Goal: Task Accomplishment & Management: Manage account settings

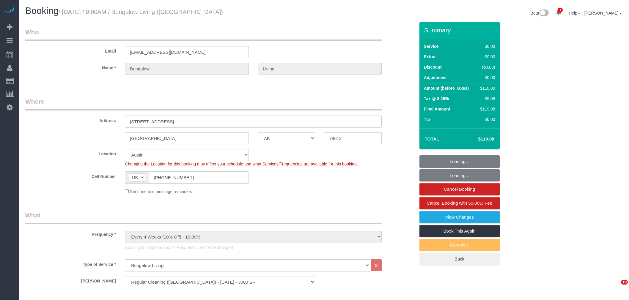
select select "[GEOGRAPHIC_DATA]"
select select "6"
select select "spot1"
select select "number:89"
select select "number:90"
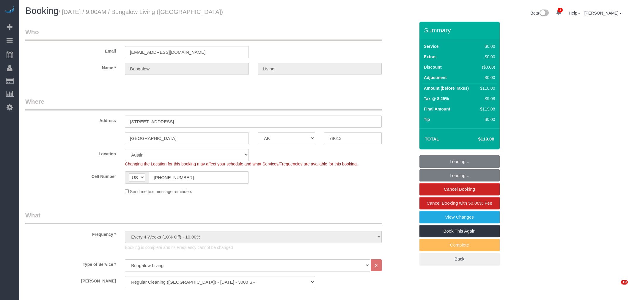
select select "number:15"
select select "number:7"
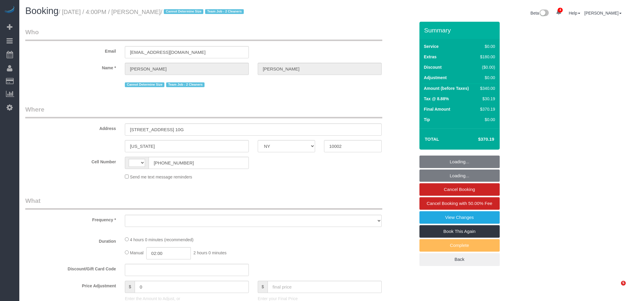
select select "NY"
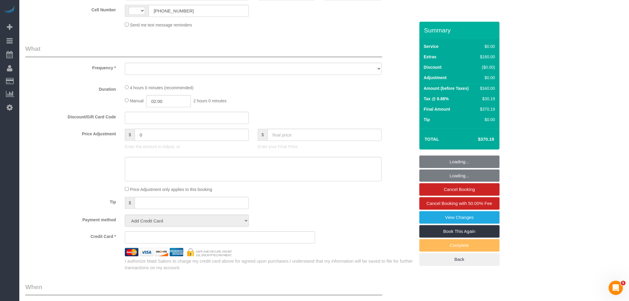
select select "string:US"
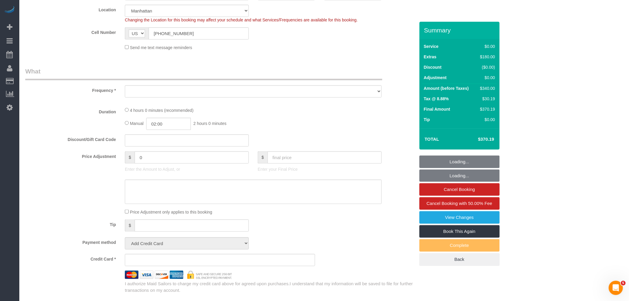
select select "object:815"
select select "1"
select select "number:89"
select select "number:90"
select select "number:15"
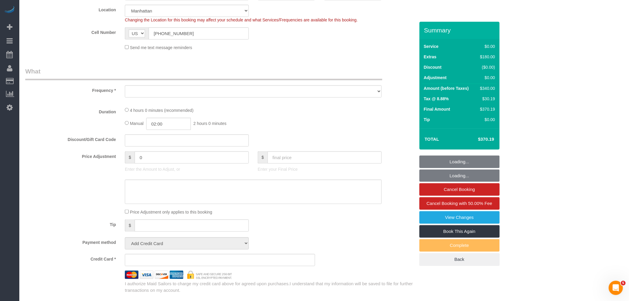
select select "number:5"
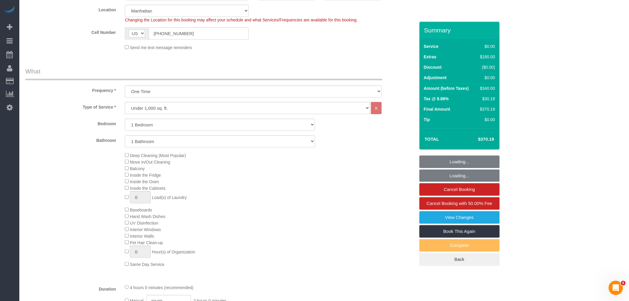
select select "string:stripe-pm_1RjS4Z4VGloSiKo73pN9mV8I"
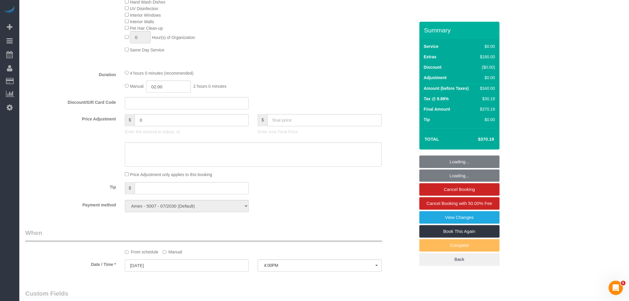
select select "object:1342"
select select "spot1"
select select "1"
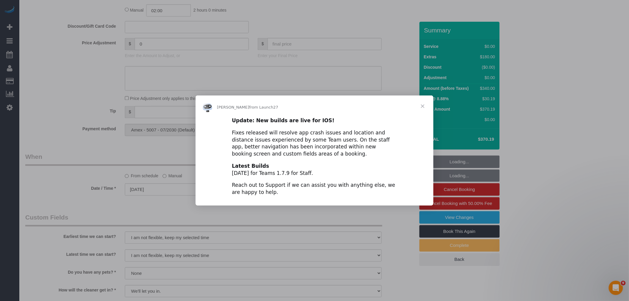
scroll to position [546, 0]
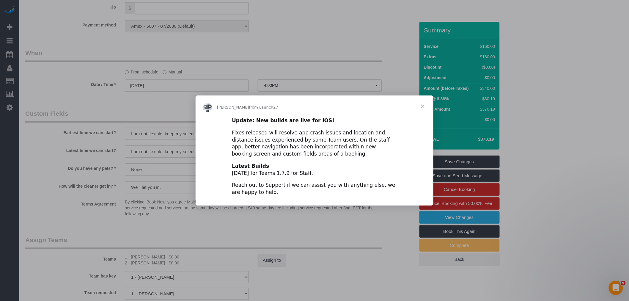
click at [424, 107] on span "Close" at bounding box center [422, 105] width 21 height 21
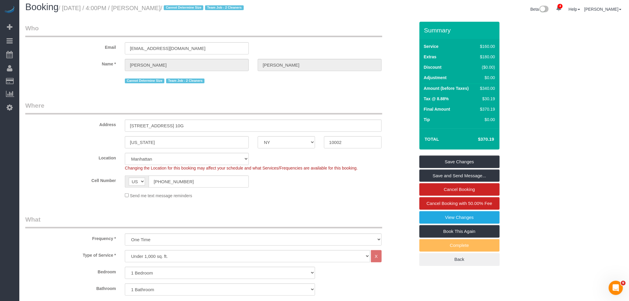
scroll to position [0, 0]
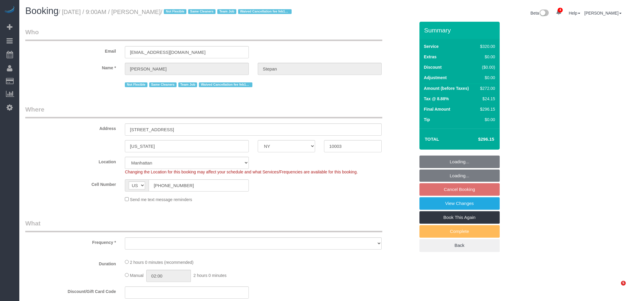
select select "NY"
select select "string:stripe-pm_1QhXsq4VGloSiKo7q9BgUkND"
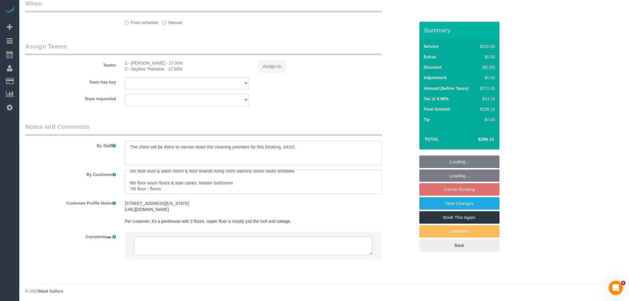
scroll to position [36, 0]
select select "object:674"
select select "number:57"
select select "number:74"
select select "number:15"
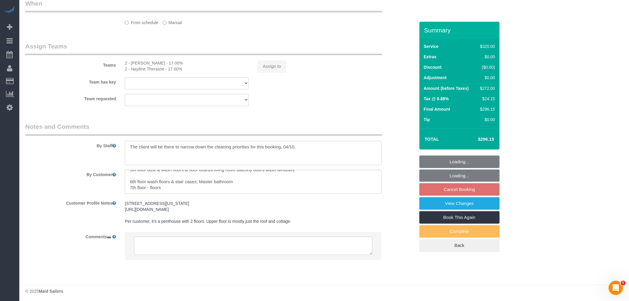
select select "number:7"
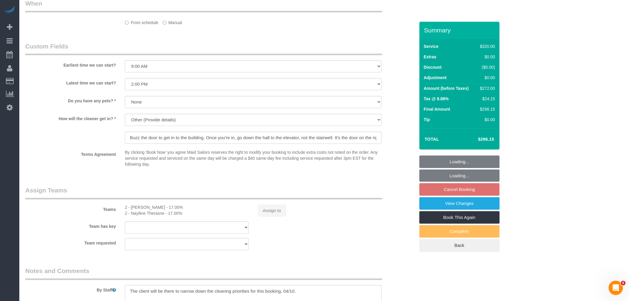
select select "2"
select select "spot2"
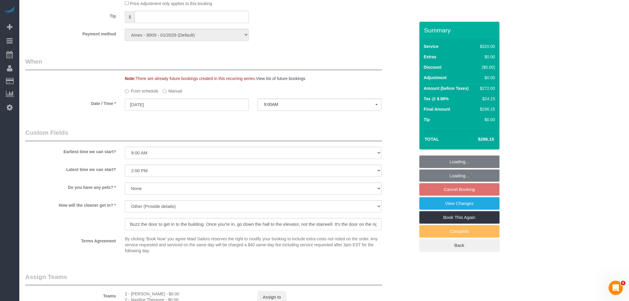
select select "object:1327"
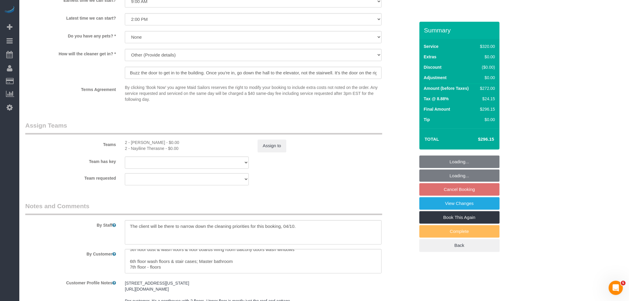
scroll to position [577, 0]
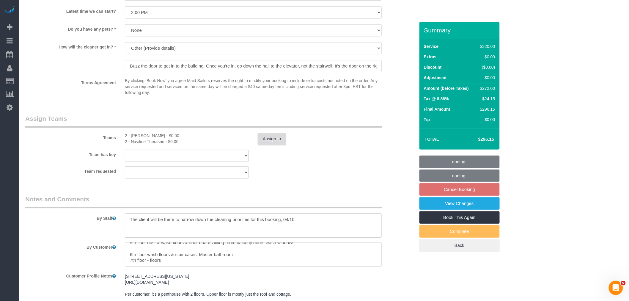
click at [263, 145] on button "Assign to" at bounding box center [272, 139] width 29 height 12
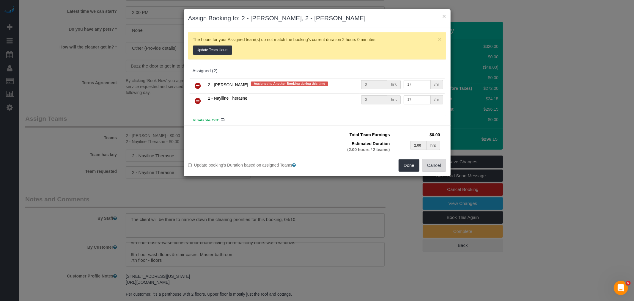
click at [441, 166] on button "Cancel" at bounding box center [434, 165] width 24 height 12
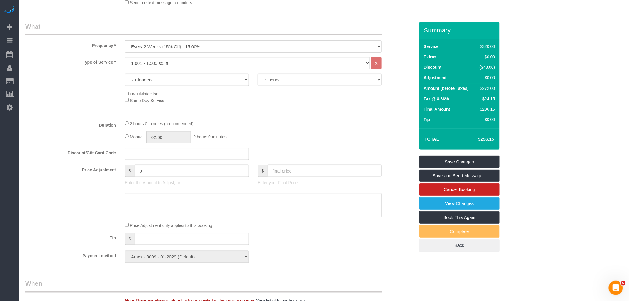
scroll to position [198, 0]
click at [450, 206] on link "View Changes" at bounding box center [460, 203] width 80 height 12
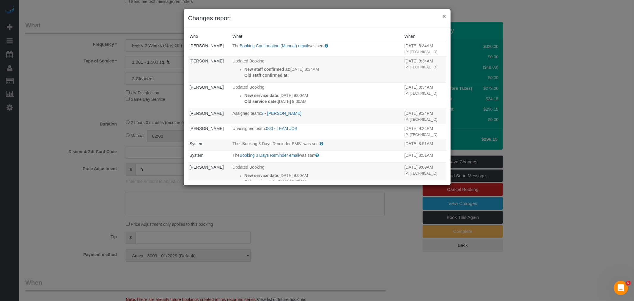
click at [445, 17] on button "×" at bounding box center [444, 16] width 4 height 6
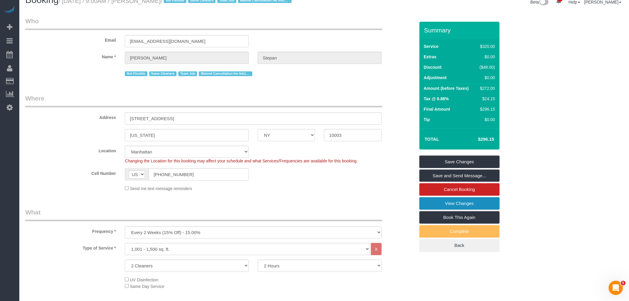
scroll to position [0, 0]
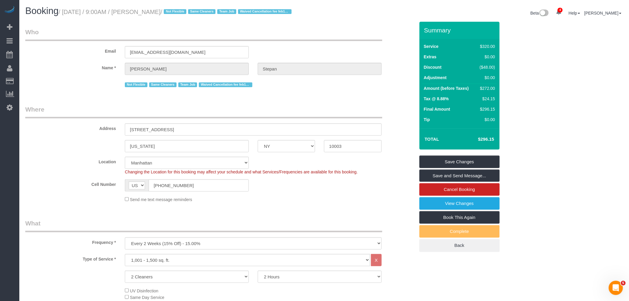
drag, startPoint x: 304, startPoint y: 49, endPoint x: 303, endPoint y: 177, distance: 128.1
click at [304, 49] on div "Email angelastepan@gmail.com" at bounding box center [220, 43] width 399 height 31
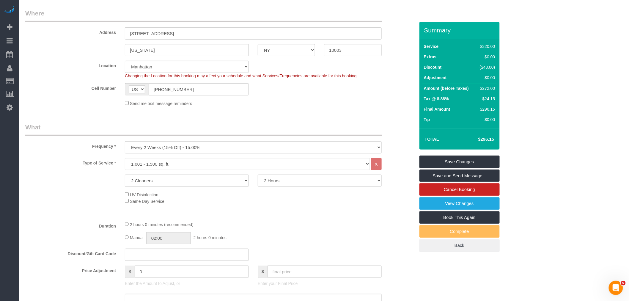
scroll to position [198, 0]
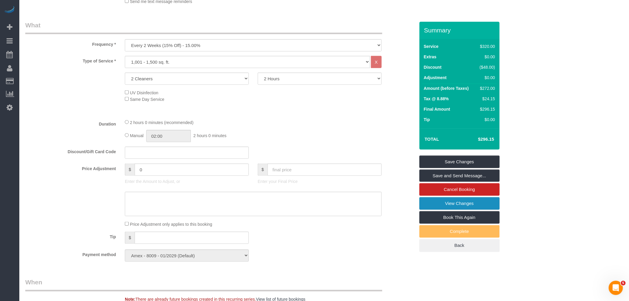
click at [450, 208] on link "View Changes" at bounding box center [460, 203] width 80 height 12
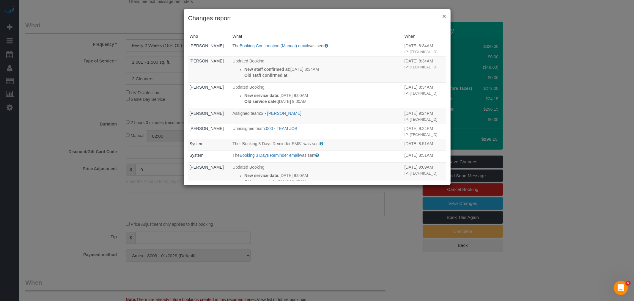
click at [443, 17] on button "×" at bounding box center [444, 16] width 4 height 6
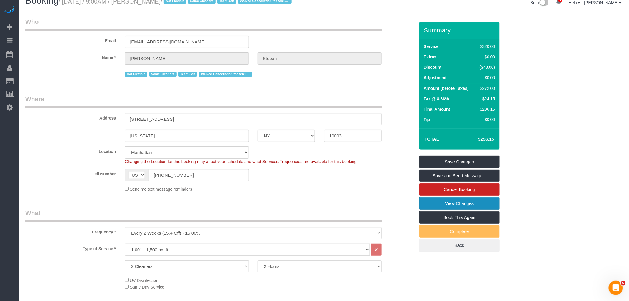
scroll to position [0, 0]
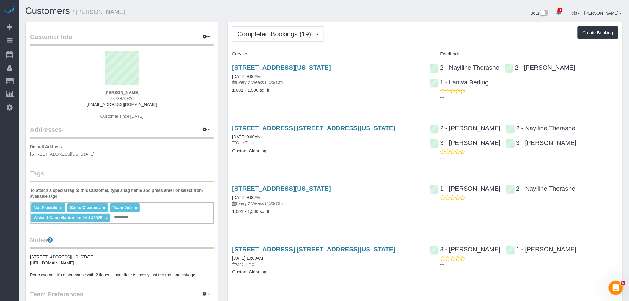
click at [405, 96] on div "124 East 13th Street, Apt.5, New York, NY 10003 08/14/2025 9:00AM Every 2 Weeks…" at bounding box center [326, 82] width 197 height 46
click at [367, 37] on div "Completed Bookings (19) Completed Bookings (19) Upcoming Bookings (7) Cancelled…" at bounding box center [425, 33] width 386 height 15
click at [288, 35] on span "Completed Bookings (19)" at bounding box center [275, 33] width 77 height 7
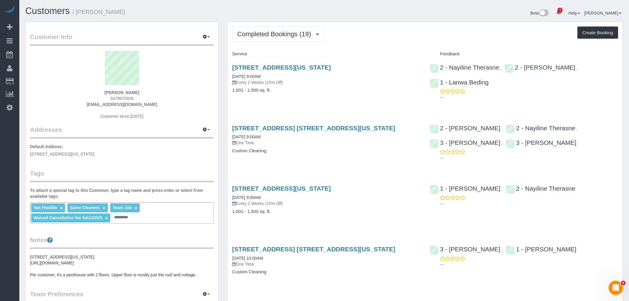
drag, startPoint x: 372, startPoint y: 42, endPoint x: 356, endPoint y: 51, distance: 18.4
click at [359, 49] on div "Service" at bounding box center [326, 54] width 197 height 10
click at [282, 34] on span "Completed Bookings (19)" at bounding box center [275, 33] width 77 height 7
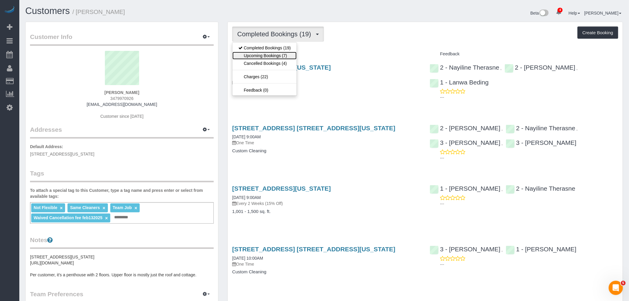
click at [279, 56] on link "Upcoming Bookings (7)" at bounding box center [264, 56] width 64 height 8
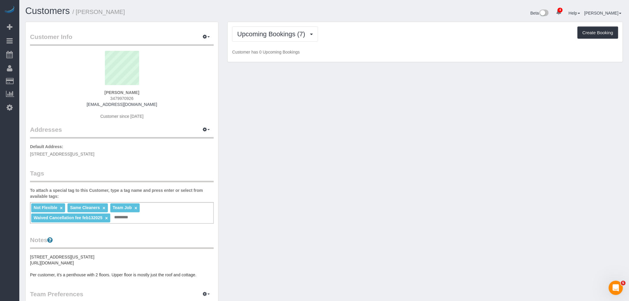
click at [429, 40] on div "Upcoming Bookings (7) Completed Bookings (19) Upcoming Bookings (7) Cancelled B…" at bounding box center [425, 33] width 386 height 15
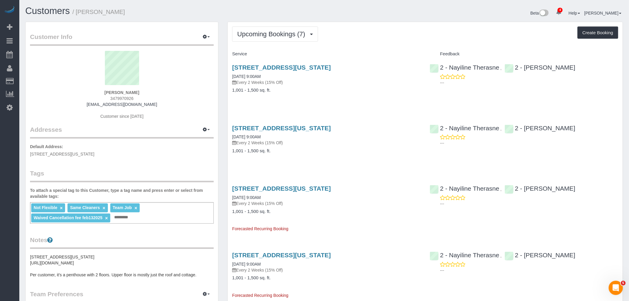
drag, startPoint x: 378, startPoint y: 40, endPoint x: 370, endPoint y: 76, distance: 37.3
click at [378, 40] on div "Upcoming Bookings (7) Completed Bookings (19) Upcoming Bookings (7) Cancelled B…" at bounding box center [425, 33] width 386 height 15
click at [275, 31] on span "Upcoming Bookings (7)" at bounding box center [272, 33] width 71 height 7
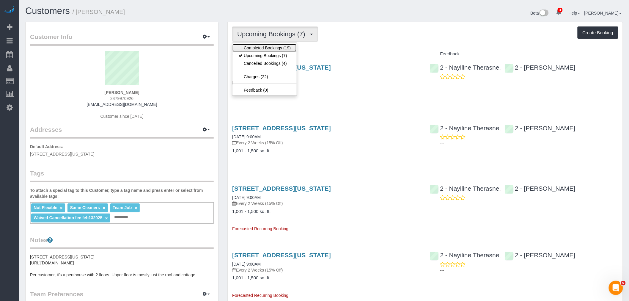
click at [275, 49] on link "Completed Bookings (19)" at bounding box center [264, 48] width 64 height 8
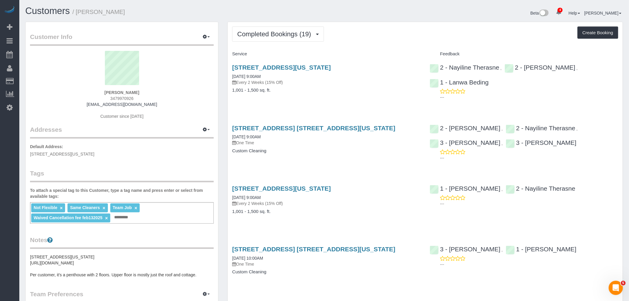
click at [395, 38] on div "Completed Bookings (19) Completed Bookings (19) Upcoming Bookings (7) Cancelled…" at bounding box center [425, 33] width 386 height 15
click at [80, 13] on small "/ Angela Stepan" at bounding box center [99, 12] width 53 height 7
click at [292, 32] on span "Completed Bookings (19)" at bounding box center [275, 33] width 77 height 7
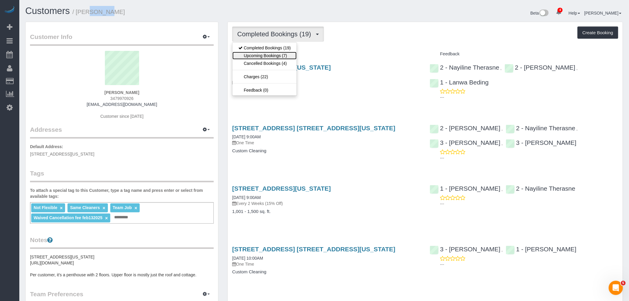
click at [291, 54] on link "Upcoming Bookings (7)" at bounding box center [264, 56] width 64 height 8
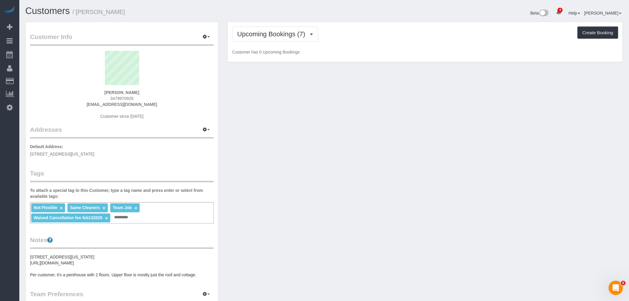
drag, startPoint x: 376, startPoint y: 41, endPoint x: 358, endPoint y: 52, distance: 21.5
click at [376, 40] on div "Upcoming Bookings (7) Completed Bookings (19) Upcoming Bookings (7) Cancelled B…" at bounding box center [425, 33] width 386 height 15
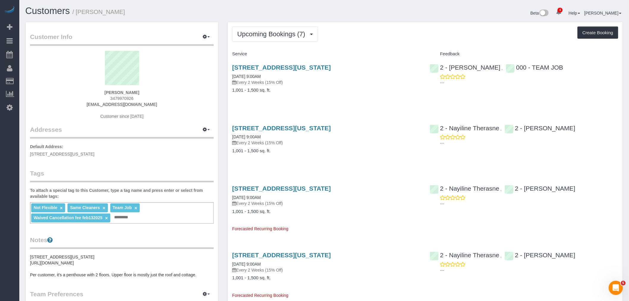
click at [392, 158] on div "124 East 13th Street, Apt.5, New York, NY 10003 09/18/2025 9:00AM Every 2 Weeks…" at bounding box center [326, 143] width 197 height 46
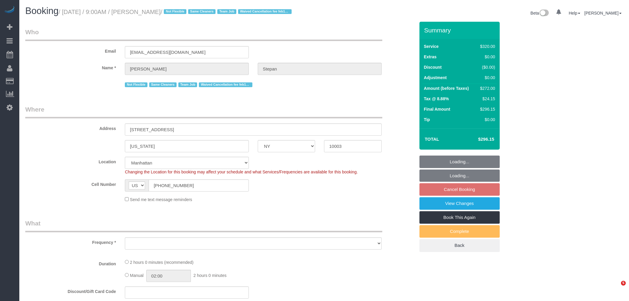
select select "NY"
select select "string:stripe-pm_1QhXsq4VGloSiKo7q9BgUkND"
select select "number:57"
select select "number:74"
select select "number:15"
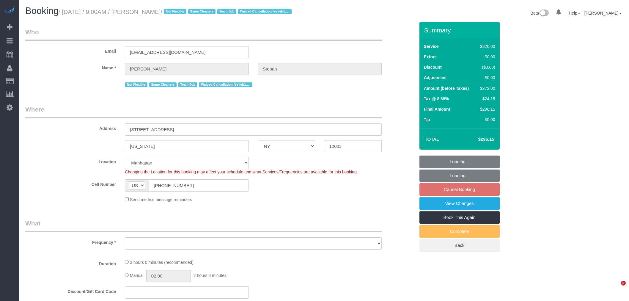
select select "number:7"
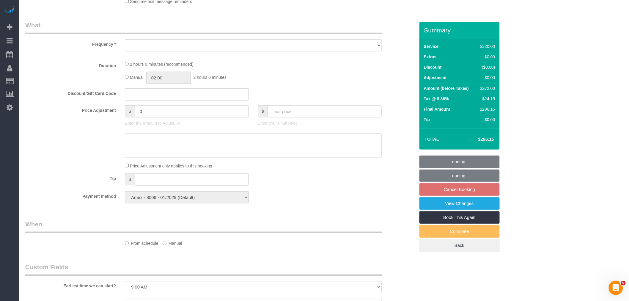
select select "object:819"
select select "2"
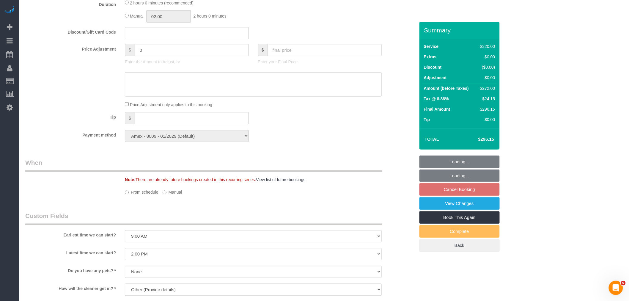
select select "spot2"
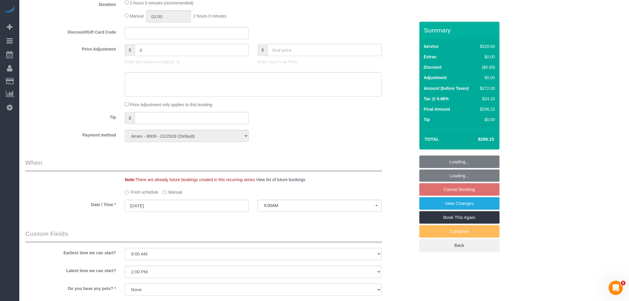
select select "object:1327"
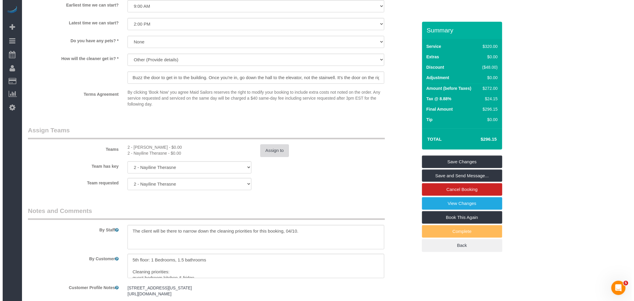
scroll to position [562, 0]
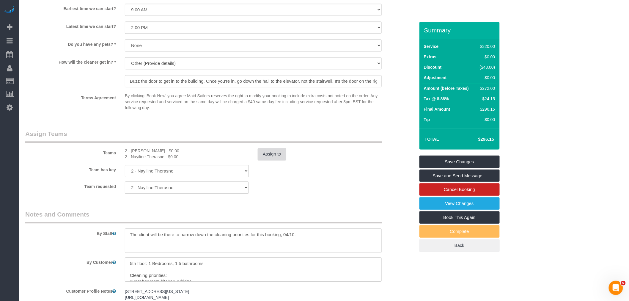
click at [279, 160] on button "Assign to" at bounding box center [272, 154] width 29 height 12
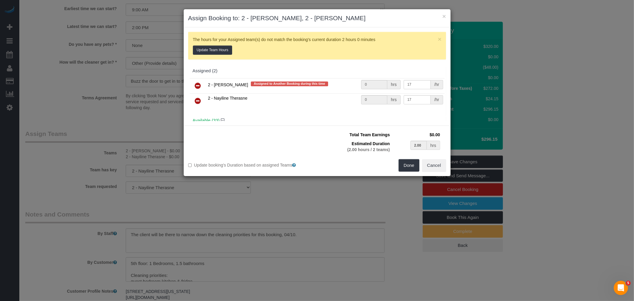
click at [197, 100] on icon at bounding box center [198, 100] width 6 height 7
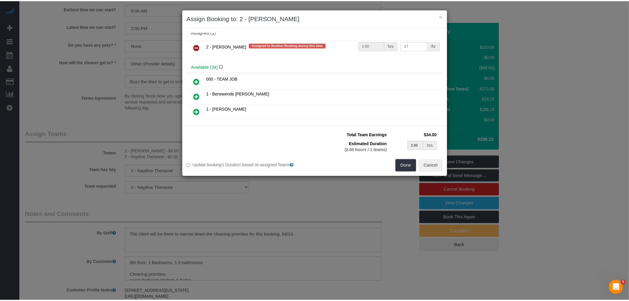
scroll to position [0, 0]
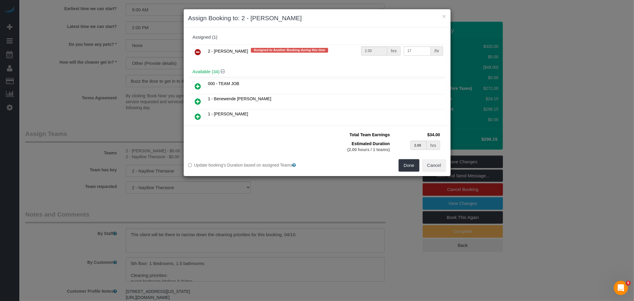
drag, startPoint x: 195, startPoint y: 84, endPoint x: 272, endPoint y: 87, distance: 77.7
click at [194, 84] on link at bounding box center [198, 87] width 14 height 12
type input "1.00"
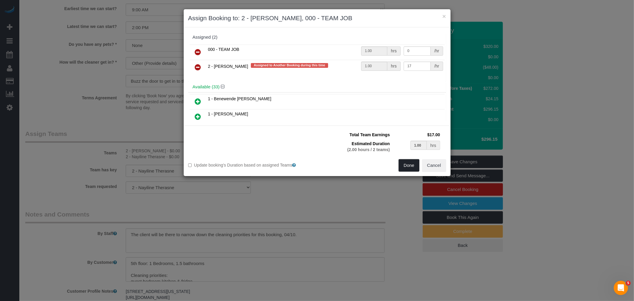
click at [411, 163] on button "Done" at bounding box center [409, 165] width 21 height 12
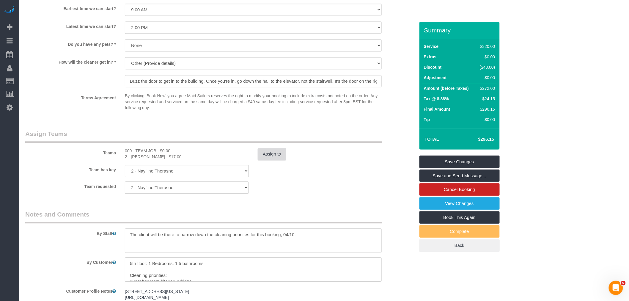
select select "spot58"
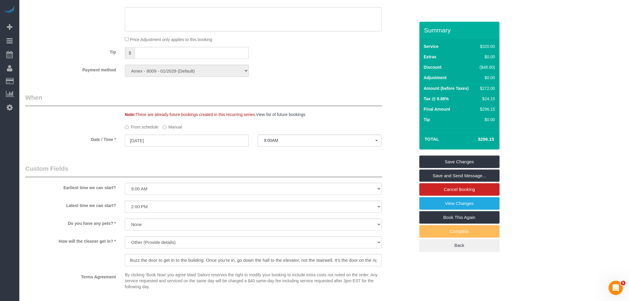
scroll to position [331, 0]
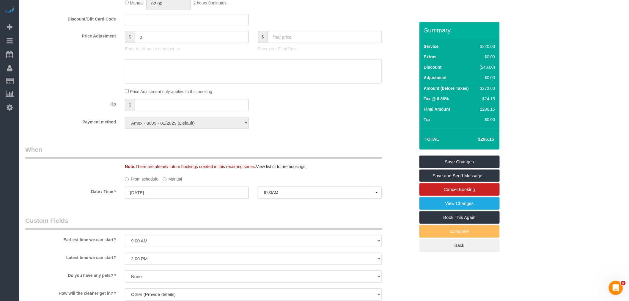
select select "spot114"
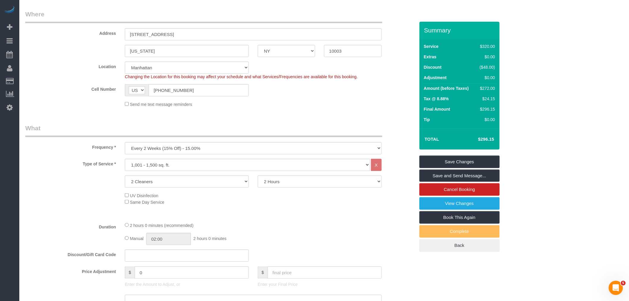
scroll to position [165, 0]
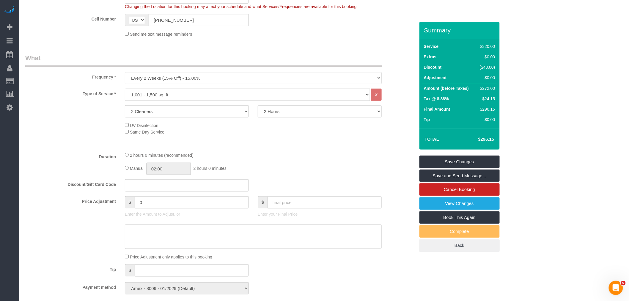
drag, startPoint x: 313, startPoint y: 162, endPoint x: 347, endPoint y: 165, distance: 34.1
click at [313, 158] on div "2 hours 0 minutes (recommended)" at bounding box center [253, 155] width 257 height 7
click at [453, 166] on link "Save Changes" at bounding box center [460, 161] width 80 height 12
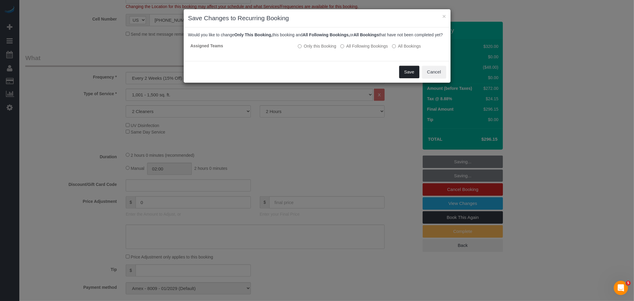
click at [406, 78] on button "Save" at bounding box center [409, 72] width 20 height 12
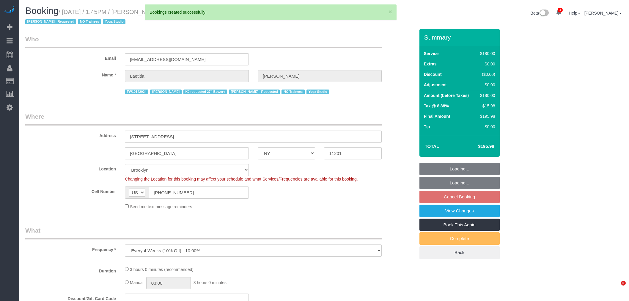
select select "NY"
select select "number:89"
select select "number:90"
select select "number:15"
select select "number:7"
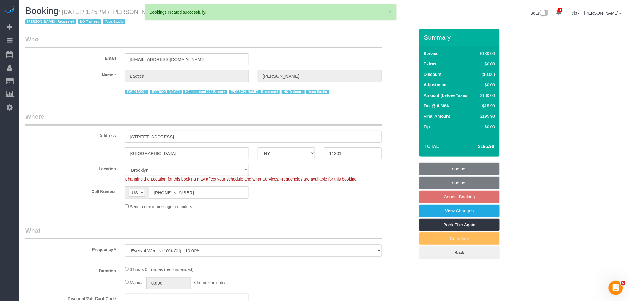
select select "object:2436"
select select "string:stripe-pm_1RaIPN4VGloSiKo7a9kdhFlp"
select select "180"
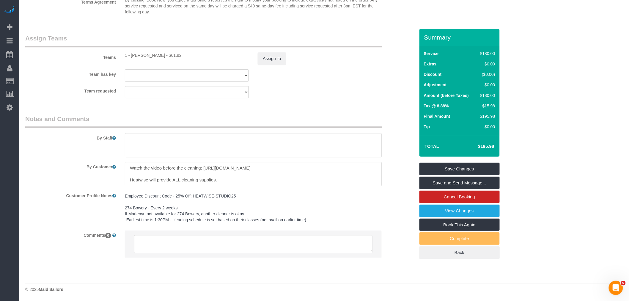
scroll to position [510, 0]
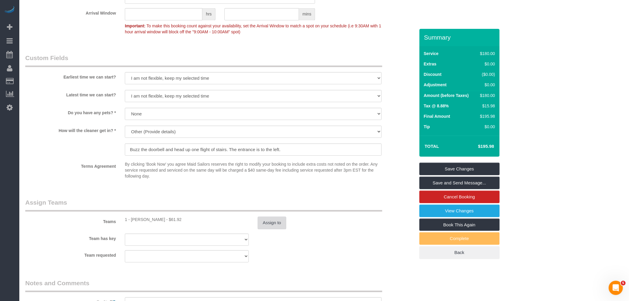
click at [275, 221] on button "Assign to" at bounding box center [272, 222] width 29 height 12
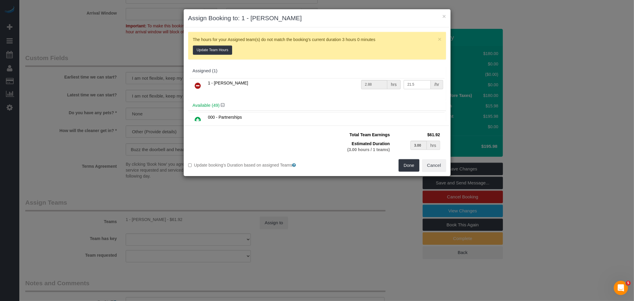
drag, startPoint x: 199, startPoint y: 87, endPoint x: 220, endPoint y: 96, distance: 22.6
click at [199, 87] on icon at bounding box center [198, 85] width 6 height 7
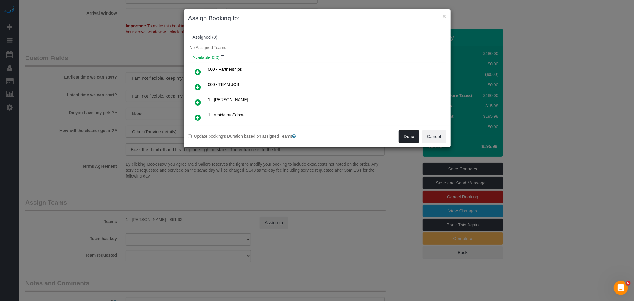
click at [403, 136] on button "Done" at bounding box center [409, 136] width 21 height 12
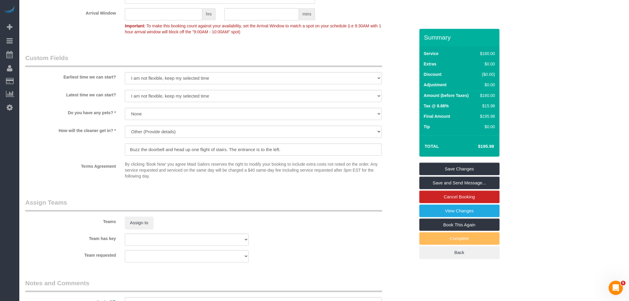
click at [480, 170] on link "Save Changes" at bounding box center [460, 169] width 80 height 12
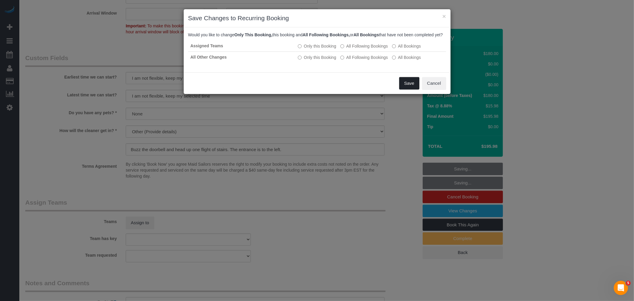
click at [417, 85] on button "Save" at bounding box center [409, 83] width 20 height 12
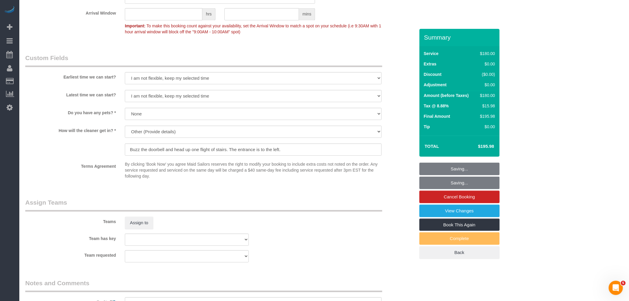
click at [411, 23] on div "Arrival Window hrs mins Important: To make this booking count against your avai…" at bounding box center [220, 22] width 399 height 29
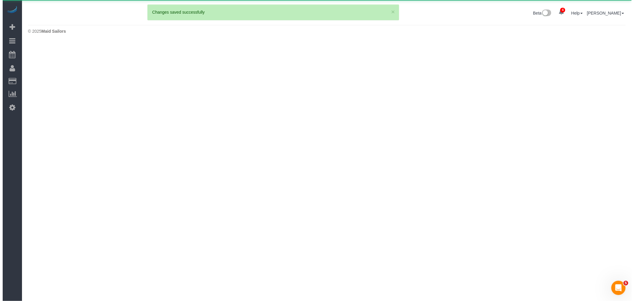
scroll to position [0, 0]
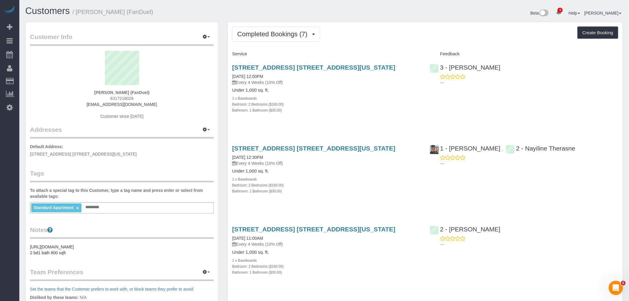
click at [373, 37] on div "Completed Bookings (7) Completed Bookings (7) Upcoming Bookings (6) Cancelled B…" at bounding box center [425, 33] width 386 height 15
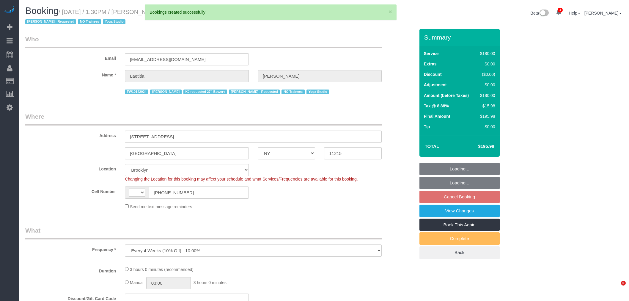
select select "NY"
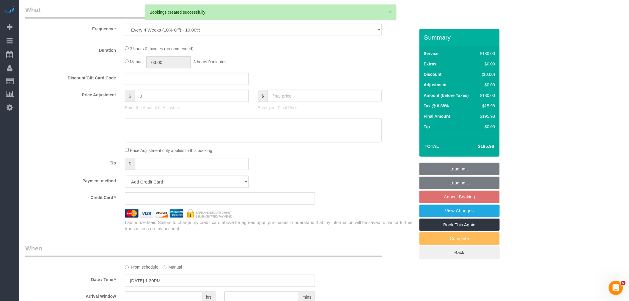
select select "object:1084"
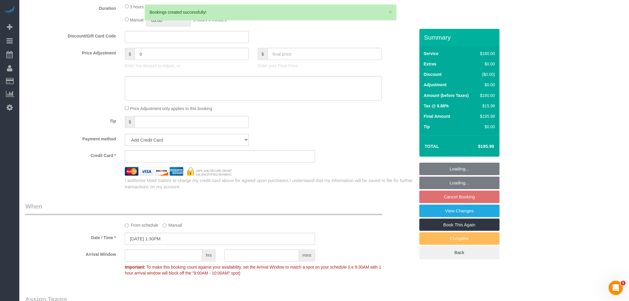
select select "string:[GEOGRAPHIC_DATA]"
select select "180"
select select "number:89"
select select "number:90"
select select "number:15"
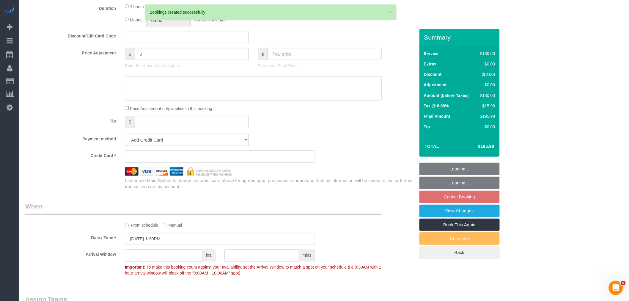
select select "number:7"
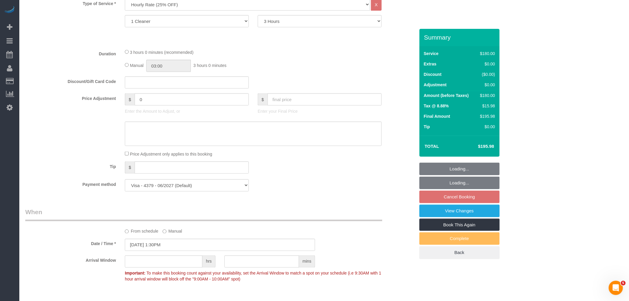
select select "string:stripe-pm_1RaIPN4VGloSiKo7a9kdhFlp"
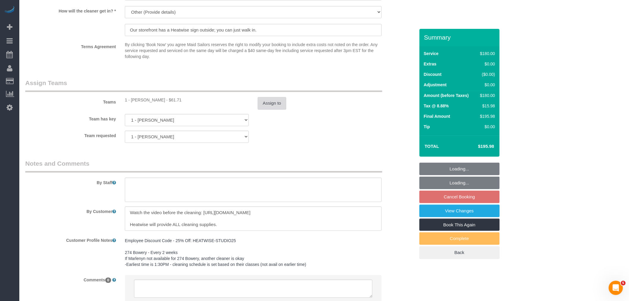
click at [268, 109] on button "Assign to" at bounding box center [272, 103] width 29 height 12
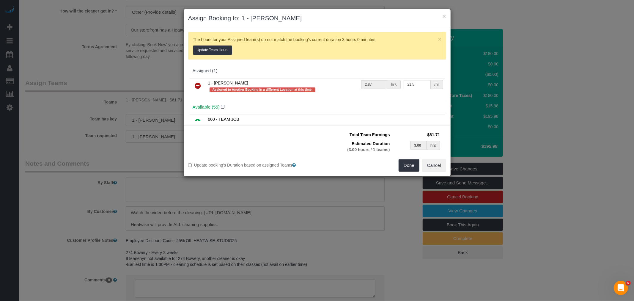
click at [194, 87] on link at bounding box center [198, 86] width 14 height 12
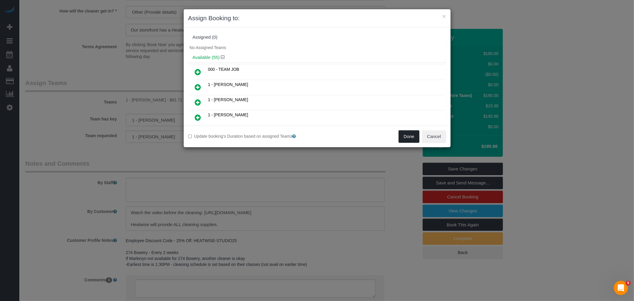
drag, startPoint x: 411, startPoint y: 133, endPoint x: 411, endPoint y: 136, distance: 3.0
click at [411, 133] on button "Done" at bounding box center [409, 136] width 21 height 12
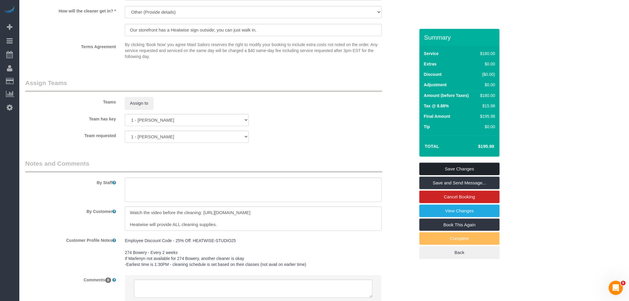
click at [483, 165] on link "Save Changes" at bounding box center [460, 169] width 80 height 12
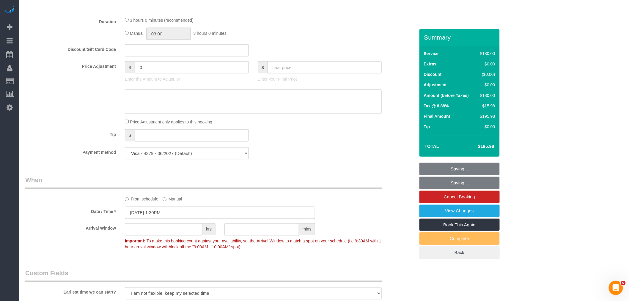
scroll to position [266, 0]
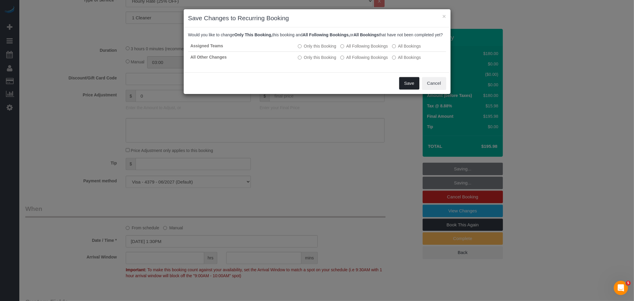
click at [406, 86] on button "Save" at bounding box center [409, 83] width 20 height 12
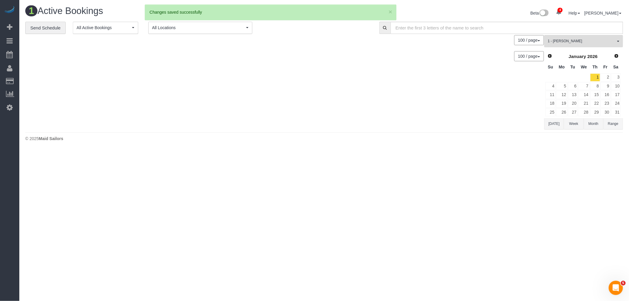
scroll to position [0, 0]
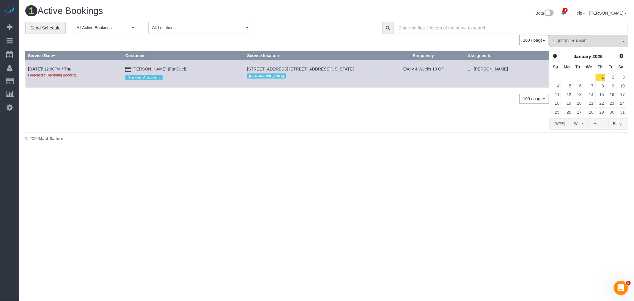
drag, startPoint x: 57, startPoint y: 68, endPoint x: 48, endPoint y: 85, distance: 19.0
click at [44, 91] on div "0 Bookings found. We couldn't find any bookings that matched your search. Creat…" at bounding box center [287, 82] width 524 height 94
click at [57, 65] on td "Jan 1st / 12:00PM / Thu Forecasted Recurring Booking" at bounding box center [75, 73] width 98 height 27
click at [57, 67] on link "Jan 1st / 12:00PM / Thu" at bounding box center [49, 69] width 43 height 5
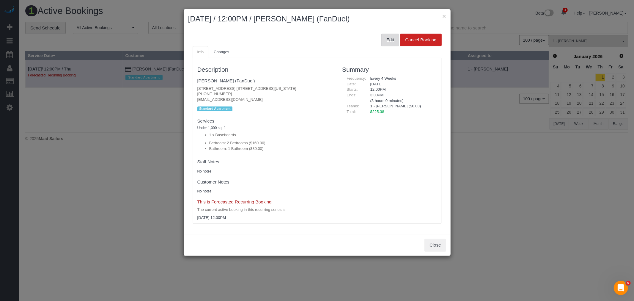
click at [391, 40] on button "Edit" at bounding box center [390, 40] width 18 height 12
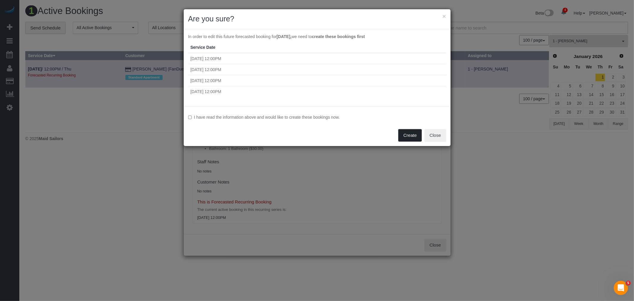
click at [406, 129] on button "Create" at bounding box center [409, 135] width 23 height 12
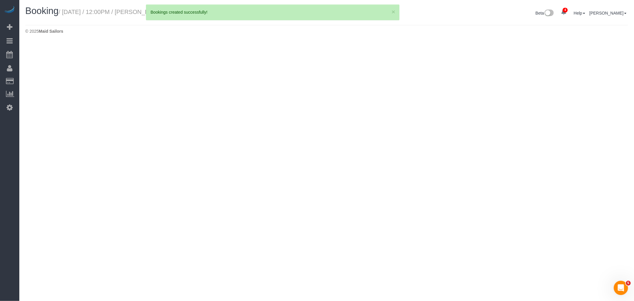
select select "NY"
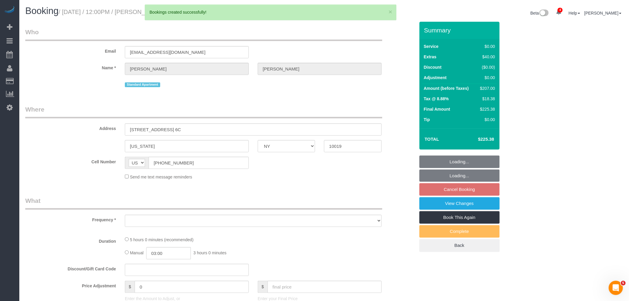
select select "2"
select select "spot65"
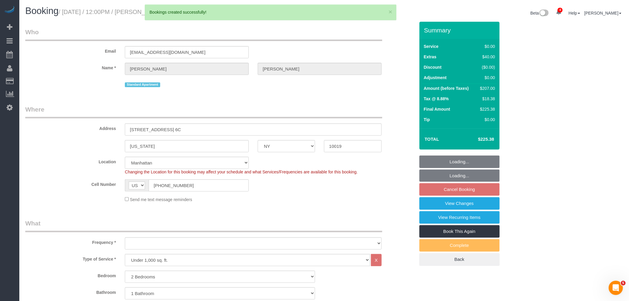
select select "string:stripe-pm_1PJLc54VGloSiKo7Sf6PLuZx"
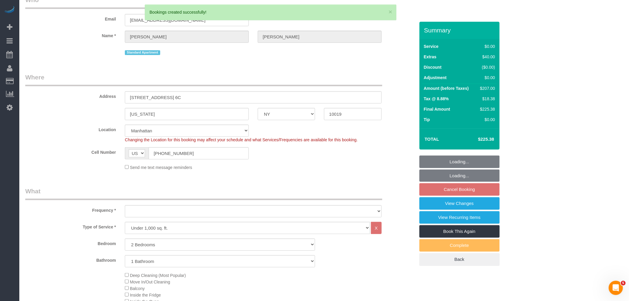
select select "object:4138"
select select "number:59"
select select "number:75"
select select "number:15"
select select "number:7"
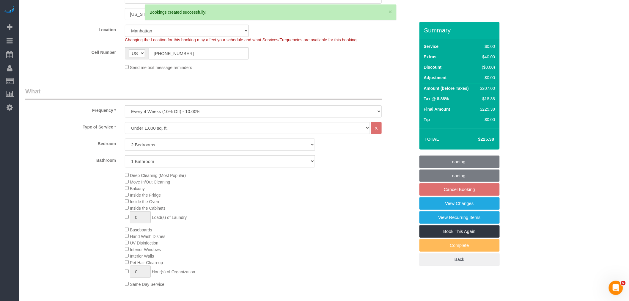
select select "2"
select select "object:4736"
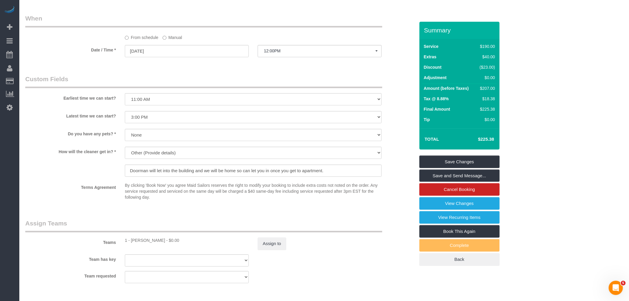
scroll to position [661, 0]
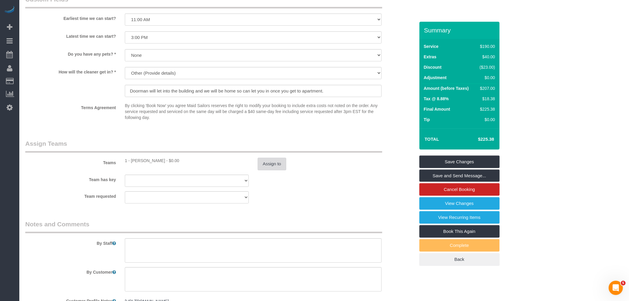
click at [268, 162] on div "Teams 1 - Marlenyn Robles - $0.00 Assign to" at bounding box center [220, 154] width 399 height 31
click at [268, 170] on button "Assign to" at bounding box center [272, 164] width 29 height 12
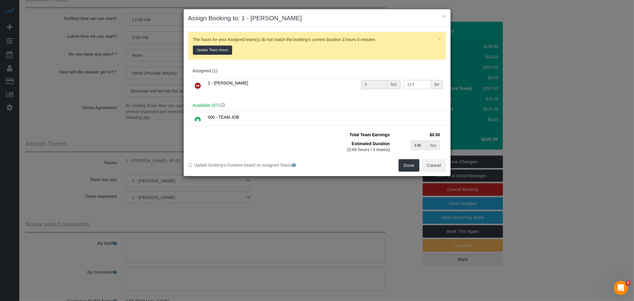
click at [195, 85] on icon at bounding box center [198, 85] width 6 height 7
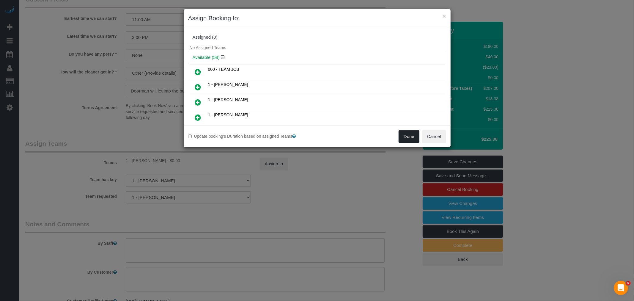
click at [403, 136] on button "Done" at bounding box center [409, 136] width 21 height 12
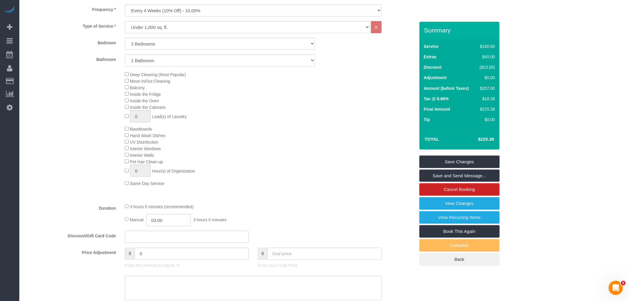
scroll to position [165, 0]
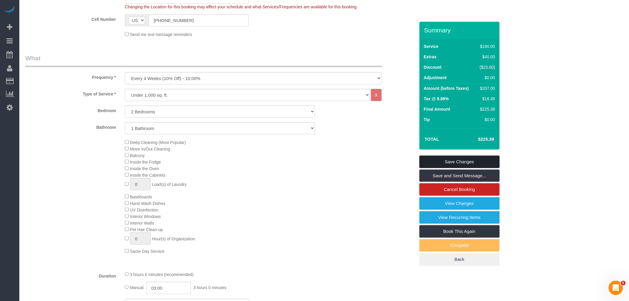
click at [494, 165] on link "Save Changes" at bounding box center [460, 161] width 80 height 12
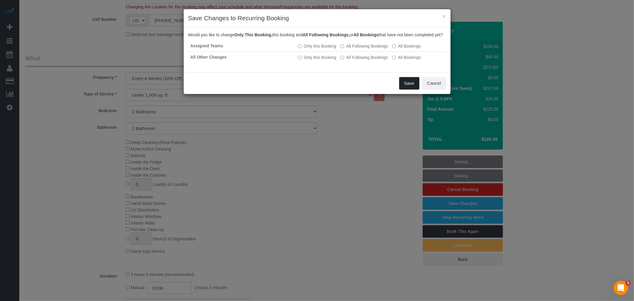
click at [410, 89] on button "Save" at bounding box center [409, 83] width 20 height 12
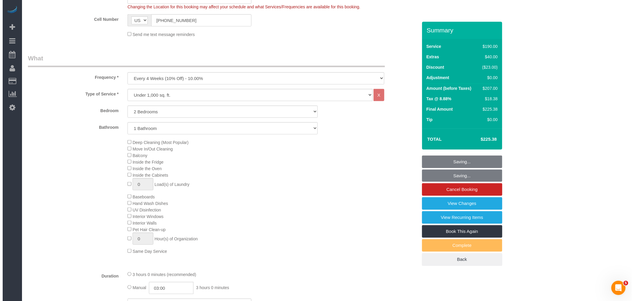
scroll to position [0, 0]
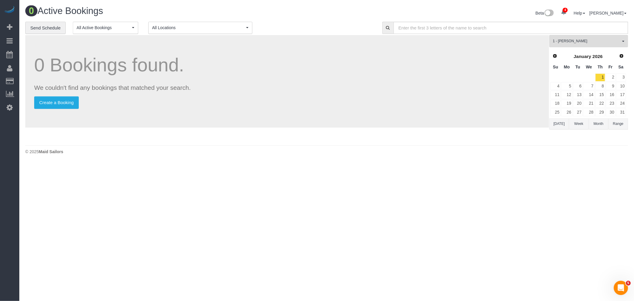
click at [308, 49] on div "0 Bookings found. We couldn't find any bookings that matched your search. Creat…" at bounding box center [287, 81] width 524 height 92
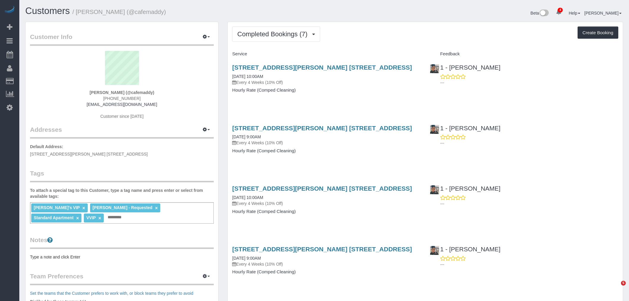
click at [382, 38] on div "Completed Bookings (7) Completed Bookings (7) Upcoming Bookings (6) Cancelled B…" at bounding box center [425, 33] width 386 height 15
click at [384, 40] on div "Completed Bookings (7) Completed Bookings (7) Upcoming Bookings (6) Cancelled B…" at bounding box center [425, 33] width 386 height 15
click at [296, 33] on span "Completed Bookings (7)" at bounding box center [273, 33] width 73 height 7
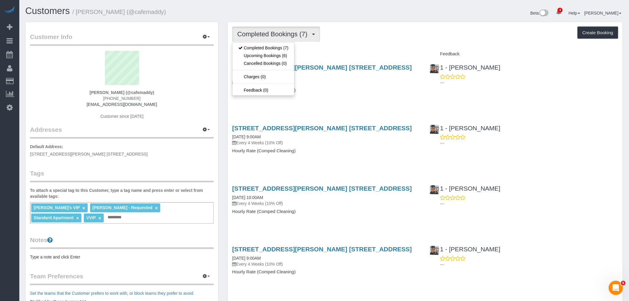
click at [381, 32] on div "Completed Bookings (7) Completed Bookings (7) Upcoming Bookings (6) Cancelled B…" at bounding box center [425, 33] width 386 height 15
click at [290, 34] on span "Completed Bookings (7)" at bounding box center [273, 33] width 73 height 7
click at [278, 56] on link "Upcoming Bookings (6)" at bounding box center [263, 56] width 62 height 8
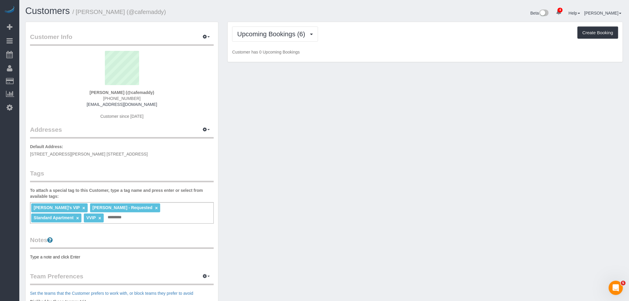
click at [374, 45] on div "Upcoming Bookings (6) Completed Bookings (7) Upcoming Bookings (6) Cancelled Bo…" at bounding box center [425, 42] width 395 height 40
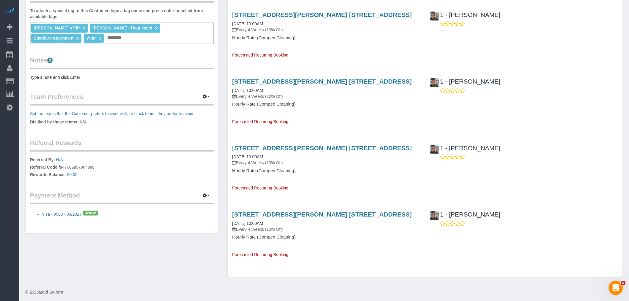
scroll to position [183, 0]
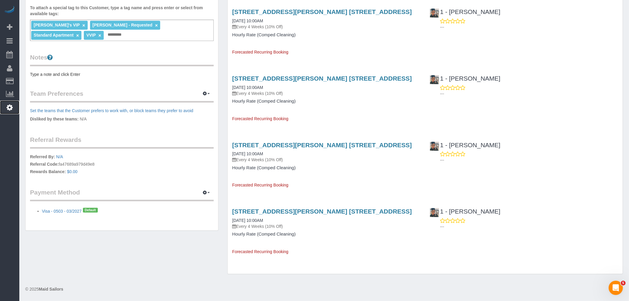
click at [13, 111] on link "Settings" at bounding box center [9, 107] width 19 height 14
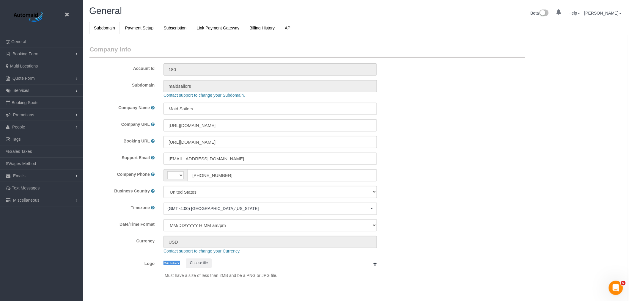
select select "string:US"
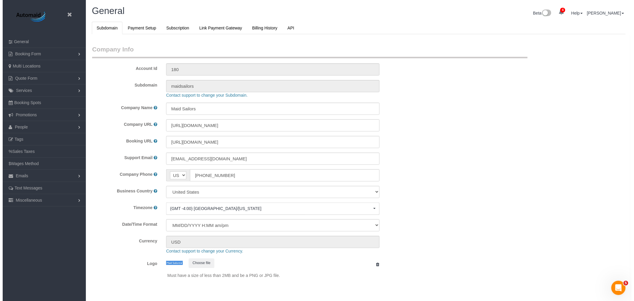
scroll to position [1253, 629]
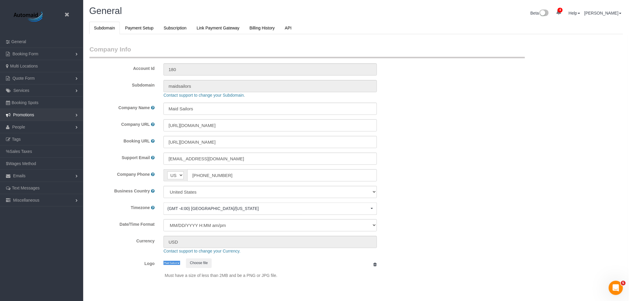
select select "425"
click at [30, 129] on link "People" at bounding box center [41, 127] width 83 height 12
click at [31, 138] on link "Teams" at bounding box center [41, 139] width 83 height 12
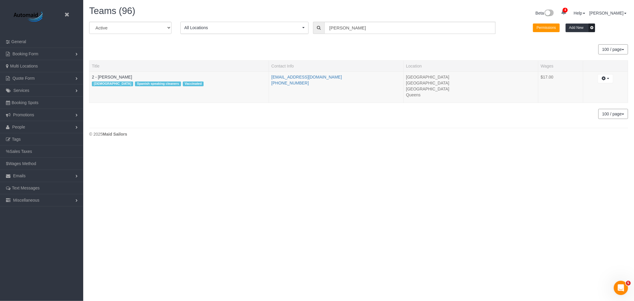
scroll to position [146, 634]
drag, startPoint x: 362, startPoint y: 31, endPoint x: 280, endPoint y: 34, distance: 81.2
click at [280, 34] on div "All Active Archived All Locations All Locations Active Locations Manhattan [def…" at bounding box center [359, 30] width 548 height 17
click at [32, 128] on link "People" at bounding box center [41, 127] width 83 height 12
click at [33, 140] on link "Teams" at bounding box center [41, 139] width 83 height 12
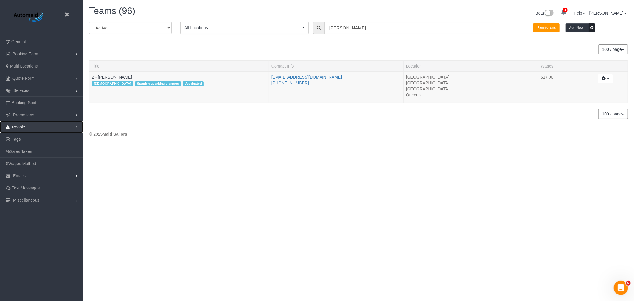
click at [36, 128] on link "People" at bounding box center [41, 127] width 83 height 12
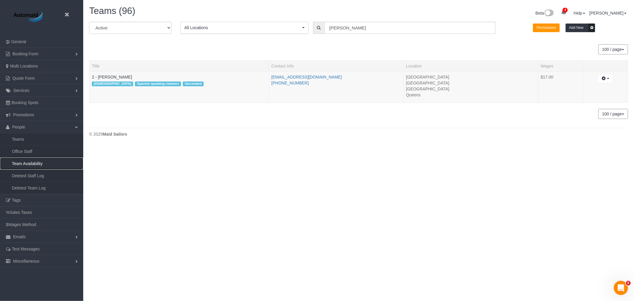
click at [31, 166] on link "Team Availability" at bounding box center [41, 164] width 83 height 12
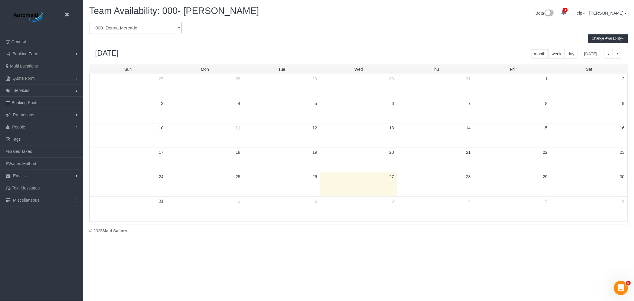
scroll to position [243, 634]
click at [158, 27] on select "* - K.J. *Irene Flores - Test 000 - Partnerships 000 - TEAM JOB 000- Donna Merc…" at bounding box center [135, 28] width 92 height 12
select select "number:11193"
click at [89, 22] on select "* - K.J. *Irene Flores - Test 000 - Partnerships 000 - TEAM JOB 000- Donna Merc…" at bounding box center [135, 28] width 92 height 12
click at [284, 48] on div "August 2025 month week day today" at bounding box center [358, 53] width 539 height 21
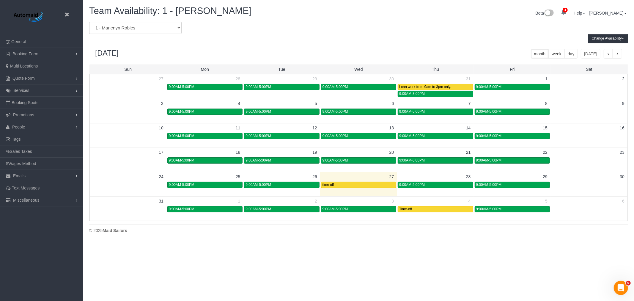
scroll to position [29488, 29097]
click at [366, 54] on div "August 2025 month week day today" at bounding box center [358, 53] width 539 height 21
click at [617, 54] on span "button" at bounding box center [617, 54] width 3 height 4
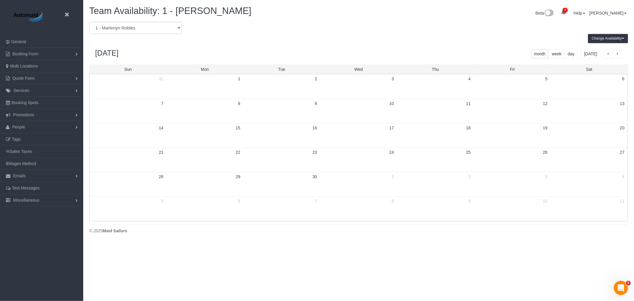
scroll to position [243, 634]
click at [617, 54] on span "button" at bounding box center [617, 54] width 3 height 4
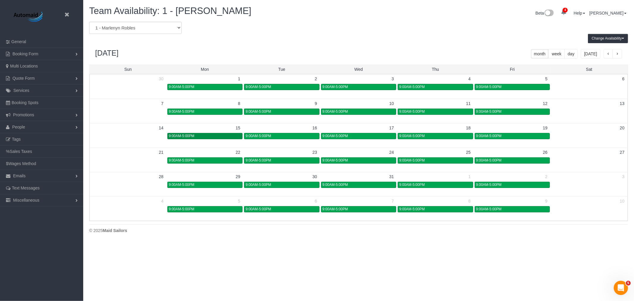
click at [220, 134] on div "9:00AM-5:00PM" at bounding box center [205, 136] width 72 height 4
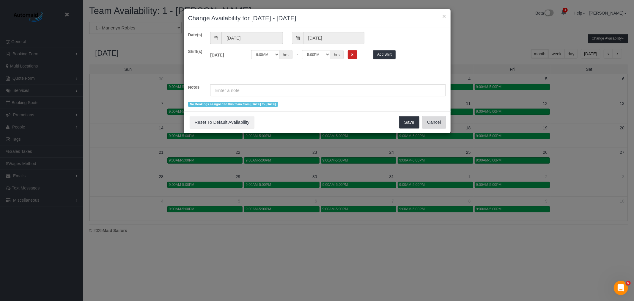
click at [435, 122] on button "Cancel" at bounding box center [434, 122] width 24 height 12
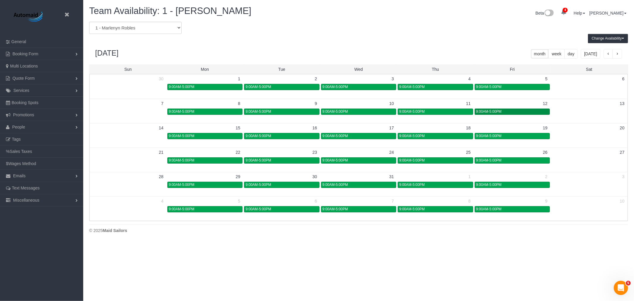
click at [526, 112] on div "9:00AM-5:00PM" at bounding box center [512, 111] width 72 height 4
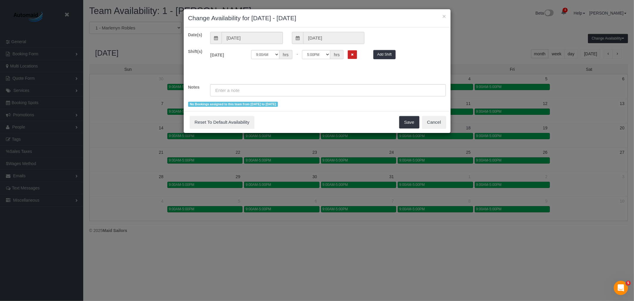
click at [334, 36] on input "12/12/2025" at bounding box center [333, 38] width 61 height 12
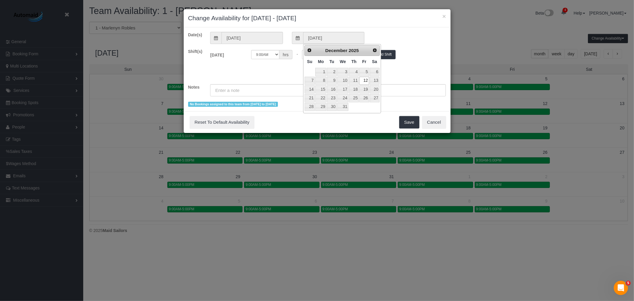
click at [372, 49] on link "Next" at bounding box center [375, 50] width 8 height 8
click at [353, 72] on link "1" at bounding box center [354, 72] width 10 height 8
type input "01/01/2026"
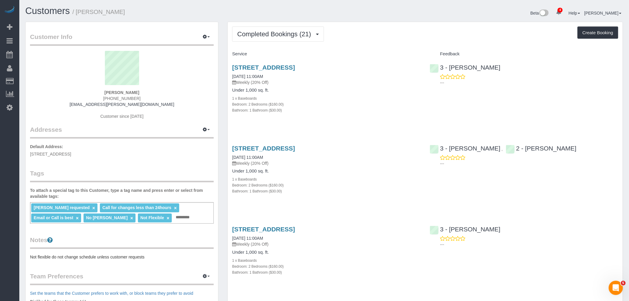
click at [397, 39] on div "Completed Bookings (21) Completed Bookings (21) Upcoming Bookings (7) Cancelled…" at bounding box center [425, 33] width 386 height 15
click at [290, 36] on span "Completed Bookings (21)" at bounding box center [275, 33] width 77 height 7
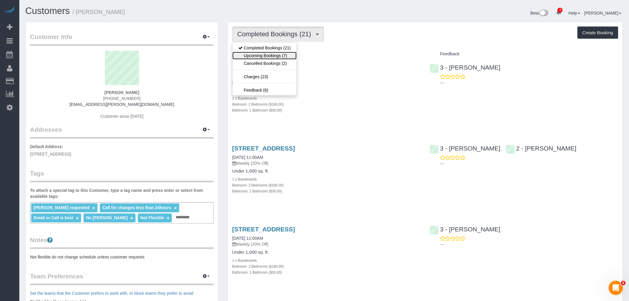
click at [287, 58] on link "Upcoming Bookings (7)" at bounding box center [264, 56] width 64 height 8
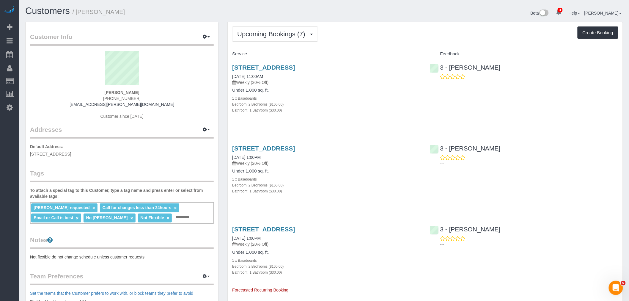
click at [374, 119] on div "1214 Avenue H, Second Floor, Brooklyn, NY 11230 08/30/2025 11:00AM Weekly (20% …" at bounding box center [326, 92] width 197 height 66
click at [399, 37] on div "Upcoming Bookings (7) Completed Bookings (21) Upcoming Bookings (7) Cancelled B…" at bounding box center [425, 33] width 386 height 15
click at [405, 41] on div "Upcoming Bookings (7) Completed Bookings (21) Upcoming Bookings (7) Cancelled B…" at bounding box center [425, 33] width 386 height 15
click at [387, 109] on div "Bathroom: 1 Bathroom ($30.00)" at bounding box center [326, 110] width 188 height 6
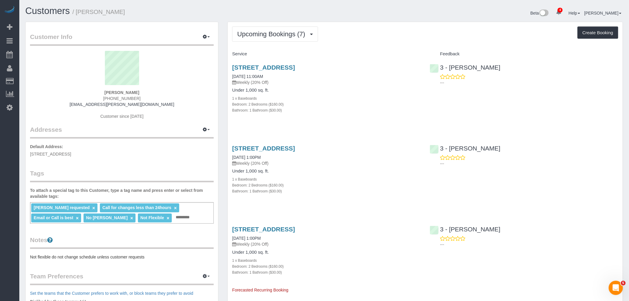
drag, startPoint x: 97, startPoint y: 94, endPoint x: 151, endPoint y: 92, distance: 53.5
click at [151, 92] on div "Patricia DeSiano (718) 859-7012 mrspfa@desiano.com Customer since 2025" at bounding box center [122, 88] width 184 height 74
copy strong "Patricia DeSiano"
click at [272, 33] on span "Upcoming Bookings (7)" at bounding box center [272, 33] width 71 height 7
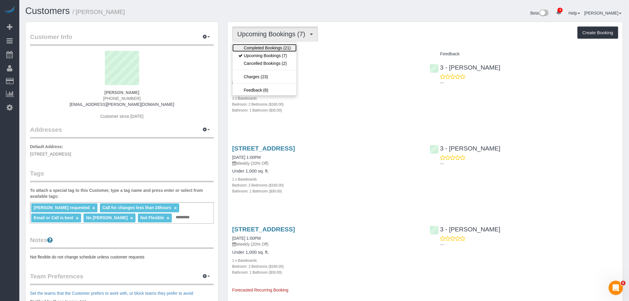
click at [278, 49] on link "Completed Bookings (21)" at bounding box center [264, 48] width 64 height 8
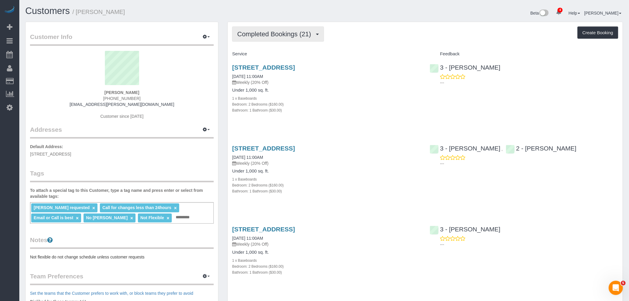
click at [264, 33] on span "Completed Bookings (21)" at bounding box center [275, 33] width 77 height 7
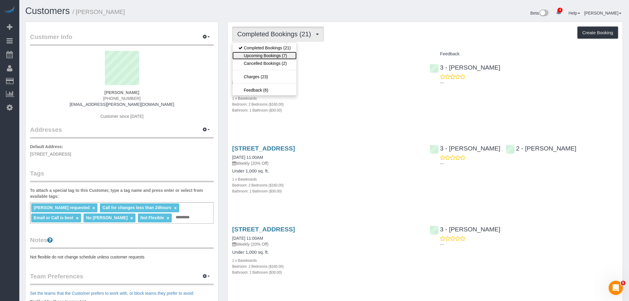
click at [275, 54] on link "Upcoming Bookings (7)" at bounding box center [264, 56] width 64 height 8
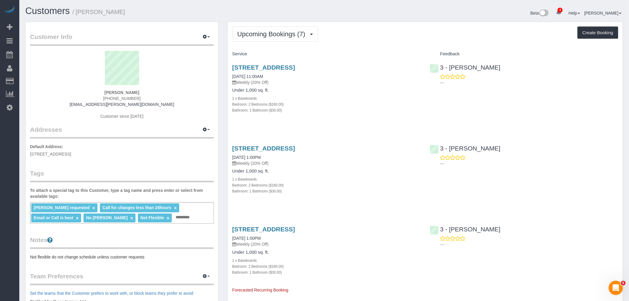
click at [389, 38] on div "Upcoming Bookings (7) Completed Bookings (21) Upcoming Bookings (7) Cancelled B…" at bounding box center [425, 33] width 386 height 15
click at [280, 36] on span "Upcoming Bookings (7)" at bounding box center [272, 33] width 71 height 7
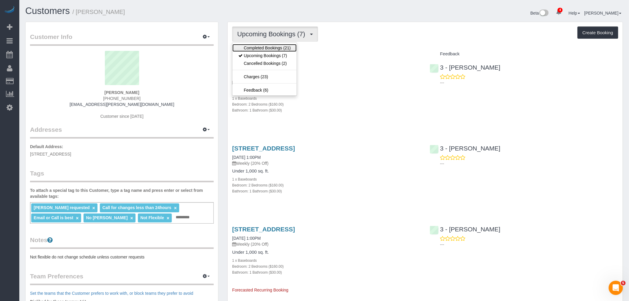
click at [286, 48] on link "Completed Bookings (21)" at bounding box center [264, 48] width 64 height 8
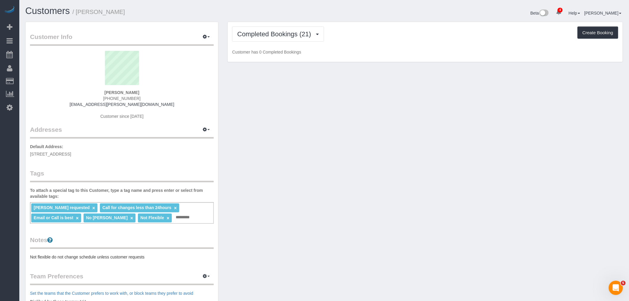
click at [367, 32] on div "Completed Bookings (21) Completed Bookings (21) Upcoming Bookings (7) Cancelled…" at bounding box center [425, 33] width 386 height 15
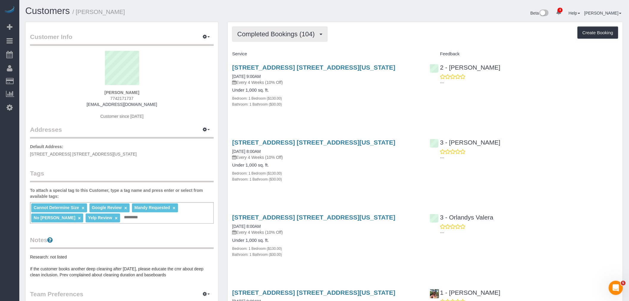
click at [287, 34] on span "Completed Bookings (104)" at bounding box center [277, 33] width 80 height 7
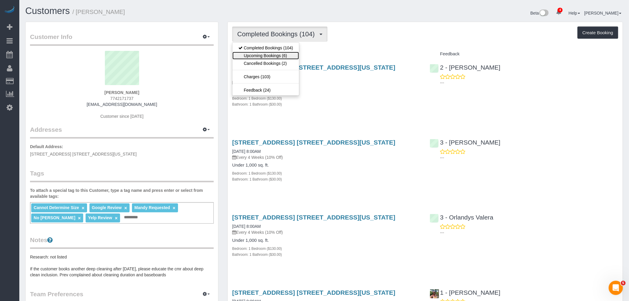
click at [285, 55] on link "Upcoming Bookings (6)" at bounding box center [265, 56] width 67 height 8
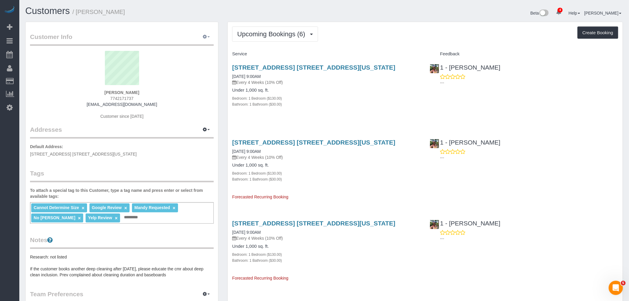
click at [204, 35] on icon "button" at bounding box center [205, 37] width 4 height 4
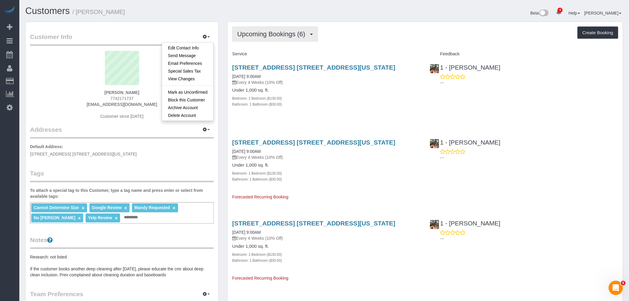
click at [261, 33] on span "Upcoming Bookings (6)" at bounding box center [272, 33] width 71 height 7
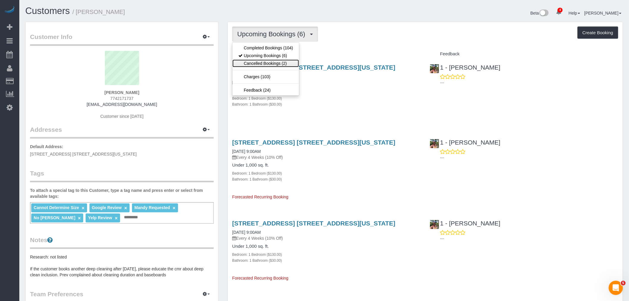
click at [271, 63] on link "Cancelled Bookings (2)" at bounding box center [265, 63] width 67 height 8
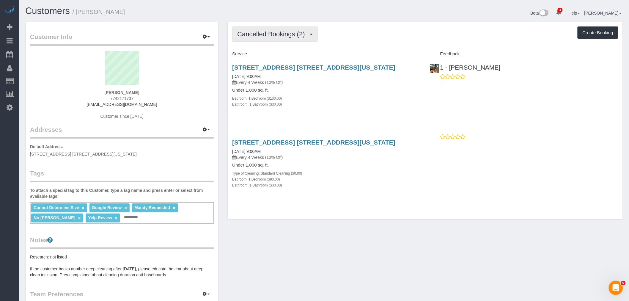
click at [279, 32] on span "Cancelled Bookings (2)" at bounding box center [272, 33] width 70 height 7
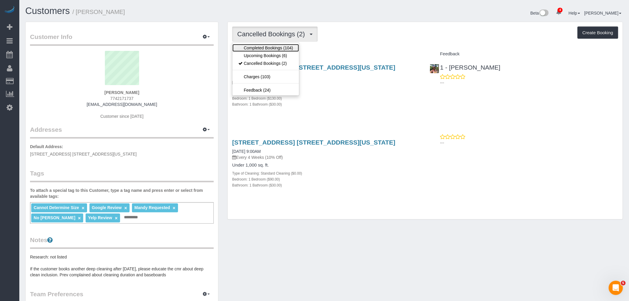
click at [268, 49] on link "Completed Bookings (104)" at bounding box center [265, 48] width 67 height 8
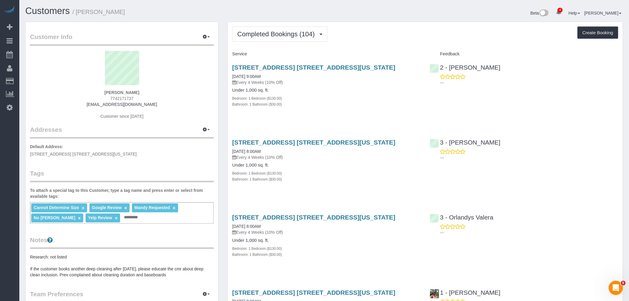
click at [320, 109] on div "450 East 63rd Street, Apt. 11i, New York, NY 10065 08/06/2025 9:00AM Every 4 We…" at bounding box center [326, 89] width 197 height 60
drag, startPoint x: 106, startPoint y: 92, endPoint x: 138, endPoint y: 92, distance: 32.1
click at [138, 92] on div "Mark Geyer 7742171737 markgeyer@gmail.com Customer since 2017" at bounding box center [122, 88] width 184 height 74
copy strong "[PERSON_NAME]"
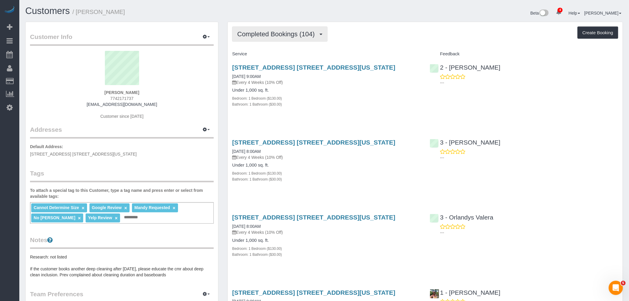
drag, startPoint x: 271, startPoint y: 34, endPoint x: 272, endPoint y: 47, distance: 12.8
click at [271, 34] on span "Completed Bookings (104)" at bounding box center [277, 33] width 80 height 7
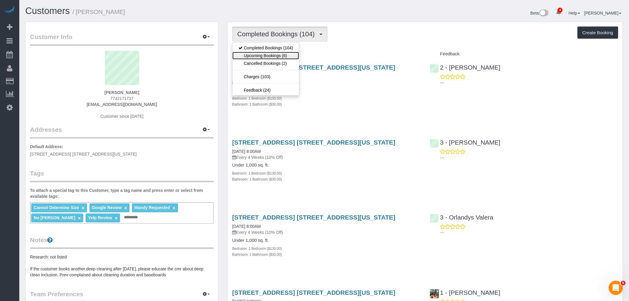
click at [275, 56] on link "Upcoming Bookings (6)" at bounding box center [265, 56] width 67 height 8
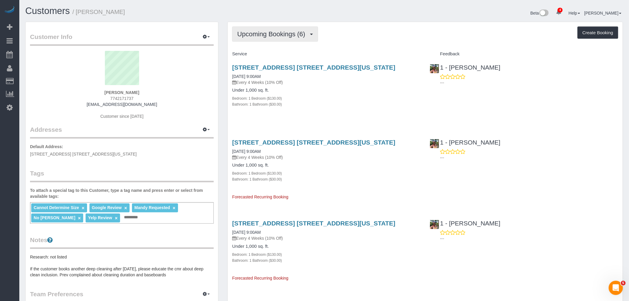
click at [267, 32] on span "Upcoming Bookings (6)" at bounding box center [272, 33] width 71 height 7
click at [375, 36] on div "Upcoming Bookings (6) Completed Bookings (104) Upcoming Bookings (6) Cancelled …" at bounding box center [425, 33] width 386 height 15
click at [387, 40] on div "Upcoming Bookings (6) Completed Bookings (104) Upcoming Bookings (6) Cancelled …" at bounding box center [425, 33] width 386 height 15
drag, startPoint x: 90, startPoint y: 94, endPoint x: 158, endPoint y: 93, distance: 67.8
click at [158, 93] on div "Mark Geyer 7742171737 markgeyer@gmail.com Customer since 2017" at bounding box center [122, 88] width 184 height 74
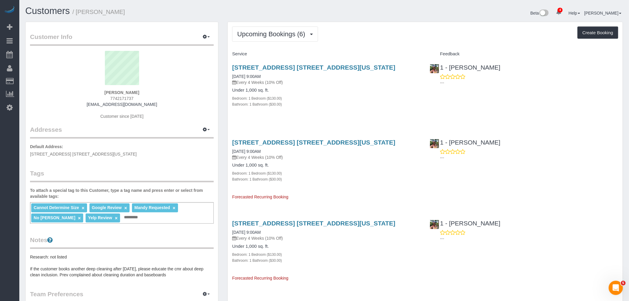
copy strong "Mark Geyer"
drag, startPoint x: 97, startPoint y: 104, endPoint x: 165, endPoint y: 109, distance: 68.8
click at [159, 107] on div "Mark Geyer 7742171737 markgeyer@gmail.com Customer since 2017" at bounding box center [122, 88] width 184 height 74
copy link "markgeyer@gmail.com"
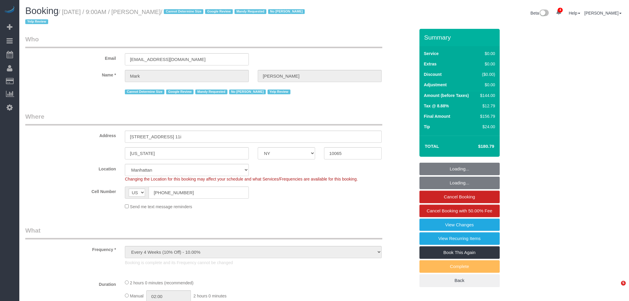
select select "NY"
select select "string:stripe-pm_1NrOAx4VGloSiKo7wj9JgzF0"
select select "object:1278"
select select "1"
select select "spot1"
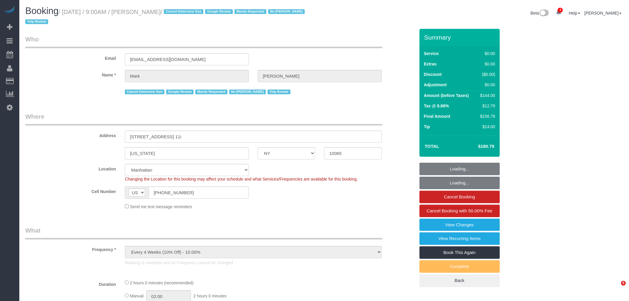
select select "number:57"
select select "number:73"
select select "number:15"
select select "number:6"
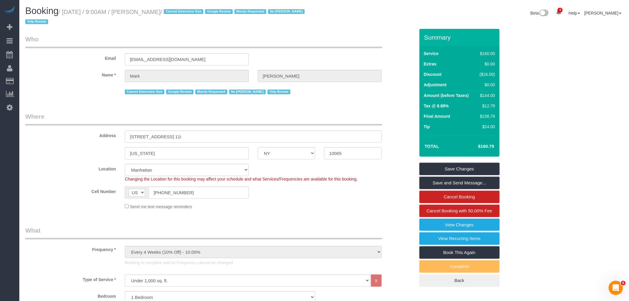
drag, startPoint x: 253, startPoint y: 121, endPoint x: 257, endPoint y: 146, distance: 26.0
click at [253, 121] on legend "Where" at bounding box center [203, 118] width 357 height 13
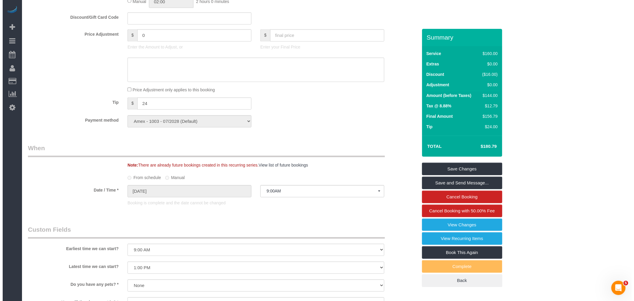
scroll to position [561, 0]
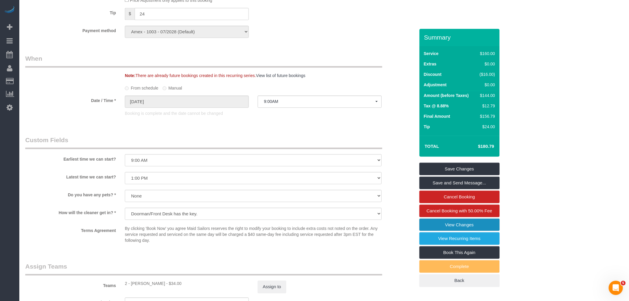
click at [451, 227] on link "View Changes" at bounding box center [460, 225] width 80 height 12
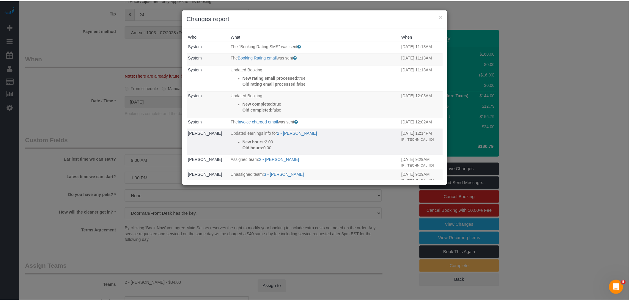
scroll to position [66, 0]
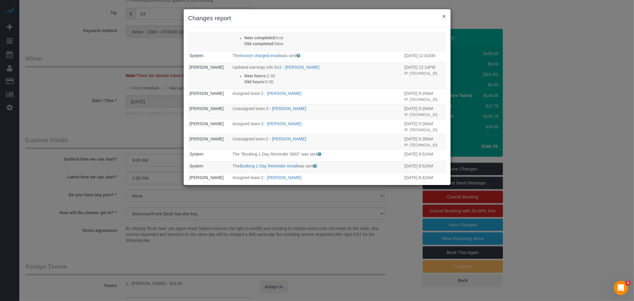
click at [443, 15] on button "×" at bounding box center [444, 16] width 4 height 6
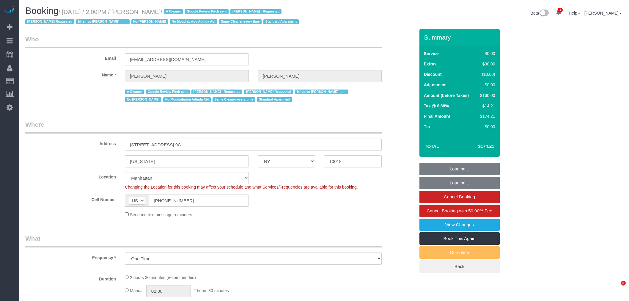
select select "NY"
select select "string:stripe-pm_1Qwq4X4VGloSiKo7oXPvKvA0"
select select "number:56"
select select "number:75"
select select "number:13"
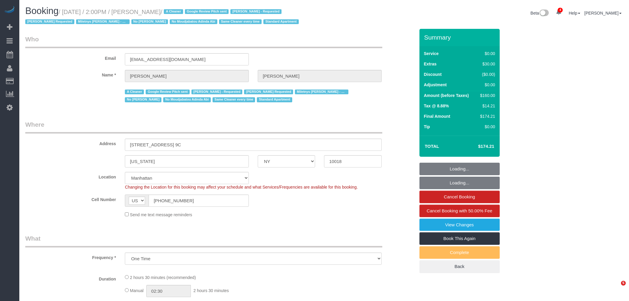
select select "number:5"
select select "object:951"
select select "1"
select select "spot1"
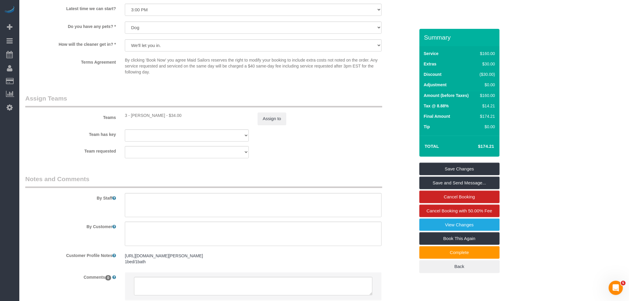
scroll to position [753, 0]
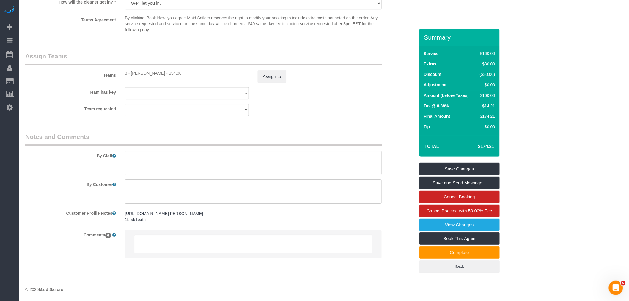
drag, startPoint x: 312, startPoint y: 83, endPoint x: 317, endPoint y: 83, distance: 5.1
click at [312, 83] on sui-booking-teams "Teams 3 - [PERSON_NAME] - $34.00 Assign to Team has key 3 - [PERSON_NAME] 000- …" at bounding box center [220, 84] width 390 height 64
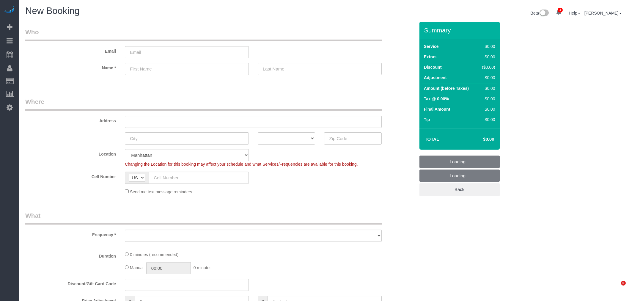
select select "number:89"
select select "number:90"
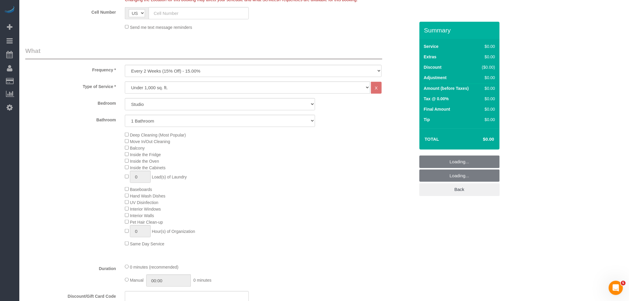
scroll to position [165, 0]
click at [235, 73] on select "One Time Weekly (20% Off) - 20.00% Every 2 Weeks (15% Off) - 15.00% Every 4 Wee…" at bounding box center [253, 70] width 257 height 12
select select "object:1523"
click at [125, 65] on select "One Time Weekly (20% Off) - 20.00% Every 2 Weeks (15% Off) - 15.00% Every 4 Wee…" at bounding box center [253, 70] width 257 height 12
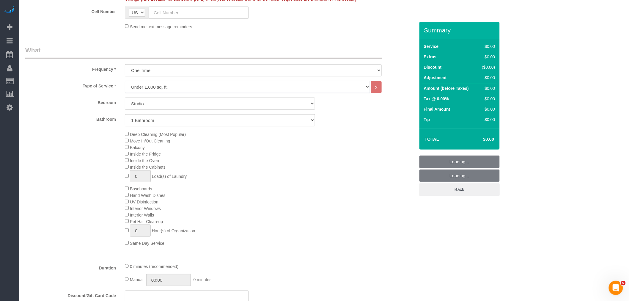
click at [220, 91] on select "Under 1,000 sq. ft. 1,001 - 1,500 sq. ft. 1,500+ sq. ft. Custom Cleaning Office…" at bounding box center [247, 87] width 245 height 12
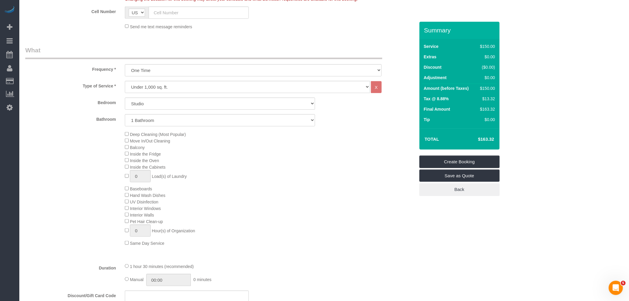
drag, startPoint x: 263, startPoint y: 39, endPoint x: 227, endPoint y: 65, distance: 44.8
click at [178, 103] on select "Studio 1 Bedroom 2 Bedrooms 3 Bedrooms" at bounding box center [220, 104] width 190 height 12
select select "3"
click at [125, 98] on select "Studio 1 Bedroom 2 Bedrooms 3 Bedrooms" at bounding box center [220, 104] width 190 height 12
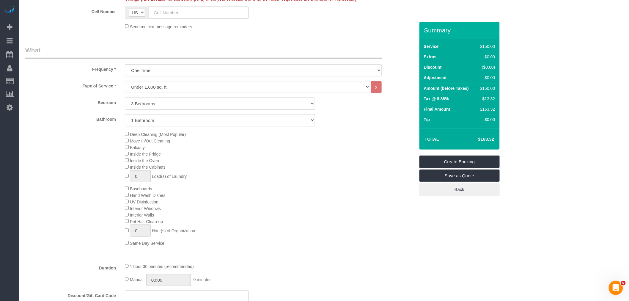
click at [195, 121] on select "1 Bathroom 2 Bathrooms" at bounding box center [220, 120] width 190 height 12
select select "2"
click at [125, 114] on select "1 Bathroom 2 Bathrooms" at bounding box center [220, 120] width 190 height 12
click at [308, 172] on div "Deep Cleaning (Most Popular) Move In/Out Cleaning Balcony Inside the Fridge Ins…" at bounding box center [269, 188] width 299 height 115
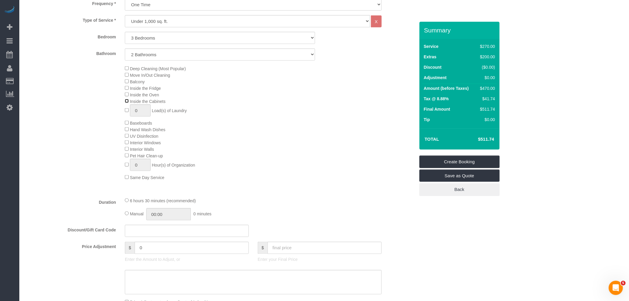
scroll to position [231, 0]
click at [326, 113] on div "Deep Cleaning (Most Popular) Move In/Out Cleaning Balcony Inside the Fridge Ins…" at bounding box center [269, 122] width 299 height 115
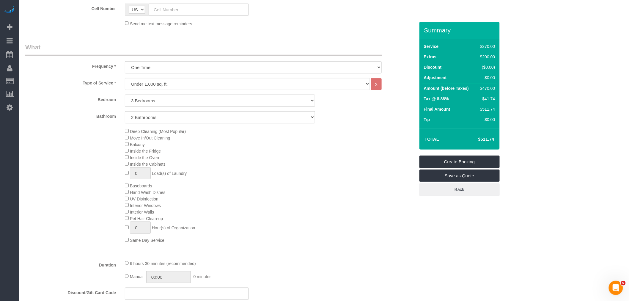
scroll to position [165, 0]
drag, startPoint x: 291, startPoint y: 87, endPoint x: 291, endPoint y: 92, distance: 5.1
click at [291, 87] on select "Under 1,000 sq. ft. 1,001 - 1,500 sq. ft. 1,500+ sq. ft. Custom Cleaning Office…" at bounding box center [247, 87] width 245 height 12
select select "213"
click at [125, 81] on select "Under 1,000 sq. ft. 1,001 - 1,500 sq. ft. 1,500+ sq. ft. Custom Cleaning Office…" at bounding box center [247, 87] width 245 height 12
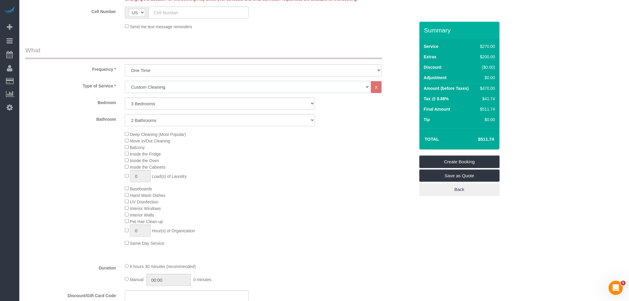
select select "1"
select select "120"
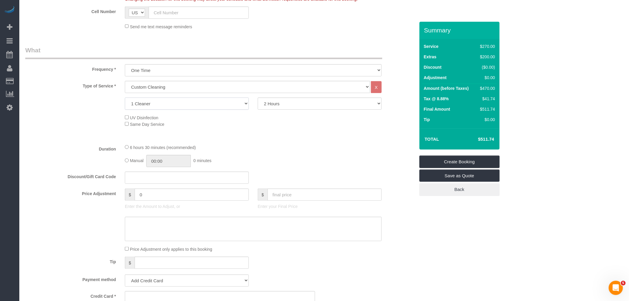
click at [221, 106] on select "1 Cleaner 2 Cleaners 3 Cleaners 4 Cleaners 5 Cleaners" at bounding box center [187, 104] width 124 height 12
select select "2"
click at [125, 98] on select "1 Cleaner 2 Cleaners 3 Cleaners 4 Cleaners 5 Cleaners" at bounding box center [187, 104] width 124 height 12
click at [310, 109] on select "2 Hours 2.5 Hours 3 Hours 3.5 Hours 4 Hours 4.5 Hours 5 Hours 5.5 Hours 6 Hours…" at bounding box center [320, 104] width 124 height 12
select select "300"
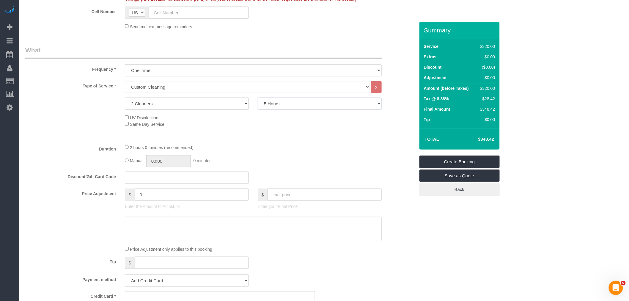
click at [258, 98] on select "2 Hours 2.5 Hours 3 Hours 3.5 Hours 4 Hours 4.5 Hours 5 Hours 5.5 Hours 6 Hours…" at bounding box center [320, 104] width 124 height 12
drag, startPoint x: 349, startPoint y: 154, endPoint x: 410, endPoint y: 152, distance: 61.3
click at [349, 154] on div "5 hours 0 minutes (recommended) Manual 00:00 0 minutes" at bounding box center [253, 155] width 266 height 23
click at [246, 92] on select "Under 1,000 sq. ft. 1,001 - 1,500 sq. ft. 1,500+ sq. ft. Custom Cleaning Office…" at bounding box center [247, 87] width 245 height 12
select select "216"
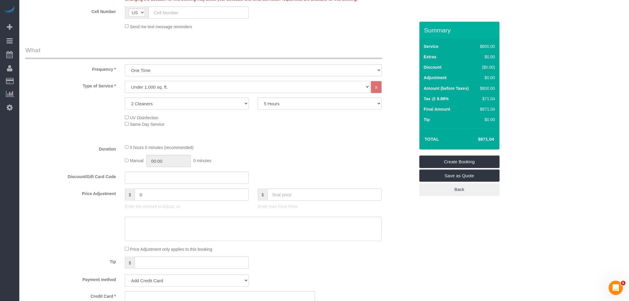
click at [125, 81] on select "Under 1,000 sq. ft. 1,001 - 1,500 sq. ft. 1,500+ sq. ft. Custom Cleaning Office…" at bounding box center [247, 87] width 245 height 12
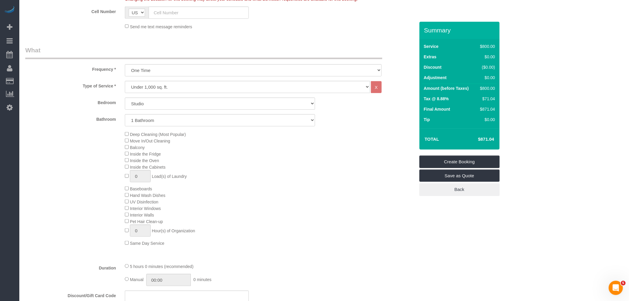
drag, startPoint x: 308, startPoint y: 150, endPoint x: 291, endPoint y: 144, distance: 18.3
click at [308, 150] on div "Deep Cleaning (Most Popular) Move In/Out Cleaning Balcony Inside the Fridge Ins…" at bounding box center [269, 188] width 299 height 115
click at [249, 108] on select "Studio 1 Bedroom 2 Bedrooms 3 Bedrooms" at bounding box center [220, 104] width 190 height 12
select select "3"
click at [125, 98] on select "Studio 1 Bedroom 2 Bedrooms 3 Bedrooms" at bounding box center [220, 104] width 190 height 12
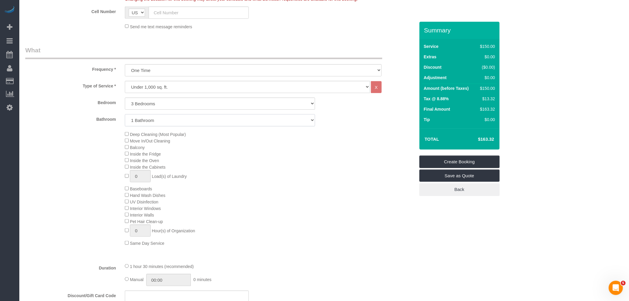
click at [235, 121] on select "1 Bathroom 2 Bathrooms" at bounding box center [220, 120] width 190 height 12
select select "2"
click at [125, 114] on select "1 Bathroom 2 Bathrooms" at bounding box center [220, 120] width 190 height 12
click at [345, 146] on div "Deep Cleaning (Most Popular) Move In/Out Cleaning Balcony Inside the Fridge Ins…" at bounding box center [269, 188] width 299 height 115
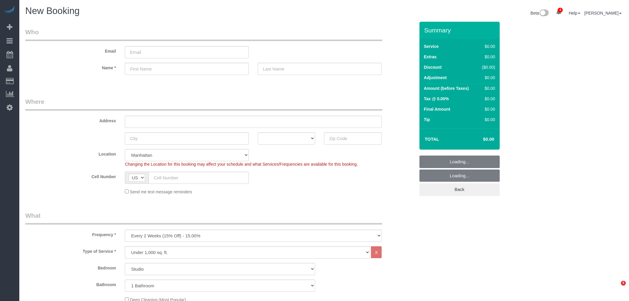
select select "number:89"
select select "number:90"
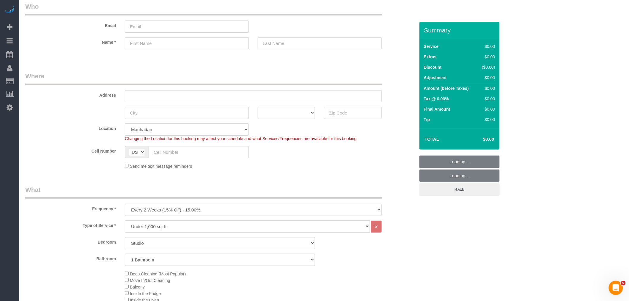
scroll to position [66, 0]
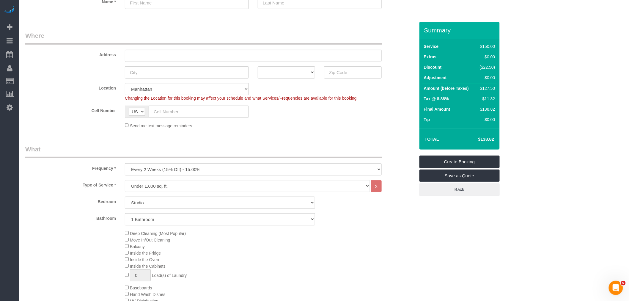
click at [284, 155] on legend "What" at bounding box center [203, 151] width 357 height 13
click at [289, 167] on select "One Time Weekly (20% Off) - 20.00% Every 2 Weeks (15% Off) - 15.00% Every 4 Wee…" at bounding box center [253, 169] width 257 height 12
drag, startPoint x: 237, startPoint y: 170, endPoint x: 230, endPoint y: 174, distance: 8.6
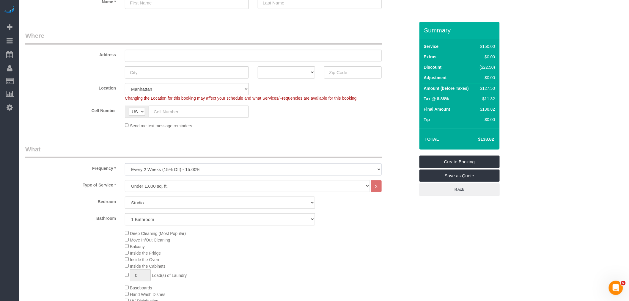
click at [237, 170] on select "One Time Weekly (20% Off) - 20.00% Every 2 Weeks (15% Off) - 15.00% Every 4 Wee…" at bounding box center [253, 169] width 257 height 12
select select "object:2997"
click at [125, 164] on select "One Time Weekly (20% Off) - 20.00% Every 2 Weeks (15% Off) - 15.00% Every 4 Wee…" at bounding box center [253, 169] width 257 height 12
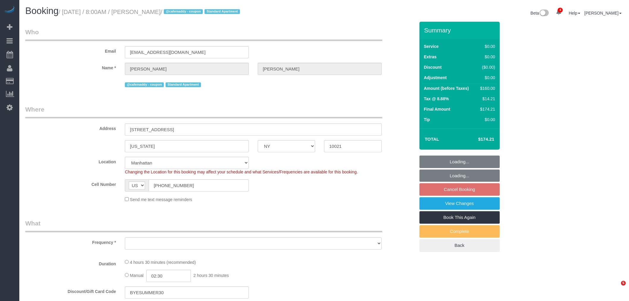
select select "NY"
select select "2"
select select "spot1"
select select "number:56"
select select "number:73"
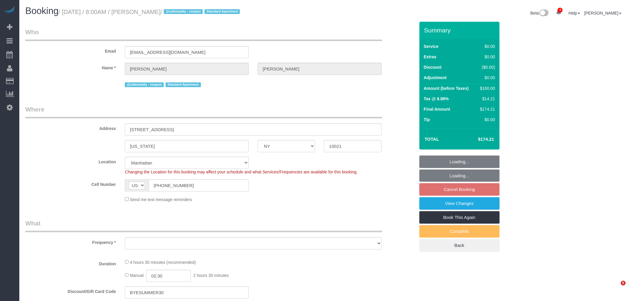
select select "number:15"
select select "number:5"
select select "object:945"
select select "string:stripe-pm_1S0mZX4VGloSiKo7NCOkUXGk"
select select "object:1340"
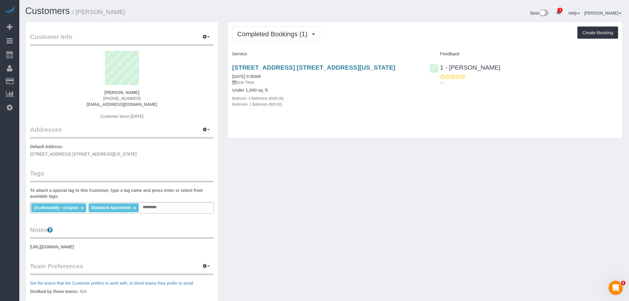
click at [389, 47] on div "Completed Bookings (1) Completed Bookings (1) Upcoming Bookings (1) Cancelled B…" at bounding box center [425, 80] width 395 height 117
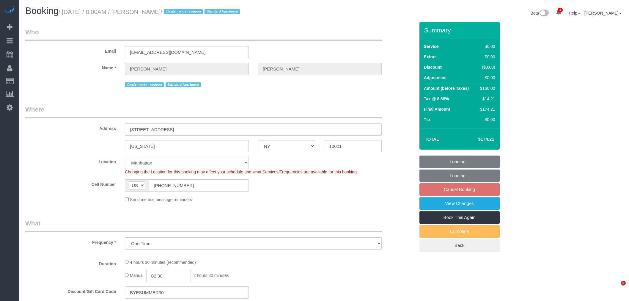
select select "NY"
select select "string:stripe-pm_1S0mZX4VGloSiKo7NCOkUXGk"
select select "number:56"
select select "number:73"
select select "number:15"
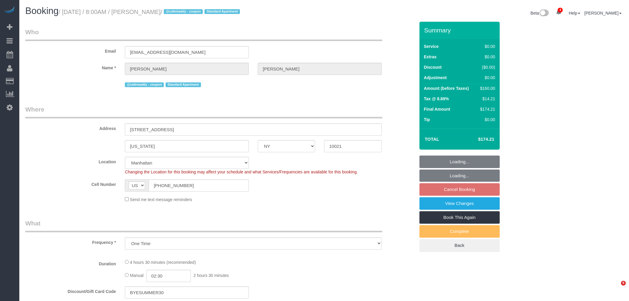
select select "number:5"
select select "2"
select select "object:913"
select select "spot1"
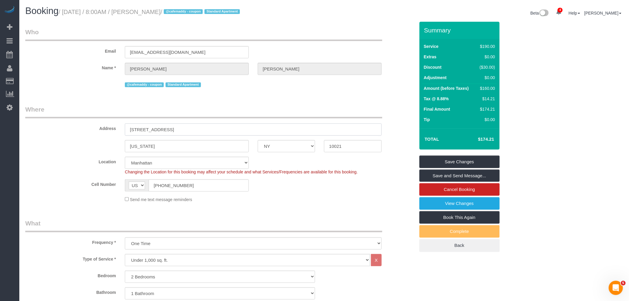
click at [141, 129] on input "200 E 72nd Street, Apt 16G" at bounding box center [253, 129] width 257 height 12
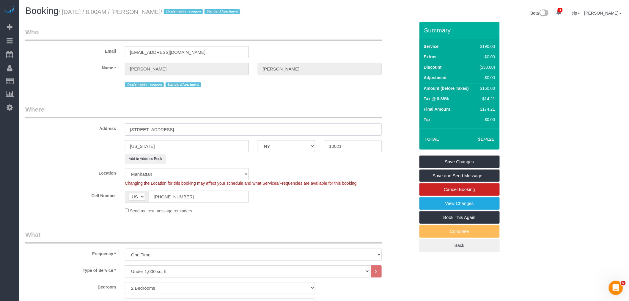
type input "200 East 72nd Street, Apt 16G"
drag, startPoint x: 272, startPoint y: 99, endPoint x: 269, endPoint y: 123, distance: 24.2
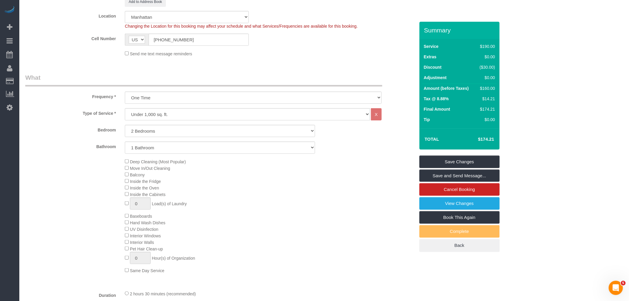
scroll to position [99, 0]
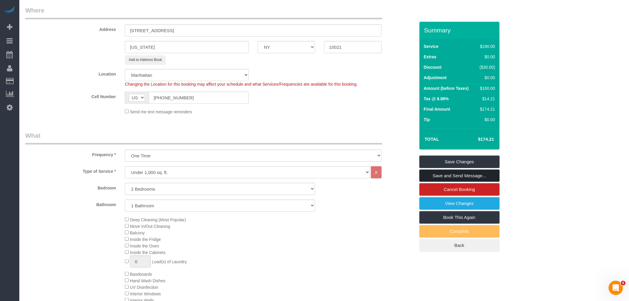
click at [483, 174] on link "Save and Send Message..." at bounding box center [460, 175] width 80 height 12
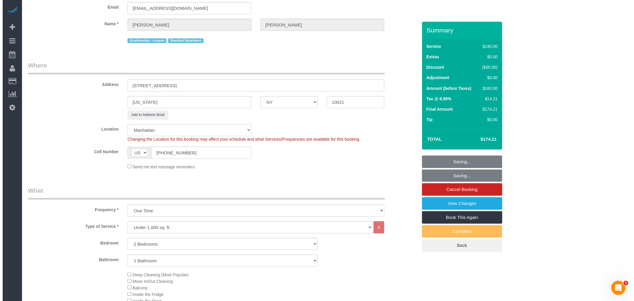
scroll to position [0, 0]
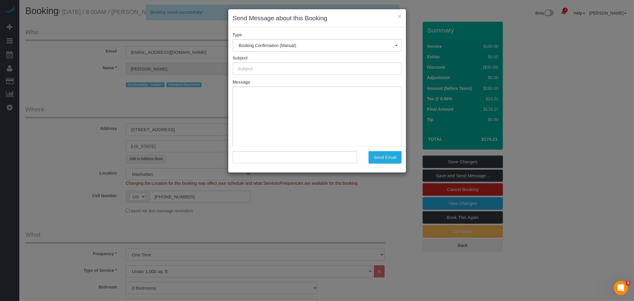
type input "Cleaning Confirmed for 09/12/2025 at 8:00am"
type input ""Margaret Curtis" <maggiegc97@gmail.com>"
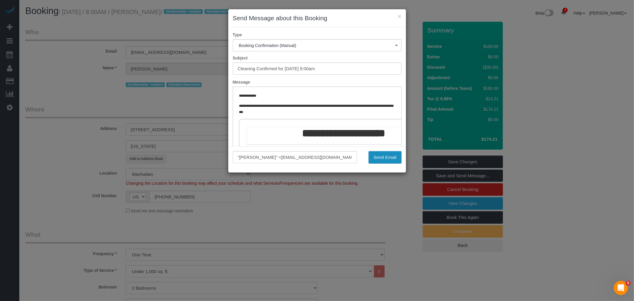
click at [382, 155] on button "Send Email" at bounding box center [385, 157] width 33 height 12
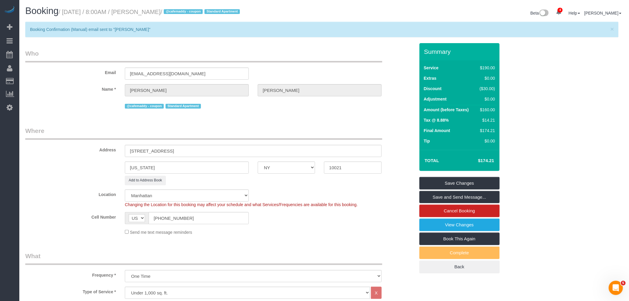
click at [160, 9] on small "/ September 12, 2025 / 8:00AM / Margaret Curtis / @cafemaddy - coupon Standard …" at bounding box center [150, 12] width 183 height 7
click at [173, 10] on small "/ September 12, 2025 / 8:00AM / Margaret Curtis / @cafemaddy - coupon Standard …" at bounding box center [150, 12] width 183 height 7
click at [182, 13] on small "/ September 12, 2025 / 8:00AM / Margaret Curtis / @cafemaddy - coupon Standard …" at bounding box center [150, 12] width 183 height 7
copy small "Margaret Curtis"
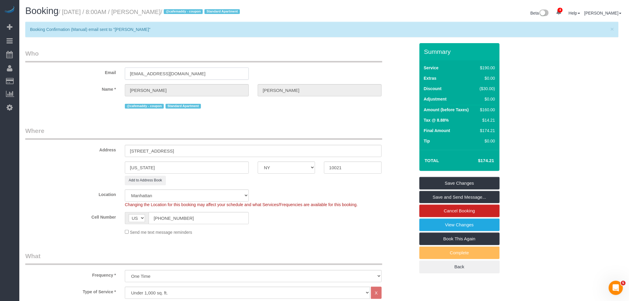
click at [55, 71] on div "Email maggiegc97@gmail.com" at bounding box center [220, 64] width 399 height 31
drag, startPoint x: 65, startPoint y: 10, endPoint x: 144, endPoint y: 14, distance: 78.3
click at [144, 14] on small "/ September 12, 2025 / 8:00AM / Margaret Curtis / @cafemaddy - coupon Standard …" at bounding box center [150, 12] width 183 height 7
copy small "September 12, 2025 / 8:00AM"
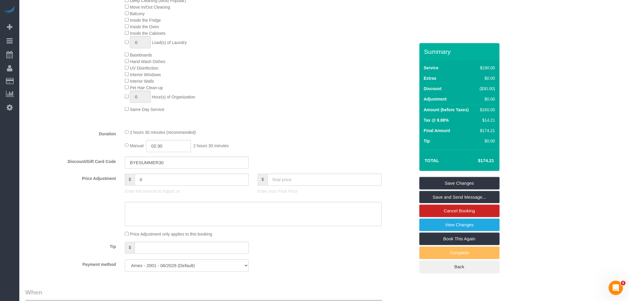
scroll to position [330, 0]
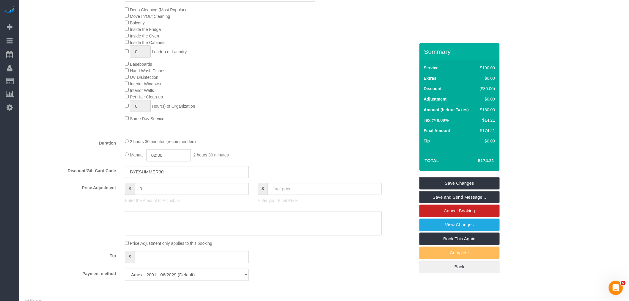
click at [311, 75] on div "Deep Cleaning (Most Popular) Move In/Out Cleaning Balcony Inside the Fridge Ins…" at bounding box center [269, 63] width 299 height 115
click at [387, 48] on div "Deep Cleaning (Most Popular) Move In/Out Cleaning Balcony Inside the Fridge Ins…" at bounding box center [269, 63] width 299 height 115
click at [366, 28] on div "Deep Cleaning (Most Popular) Move In/Out Cleaning Balcony Inside the Fridge Ins…" at bounding box center [269, 63] width 299 height 115
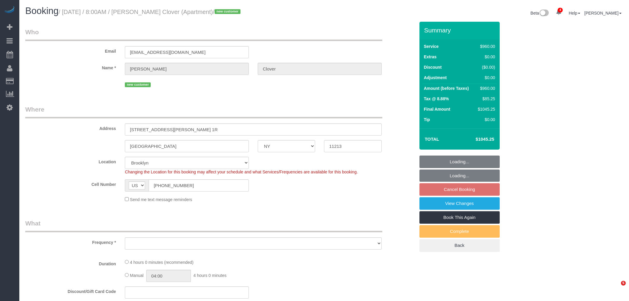
select select "NY"
select select "number:57"
select select "number:70"
select select "number:13"
select select "number:5"
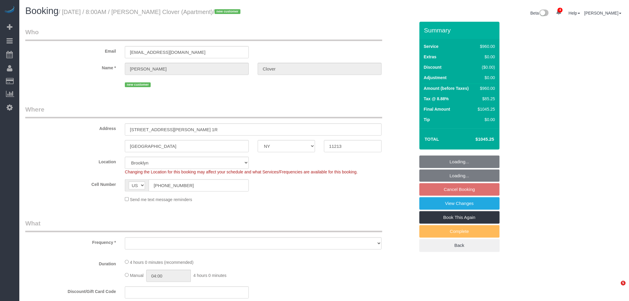
select select "3"
select select "240"
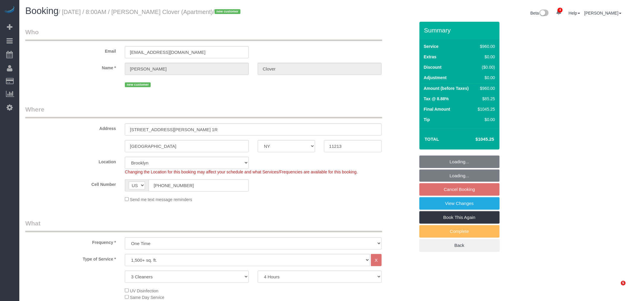
select select "object:1268"
select select "string:stripe-pm_1S0pLU4VGloSiKo7kPoqaPZQ"
select select "spot1"
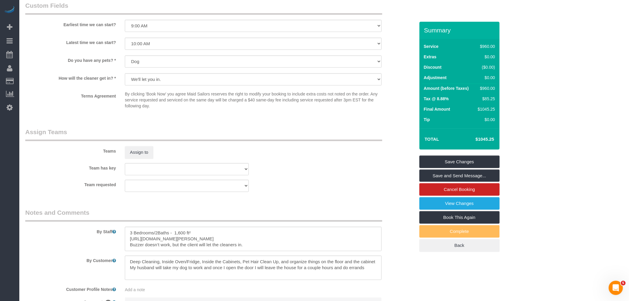
scroll to position [605, 0]
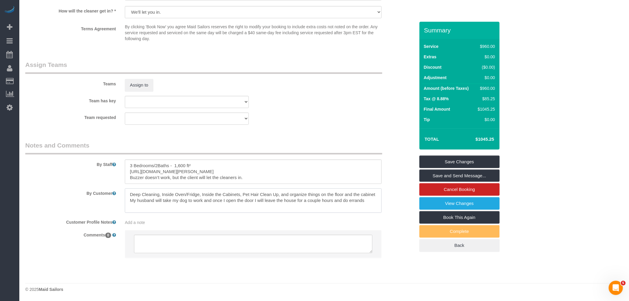
drag, startPoint x: 218, startPoint y: 195, endPoint x: 369, endPoint y: 205, distance: 151.4
click at [369, 205] on textarea at bounding box center [253, 200] width 257 height 24
click at [360, 125] on fieldset "Assign Teams Teams Assign to Team has key 000- Donna Mercado 000 - Partnerships…" at bounding box center [220, 94] width 390 height 69
click at [368, 200] on textarea at bounding box center [253, 200] width 257 height 24
click at [339, 121] on div "Team requested 000- Donna Mercado 000 - Partnerships 000 - TEAM JOB 1 - Abdoula…" at bounding box center [220, 118] width 399 height 12
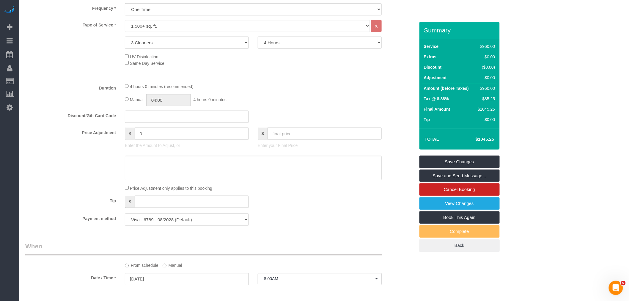
scroll to position [76, 0]
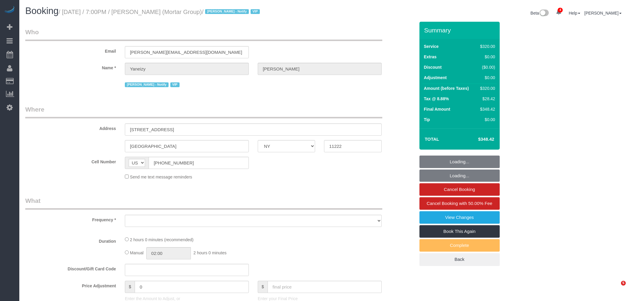
select select "NY"
select select "number:89"
select select "number:90"
select select "number:15"
select select "number:7"
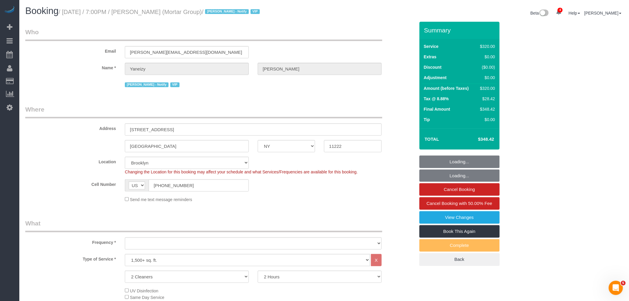
select select "object:896"
select select "spot1"
click at [359, 48] on div "Email [PERSON_NAME][EMAIL_ADDRESS][DOMAIN_NAME]" at bounding box center [220, 43] width 399 height 31
select select "object:1276"
select select "string:stripe-pm_1S0pHZ4VGloSiKo7bXItwSkM"
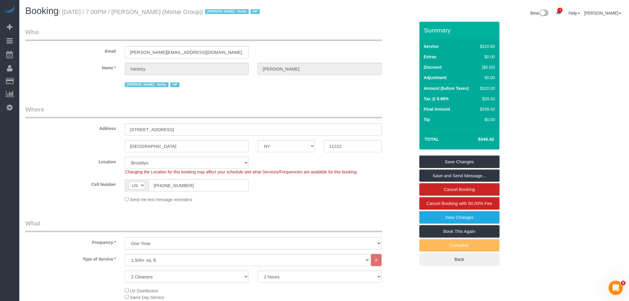
click at [268, 41] on legend "Who" at bounding box center [203, 34] width 357 height 13
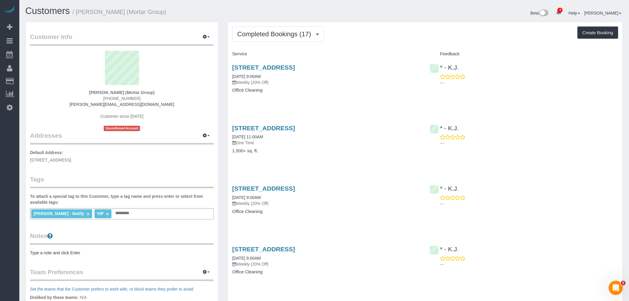
drag, startPoint x: 409, startPoint y: 29, endPoint x: 411, endPoint y: 40, distance: 11.1
click at [409, 29] on div "Completed Bookings (17) Completed Bookings (17) Upcoming Bookings (7) Cancelled…" at bounding box center [425, 33] width 386 height 15
drag, startPoint x: 272, startPoint y: 29, endPoint x: 273, endPoint y: 45, distance: 16.4
click at [272, 29] on button "Completed Bookings (17)" at bounding box center [278, 33] width 92 height 15
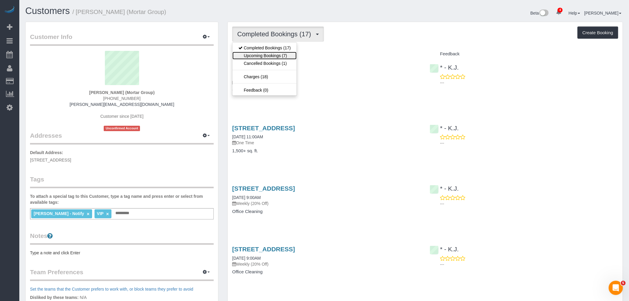
click at [273, 53] on link "Upcoming Bookings (7)" at bounding box center [264, 56] width 64 height 8
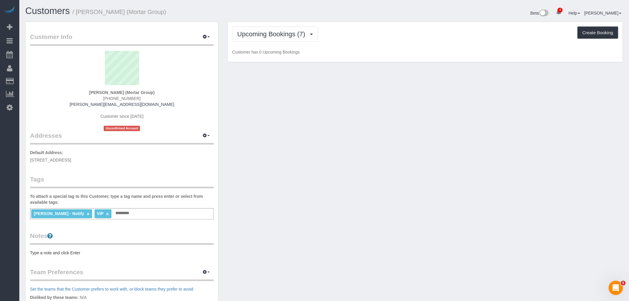
click at [387, 46] on div "Upcoming Bookings (7) Completed Bookings (17) Upcoming Bookings (7) Cancelled B…" at bounding box center [425, 42] width 395 height 40
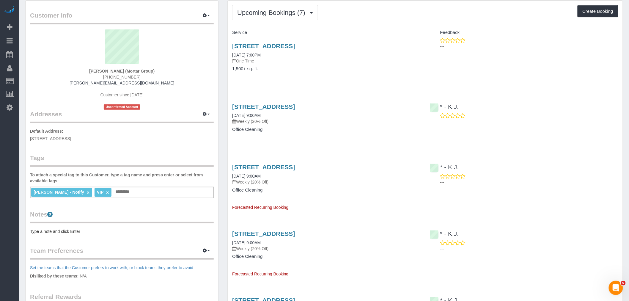
scroll to position [33, 0]
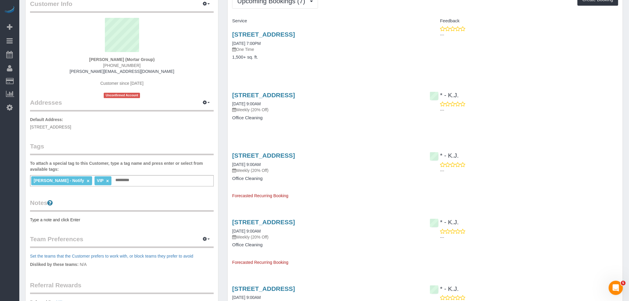
click at [378, 75] on div "Service Feedback 104 Newel Street, Unit 2, Brooklyn, NY 11222 08/27/2025 7:00PM…" at bounding box center [425, 240] width 386 height 449
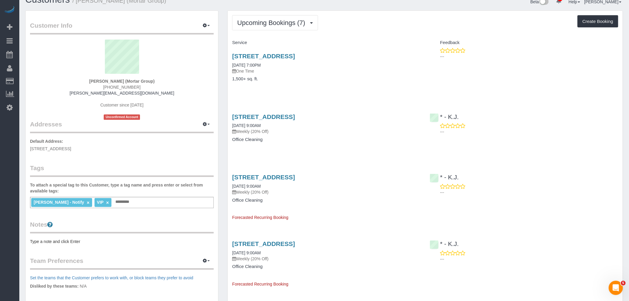
scroll to position [0, 0]
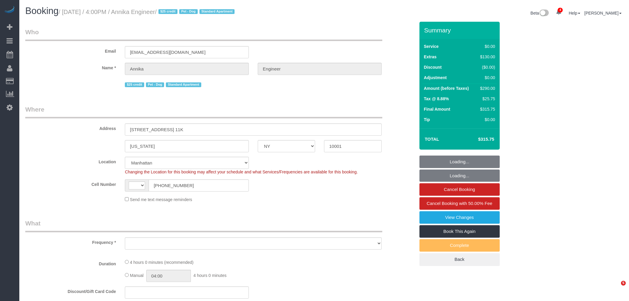
select select "NY"
select select "string:[GEOGRAPHIC_DATA]"
select select "object:2774"
select select "number:89"
select select "number:76"
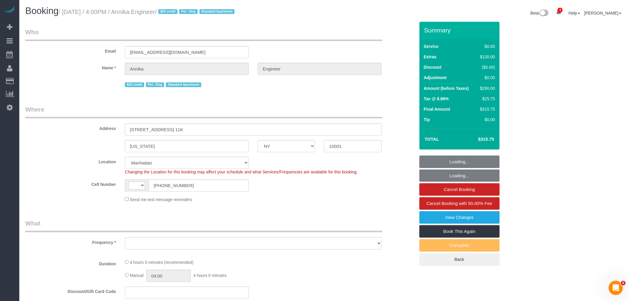
select select "number:13"
select select "number:5"
select select "spot1"
select select "1"
select select "object:3279"
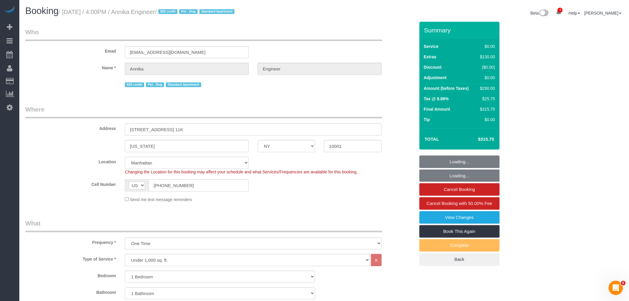
select select "string:stripe-pm_1RW4tx4VGloSiKo7kpYPENs0"
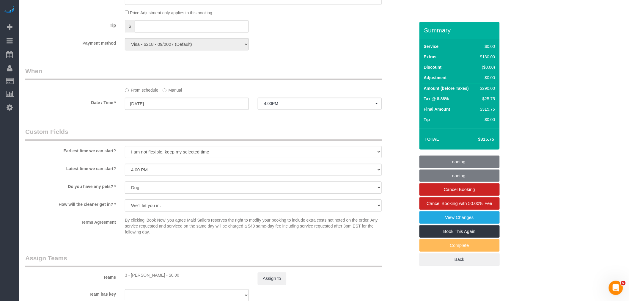
scroll to position [694, 0]
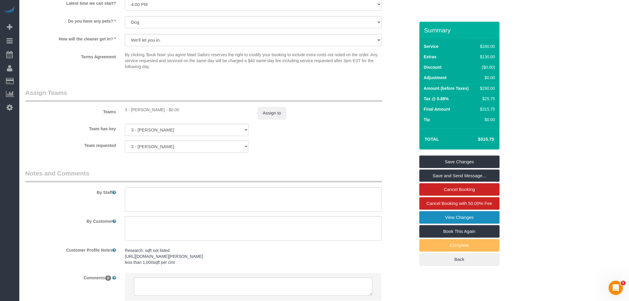
click at [486, 220] on link "View Changes" at bounding box center [460, 217] width 80 height 12
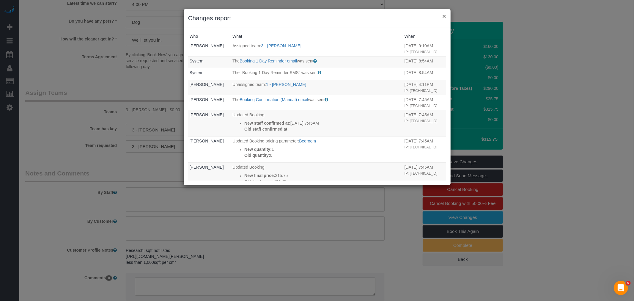
click at [445, 16] on button "×" at bounding box center [444, 16] width 4 height 6
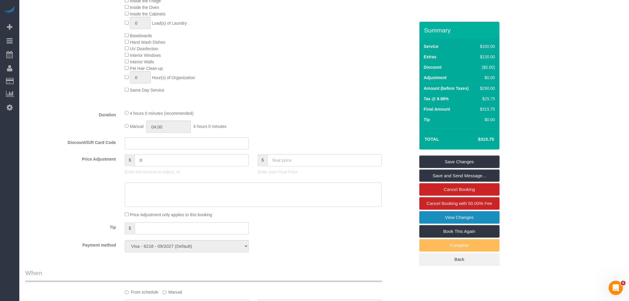
scroll to position [264, 0]
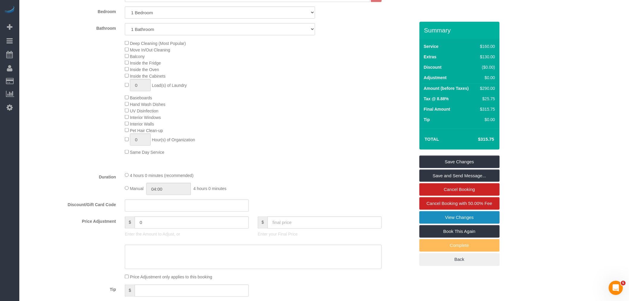
click at [470, 219] on link "View Changes" at bounding box center [460, 217] width 80 height 12
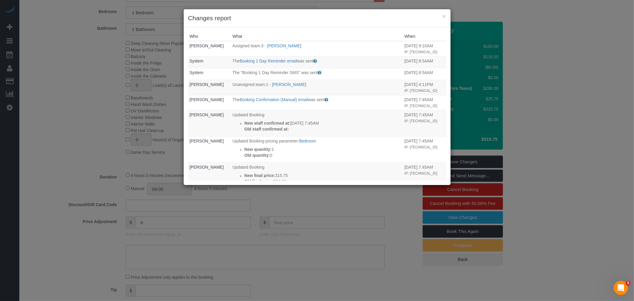
click at [442, 20] on h3 "Changes report" at bounding box center [317, 18] width 258 height 9
click at [442, 16] on button "×" at bounding box center [444, 16] width 4 height 6
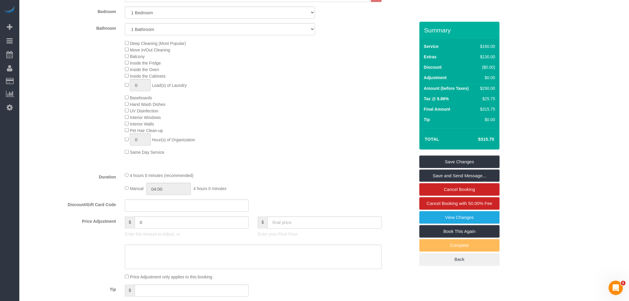
drag, startPoint x: 550, startPoint y: 39, endPoint x: 558, endPoint y: 44, distance: 8.8
click at [551, 40] on div "× Changes report Who What When Shaniele Blanchard Assigned team: 3 - Maria Boni…" at bounding box center [314, 150] width 629 height 301
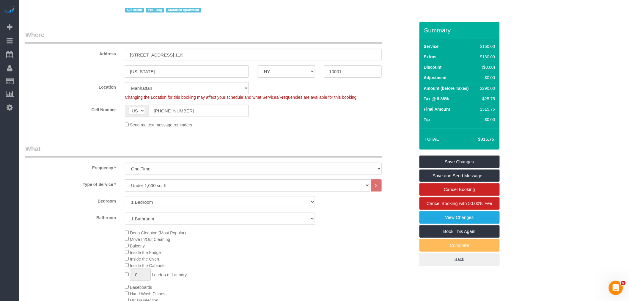
scroll to position [0, 0]
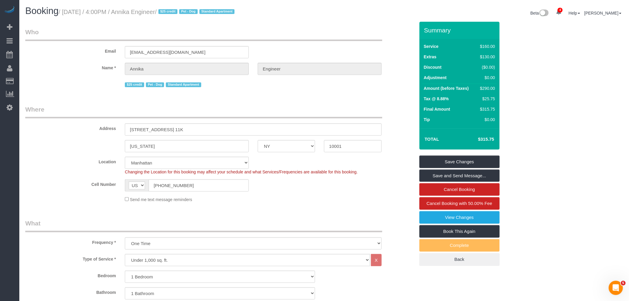
click at [147, 12] on small "/ August 28, 2025 / 4:00PM / Annika Engineer / $25 credit Pet - Dog Standard Ap…" at bounding box center [148, 12] width 178 height 7
click at [164, 12] on small "/ August 28, 2025 / 4:00PM / Annika Engineer / $25 credit Pet - Dog Standard Ap…" at bounding box center [148, 12] width 178 height 7
copy small "Annika Engineer"
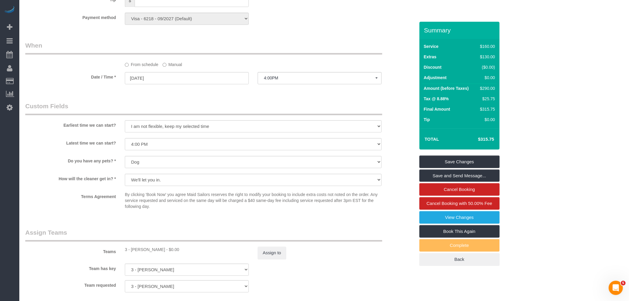
scroll to position [595, 0]
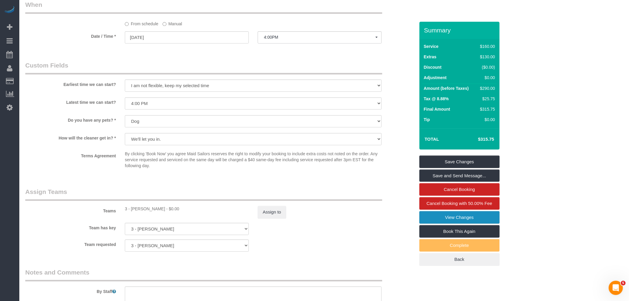
click at [453, 219] on link "View Changes" at bounding box center [460, 217] width 80 height 12
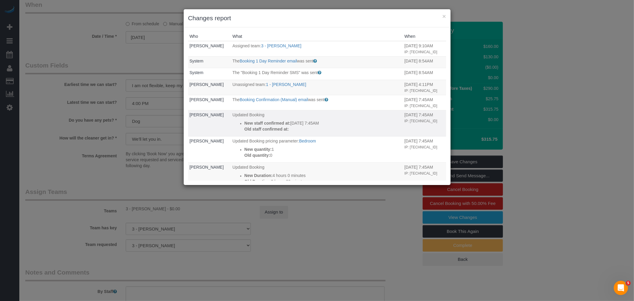
drag, startPoint x: 288, startPoint y: 117, endPoint x: 319, endPoint y: 123, distance: 31.8
click at [319, 123] on td "Updated Booking New staff confirmed at: 08/26/2025 7:45AM Old staff confirmed a…" at bounding box center [317, 123] width 172 height 26
click at [352, 129] on p "Old staff confirmed at:" at bounding box center [322, 129] width 157 height 6
drag, startPoint x: 274, startPoint y: 125, endPoint x: 317, endPoint y: 130, distance: 42.8
click at [317, 130] on div "New staff confirmed at: 08/26/2025 7:45AM Old staff confirmed at:" at bounding box center [322, 126] width 157 height 12
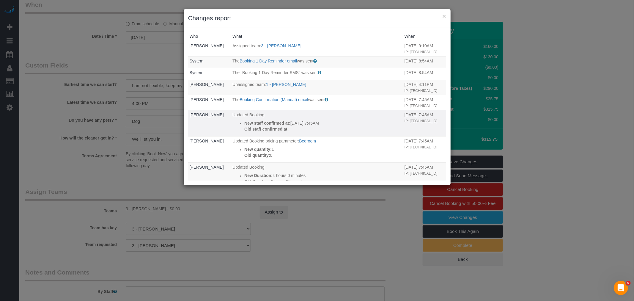
click at [329, 130] on p "Old staff confirmed at:" at bounding box center [322, 129] width 157 height 6
drag, startPoint x: 444, startPoint y: 16, endPoint x: 491, endPoint y: 25, distance: 47.8
click at [445, 16] on button "×" at bounding box center [444, 16] width 4 height 6
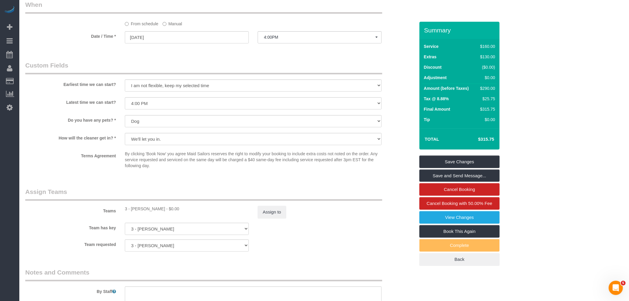
click at [535, 48] on div "× Changes report Who What When Shaniele Blanchard Assigned team: 3 - Maria Boni…" at bounding box center [314, 150] width 629 height 301
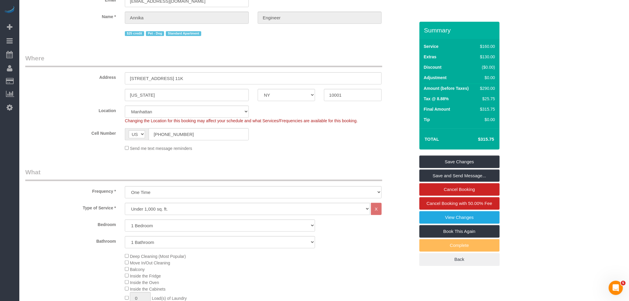
scroll to position [0, 0]
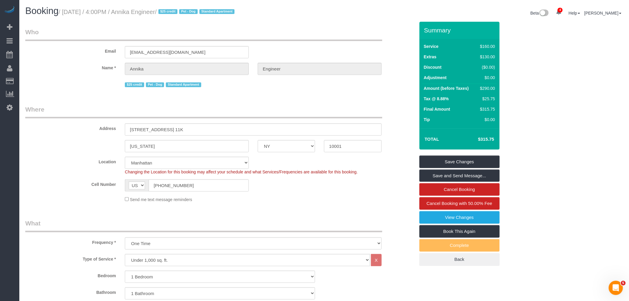
click at [299, 37] on legend "Who" at bounding box center [203, 34] width 357 height 13
click at [69, 9] on small "/ August 28, 2025 / 4:00PM / Annika Engineer / $25 credit Pet - Dog Standard Ap…" at bounding box center [148, 12] width 178 height 7
click at [166, 12] on small "/ August 28, 2025 / 4:00PM / Annika Engineer / $25 credit Pet - Dog Standard Ap…" at bounding box center [148, 12] width 178 height 7
copy small "August 28, 2025 / 4:00PM / Annika Engineer"
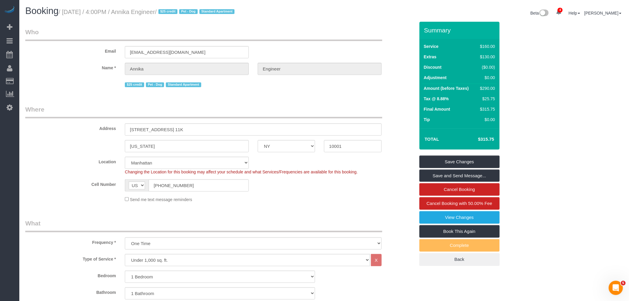
click at [227, 43] on div "Email annikaengineer@yahoo.com" at bounding box center [220, 43] width 399 height 31
drag, startPoint x: 161, startPoint y: 132, endPoint x: 120, endPoint y: 137, distance: 41.3
click at [53, 139] on sui-booking-address "Address 777 6th Avenue, Apt. 11K New York AK AL AR AZ CA CO CT DC DE FL GA HI I…" at bounding box center [220, 128] width 390 height 47
click at [311, 147] on div "New York AK AL AR AZ CA CO CT DC DE FL GA HI IA ID IL IN KS KY LA MA MD ME MI M…" at bounding box center [220, 146] width 399 height 12
click at [315, 39] on legend "Who" at bounding box center [203, 34] width 357 height 13
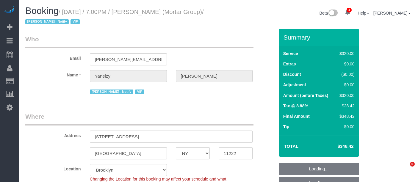
select select "NY"
select select "number:89"
select select "number:90"
select select "number:15"
select select "number:7"
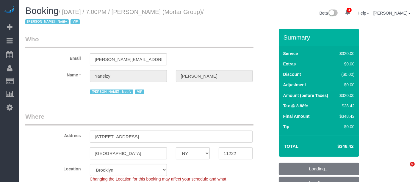
select select "string:[GEOGRAPHIC_DATA]"
select select "string:stripe-pm_1S0pHZ4VGloSiKo7bXItwSkM"
select select "spot1"
select select "object:905"
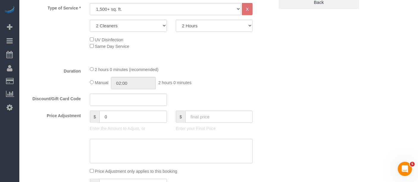
scroll to position [429, 0]
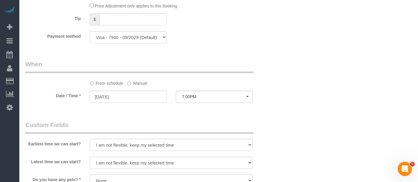
click at [137, 79] on label "Manual" at bounding box center [137, 82] width 20 height 8
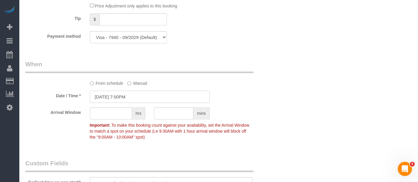
click at [137, 94] on input "[DATE] 7:00PM" at bounding box center [150, 97] width 120 height 12
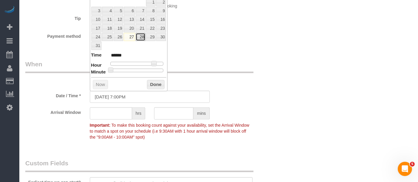
click at [142, 38] on link "28" at bounding box center [141, 37] width 10 height 8
type input "08/28/2025 8:00AM"
type input "******"
click at [128, 62] on div at bounding box center [136, 64] width 53 height 4
type input "08/28/2025 9:00AM"
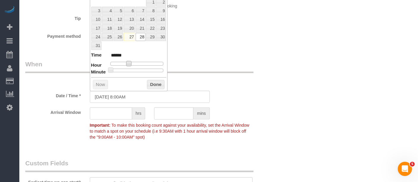
type input "******"
click at [164, 80] on button "Done" at bounding box center [156, 85] width 18 height 10
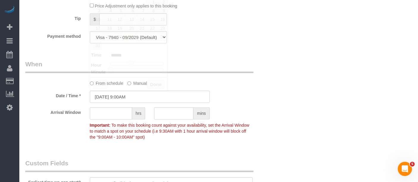
drag, startPoint x: 264, startPoint y: 76, endPoint x: 266, endPoint y: 81, distance: 5.6
click at [265, 78] on div "From schedule Manual" at bounding box center [150, 73] width 258 height 26
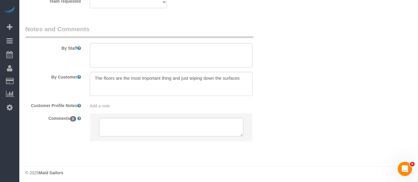
scroll to position [421, 0]
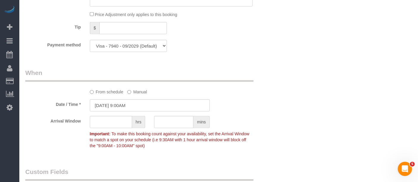
drag, startPoint x: 226, startPoint y: 64, endPoint x: 227, endPoint y: 112, distance: 48.8
click at [226, 64] on div "Who Email castillo@mortargroup.com Name * Yaneizy Castillo Jacky Xu - Notify VI…" at bounding box center [150, 72] width 258 height 929
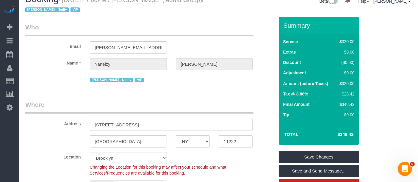
scroll to position [0, 0]
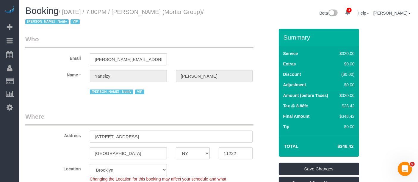
click at [147, 6] on h1 "Booking / August 27, 2025 / 7:00PM / Yaneizy Castillo (Mortar Group) / Jacky Xu…" at bounding box center [119, 16] width 189 height 20
drag, startPoint x: 176, startPoint y: 10, endPoint x: 172, endPoint y: 10, distance: 3.3
click at [176, 10] on small "/ August 27, 2025 / 7:00PM / Yaneizy Castillo (Mortar Group) / Jacky Xu - Notif…" at bounding box center [114, 17] width 178 height 17
copy small "Yaneizy Castillo"
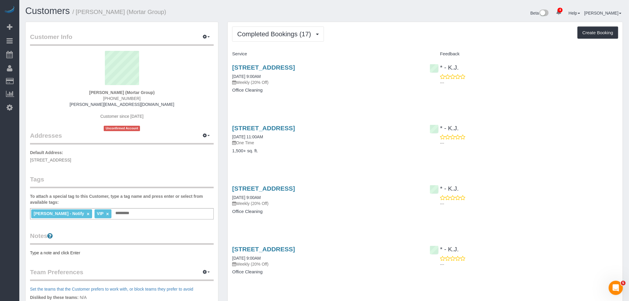
click at [401, 29] on div "Completed Bookings (17) Completed Bookings (17) Upcoming Bookings (7) Cancelled…" at bounding box center [425, 33] width 386 height 15
click at [295, 125] on link "104 Newel Street, Unit 2, Brooklyn, NY 11222" at bounding box center [263, 128] width 63 height 7
click at [282, 32] on span "Completed Bookings (17)" at bounding box center [275, 33] width 77 height 7
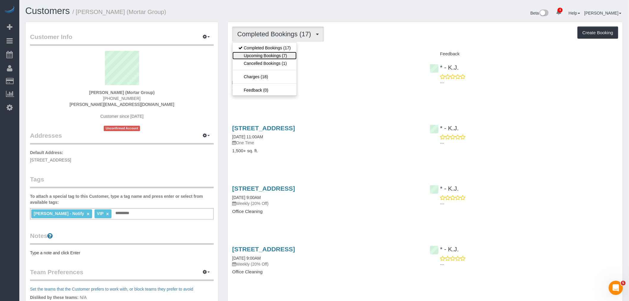
click at [282, 57] on link "Upcoming Bookings (7)" at bounding box center [264, 56] width 64 height 8
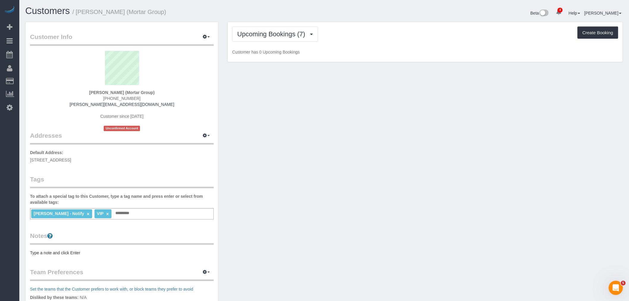
click at [444, 45] on div "Upcoming Bookings (7) Completed Bookings (17) Upcoming Bookings (7) Cancelled B…" at bounding box center [425, 42] width 395 height 40
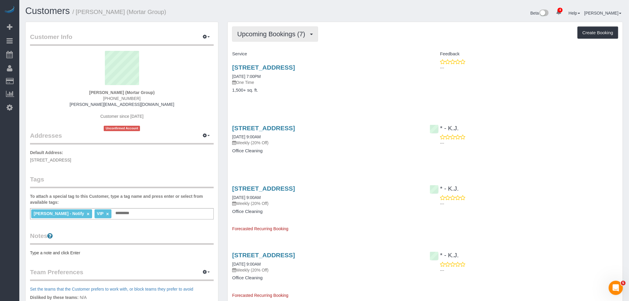
click at [280, 31] on span "Upcoming Bookings (7)" at bounding box center [272, 33] width 71 height 7
click at [344, 28] on div "Upcoming Bookings (7) Completed Bookings (17) Upcoming Bookings (7) Cancelled B…" at bounding box center [425, 33] width 386 height 15
click at [261, 32] on span "Upcoming Bookings (7)" at bounding box center [272, 33] width 71 height 7
click at [257, 44] on link "Completed Bookings (17)" at bounding box center [264, 48] width 64 height 8
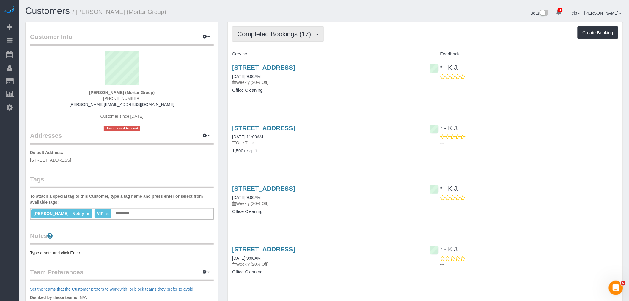
click at [272, 34] on span "Completed Bookings (17)" at bounding box center [275, 33] width 77 height 7
click at [279, 57] on link "Upcoming Bookings (7)" at bounding box center [264, 56] width 64 height 8
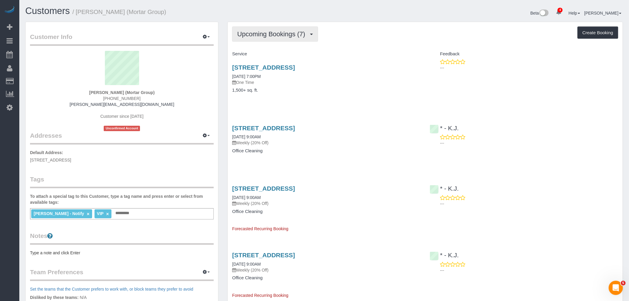
click at [273, 36] on span "Upcoming Bookings (7)" at bounding box center [272, 33] width 71 height 7
click at [268, 46] on link "Completed Bookings (17)" at bounding box center [264, 48] width 64 height 8
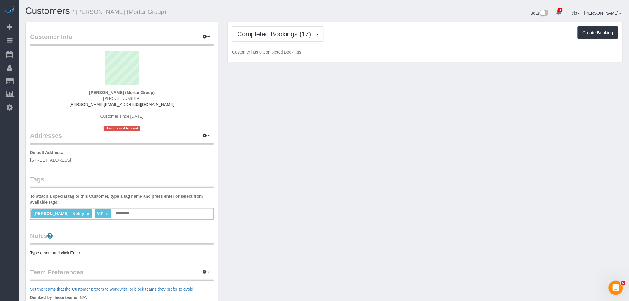
drag, startPoint x: 402, startPoint y: 34, endPoint x: 355, endPoint y: 67, distance: 56.9
click at [402, 34] on div "Completed Bookings (17) Completed Bookings (17) Upcoming Bookings (7) Cancelled…" at bounding box center [425, 33] width 386 height 15
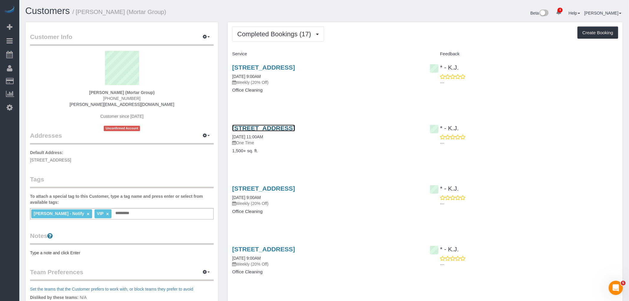
click at [295, 126] on link "104 Newel Street, Unit 2, Brooklyn, NY 11222" at bounding box center [263, 128] width 63 height 7
click at [276, 40] on button "Completed Bookings (17)" at bounding box center [278, 33] width 92 height 15
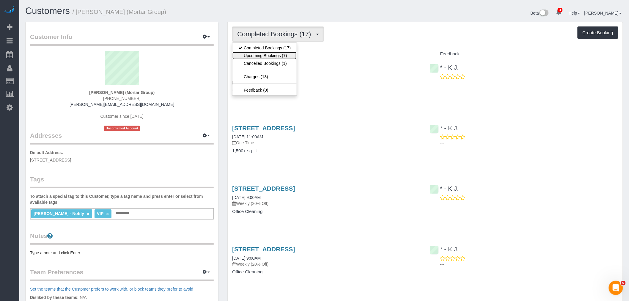
click at [279, 54] on link "Upcoming Bookings (7)" at bounding box center [264, 56] width 64 height 8
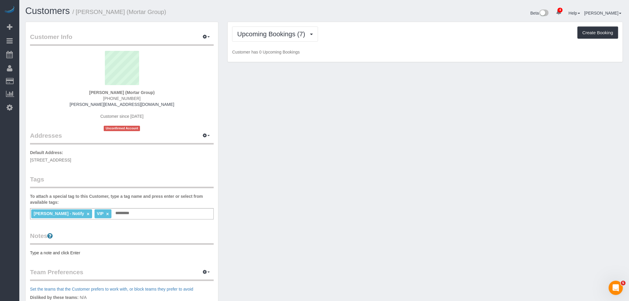
click at [432, 42] on div "Upcoming Bookings (7) Completed Bookings (17) Upcoming Bookings (7) Cancelled B…" at bounding box center [425, 33] width 386 height 15
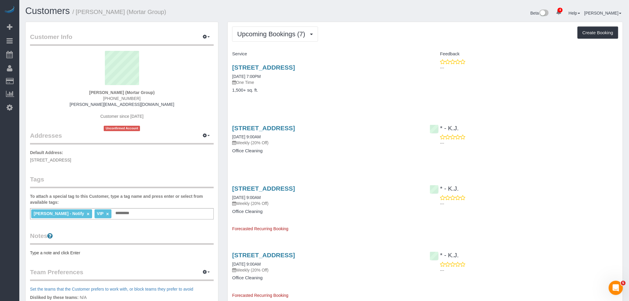
click at [368, 34] on div "Upcoming Bookings (7) Completed Bookings (17) Upcoming Bookings (7) Cancelled B…" at bounding box center [425, 33] width 386 height 15
click at [276, 36] on span "Upcoming Bookings (7)" at bounding box center [272, 33] width 71 height 7
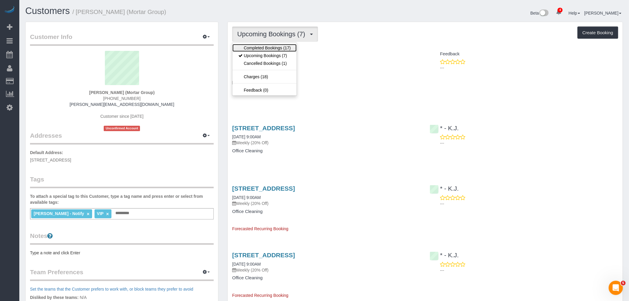
click at [277, 49] on link "Completed Bookings (17)" at bounding box center [264, 48] width 64 height 8
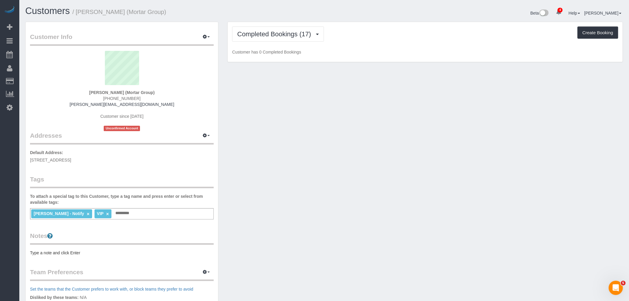
click at [342, 48] on div "Completed Bookings (17) Completed Bookings (17) Upcoming Bookings (7) Cancelled…" at bounding box center [425, 42] width 395 height 40
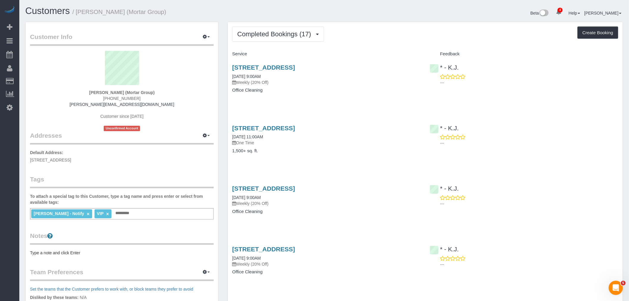
click at [355, 95] on div "346 Metropolitan Ave, 2nd Floor, Brooklyn, NY 11211 08/21/2025 9:00AM Weekly (2…" at bounding box center [326, 82] width 197 height 46
click at [295, 127] on link "104 Newel Street, Unit 2, Brooklyn, NY 11222" at bounding box center [263, 128] width 63 height 7
click at [371, 34] on div "Completed Bookings (17) Completed Bookings (17) Upcoming Bookings (7) Cancelled…" at bounding box center [425, 33] width 386 height 15
click at [273, 39] on button "Completed Bookings (17)" at bounding box center [278, 33] width 92 height 15
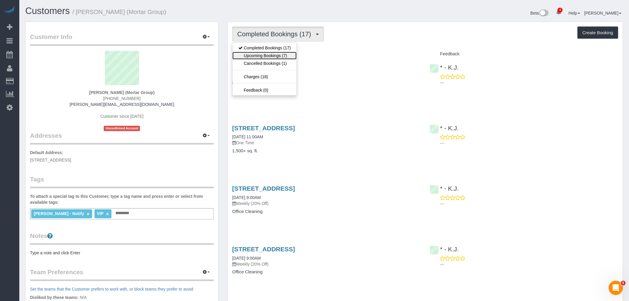
drag, startPoint x: 276, startPoint y: 59, endPoint x: 373, endPoint y: 47, distance: 96.8
click at [276, 59] on link "Upcoming Bookings (7)" at bounding box center [264, 56] width 64 height 8
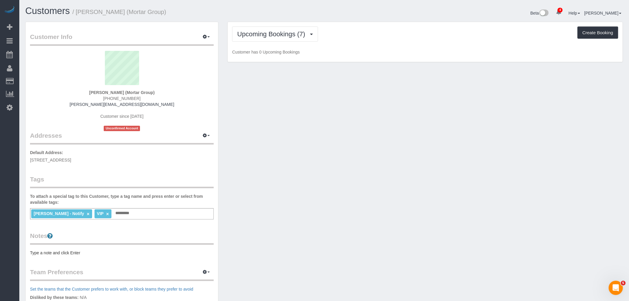
click at [401, 45] on div "Upcoming Bookings (7) Completed Bookings (17) Upcoming Bookings (7) Cancelled B…" at bounding box center [425, 42] width 395 height 40
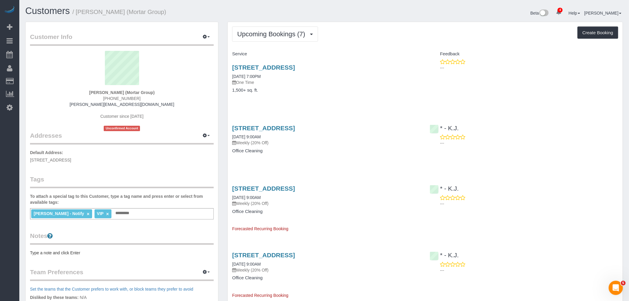
click at [392, 90] on h4 "1,500+ sq. ft." at bounding box center [326, 90] width 188 height 5
click at [295, 70] on link "104 Newel Street, Unit 2, Brooklyn, NY 11222" at bounding box center [263, 67] width 63 height 7
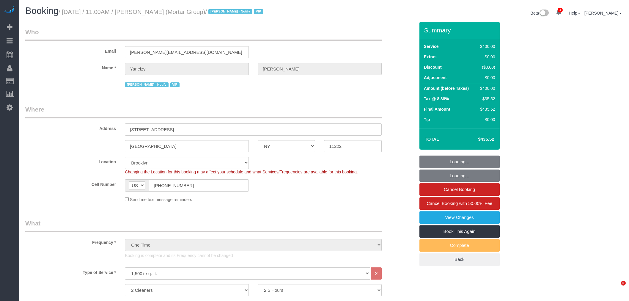
select select "NY"
select select "150"
select select "string:stripe-pm_1RxZJL4VGloSiKo7iUGHdhnx"
select select "spot1"
select select "number:89"
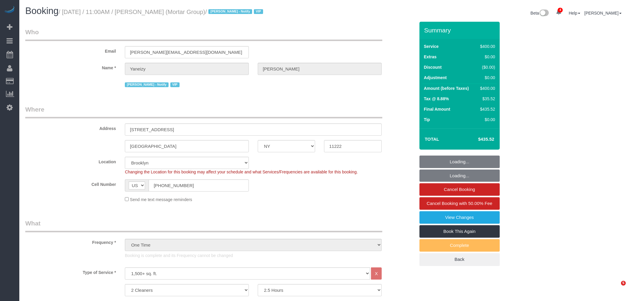
select select "number:90"
select select "number:15"
select select "number:5"
select select "NY"
select select "150"
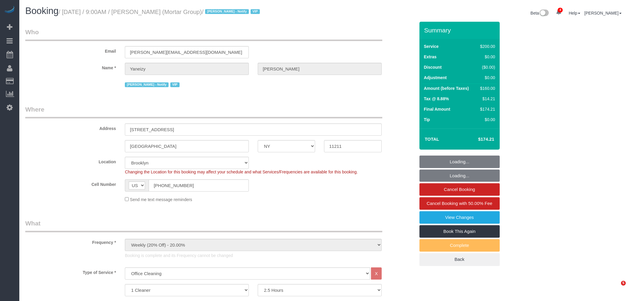
select select "spot1"
select select "number:56"
select select "number:79"
select select "number:15"
select select "number:7"
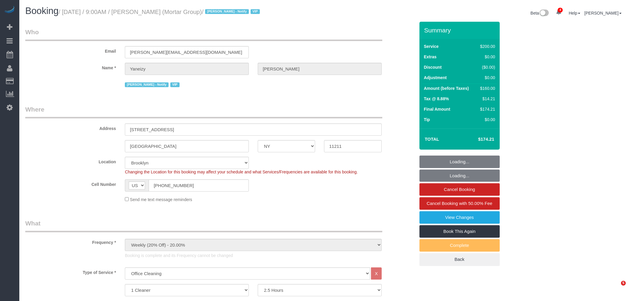
select select "string:stripe-pm_1RNxVG4VGloSiKo7QUT6i4DB"
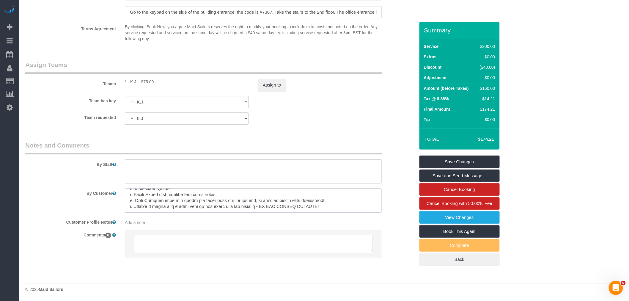
scroll to position [77, 0]
click at [267, 195] on textarea at bounding box center [253, 200] width 257 height 24
click at [338, 114] on div "Team requested * - K.J. 000- [PERSON_NAME] 000 - Partnerships 000 - TEAM JOB 1 …" at bounding box center [220, 118] width 399 height 12
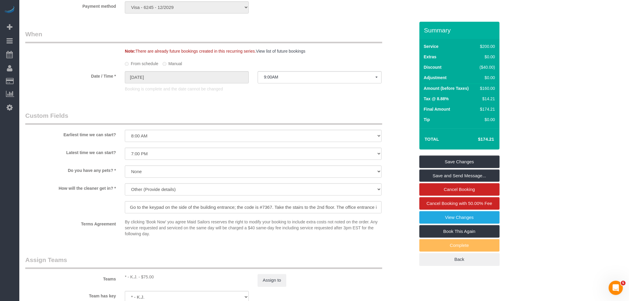
scroll to position [301, 0]
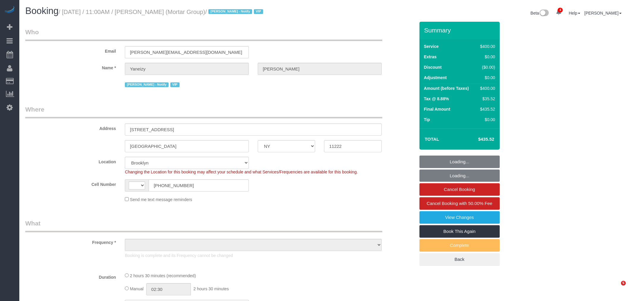
select select "NY"
select select "string:[GEOGRAPHIC_DATA]"
select select "object:1291"
select select "string:stripe-pm_1RxZJL4VGloSiKo7iUGHdhnx"
select select "spot1"
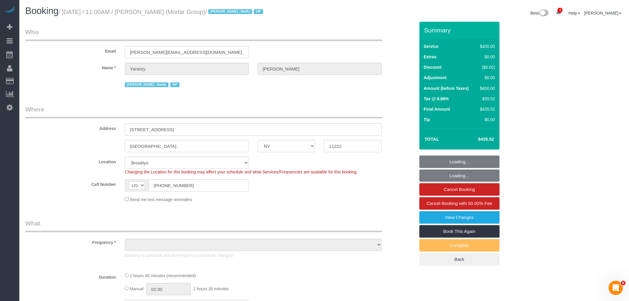
select select "150"
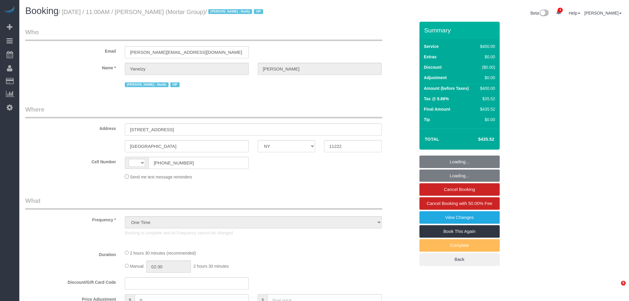
select select "NY"
select select "number:89"
select select "number:90"
select select "number:15"
select select "number:5"
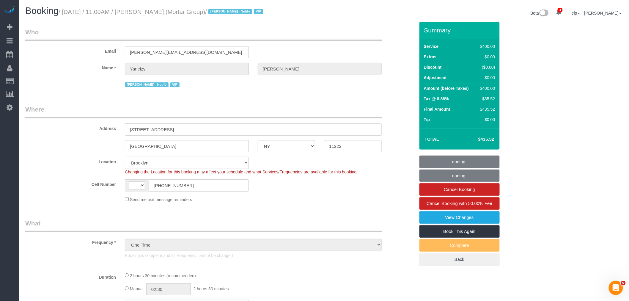
select select "object:820"
select select "string:[GEOGRAPHIC_DATA]"
select select "string:stripe-pm_1RxZJL4VGloSiKo7iUGHdhnx"
select select "spot1"
select select "150"
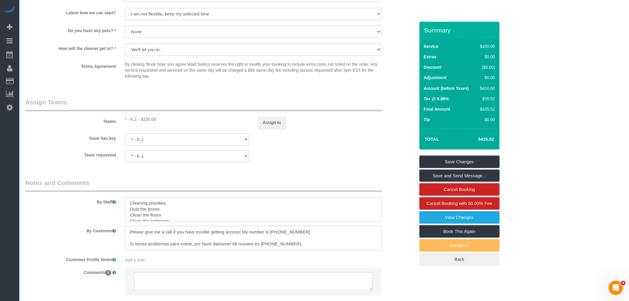
scroll to position [629, 0]
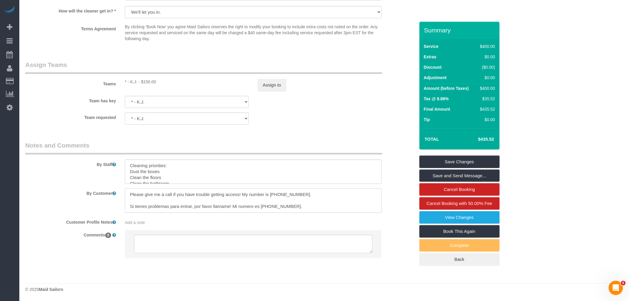
click at [221, 197] on textarea at bounding box center [253, 200] width 257 height 24
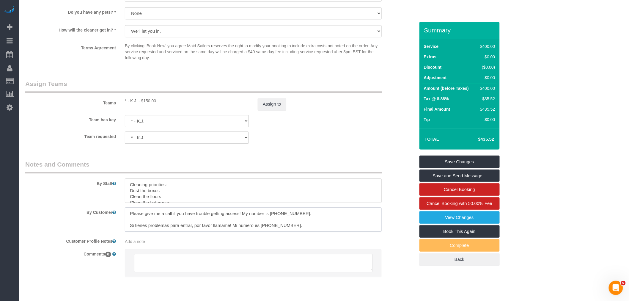
scroll to position [596, 0]
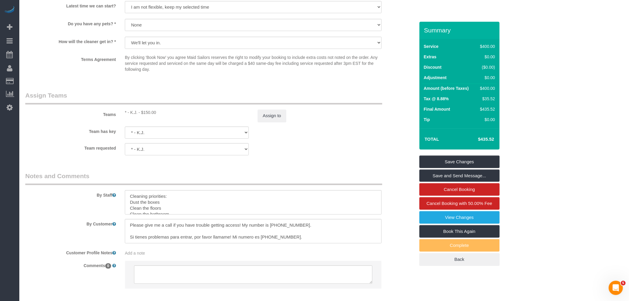
click at [393, 199] on div "By Staff" at bounding box center [220, 193] width 399 height 43
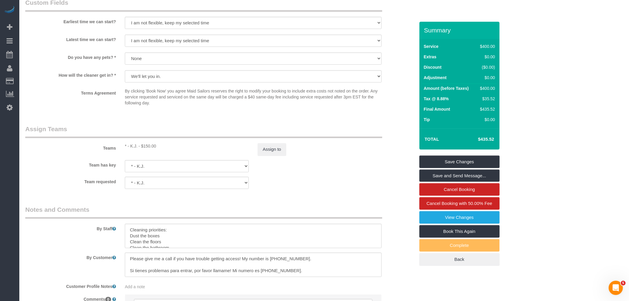
scroll to position [629, 0]
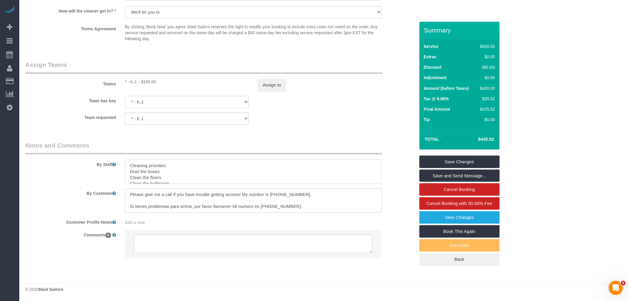
click at [268, 171] on textarea at bounding box center [253, 171] width 257 height 24
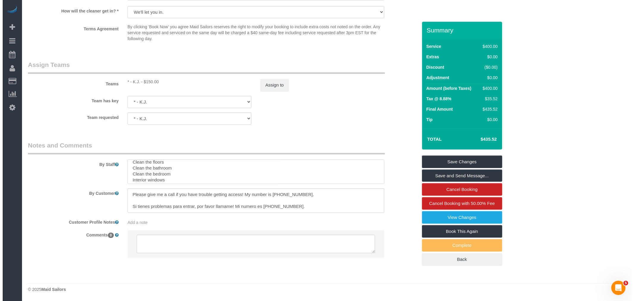
scroll to position [24, 0]
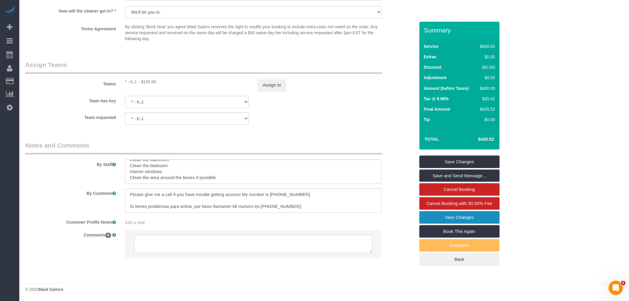
click at [477, 219] on link "View Changes" at bounding box center [460, 217] width 80 height 12
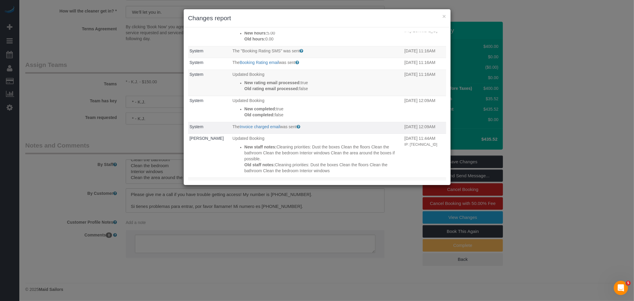
scroll to position [66, 0]
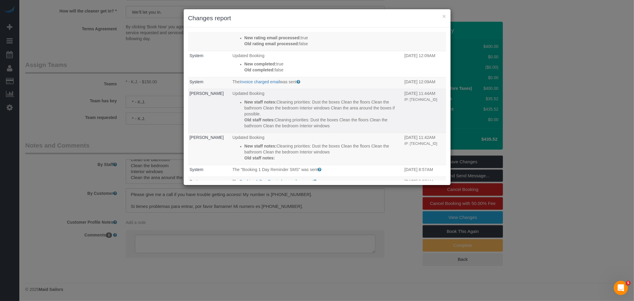
drag, startPoint x: 312, startPoint y: 100, endPoint x: 354, endPoint y: 128, distance: 50.1
click at [354, 128] on div "New staff notes: Cleaning priorities: Dust the boxes Clean the floors Clean the…" at bounding box center [322, 114] width 157 height 30
click at [308, 107] on p "New staff notes: Cleaning priorities: Dust the boxes Clean the floors Clean the…" at bounding box center [322, 108] width 157 height 18
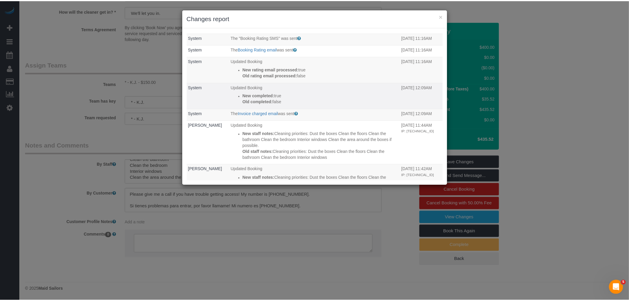
scroll to position [99, 0]
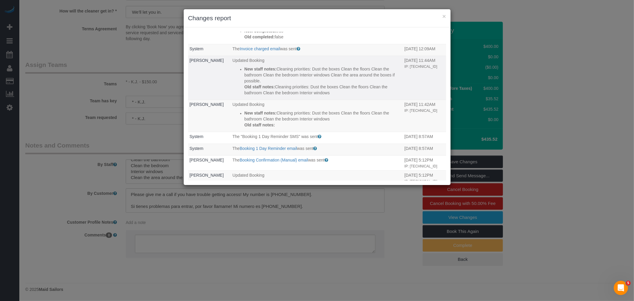
drag, startPoint x: 274, startPoint y: 67, endPoint x: 324, endPoint y: 80, distance: 51.7
click at [324, 80] on p "New staff notes: Cleaning priorities: Dust the boxes Clean the floors Clean the…" at bounding box center [322, 75] width 157 height 18
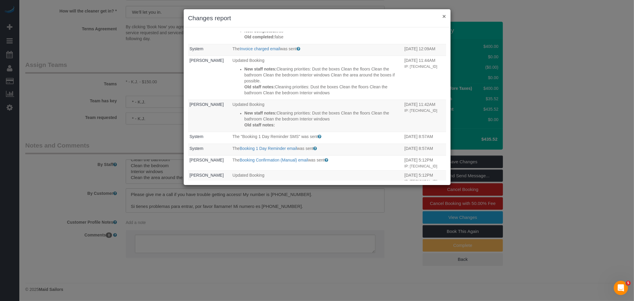
click at [444, 17] on button "×" at bounding box center [444, 16] width 4 height 6
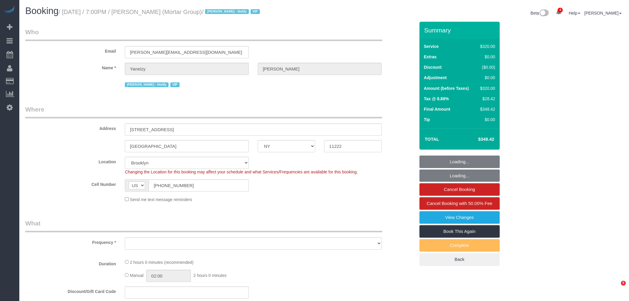
select select "NY"
select select "number:89"
select select "number:90"
select select "number:15"
select select "number:7"
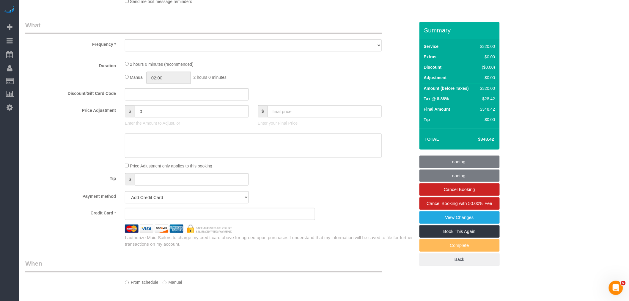
select select "string:stripe-pm_1S0pHZ4VGloSiKo7bXItwSkM"
select select "spot1"
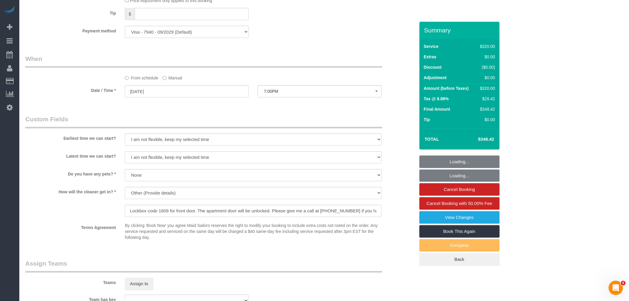
select select "object:1276"
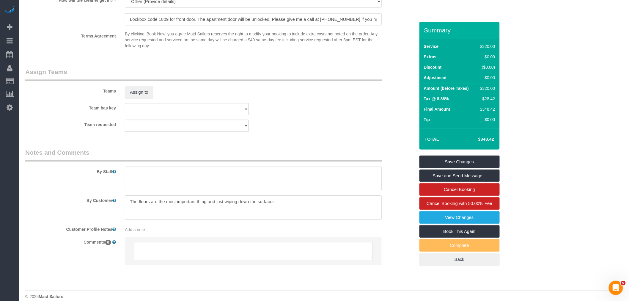
scroll to position [623, 0]
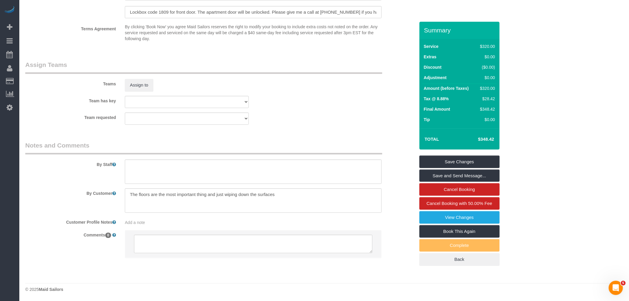
click at [334, 114] on div "Team requested 000- Donna Mercado 000 - Partnerships 000 - TEAM JOB 1 - Abdoula…" at bounding box center [220, 118] width 399 height 12
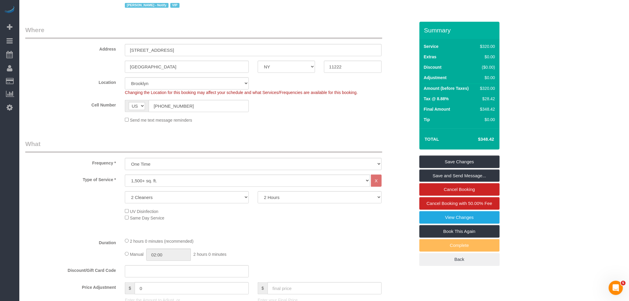
scroll to position [0, 0]
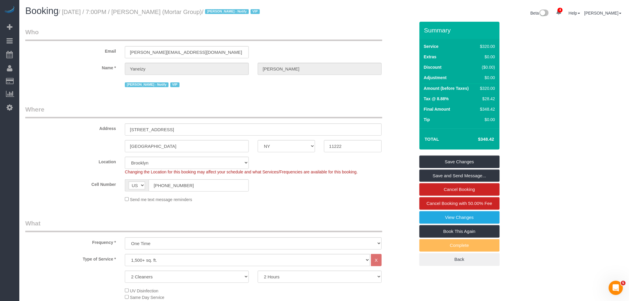
click at [326, 36] on legend "Who" at bounding box center [203, 34] width 357 height 13
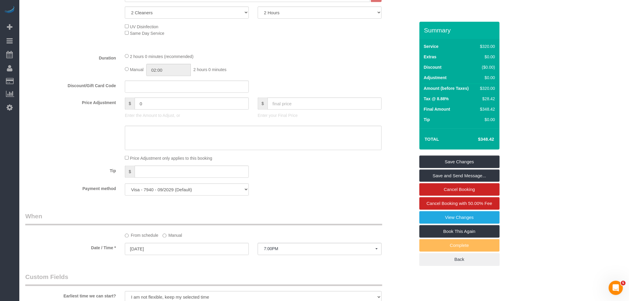
scroll to position [396, 0]
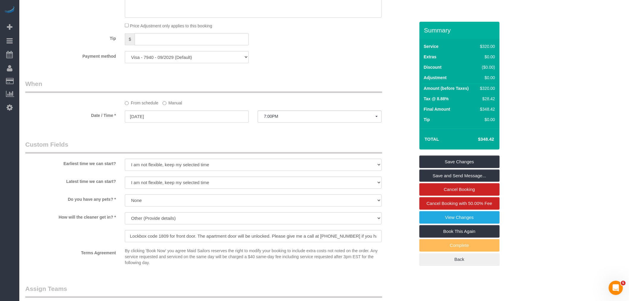
click at [177, 105] on label "Manual" at bounding box center [173, 102] width 20 height 8
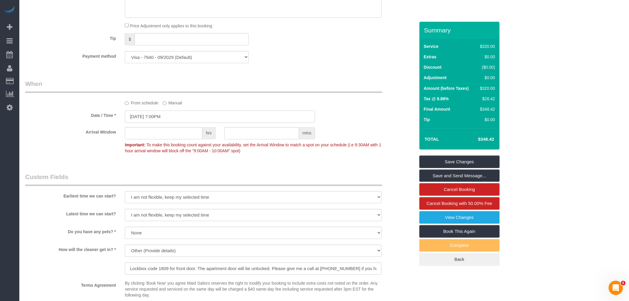
click at [175, 121] on input "08/27/2025 7:00PM" at bounding box center [220, 117] width 190 height 12
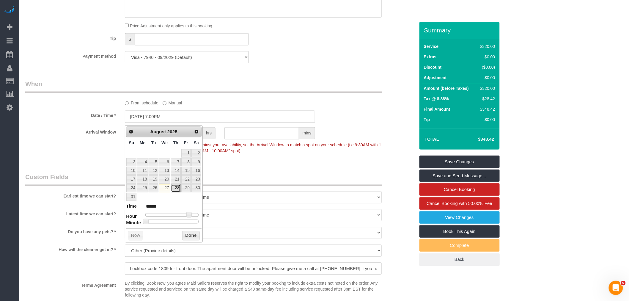
click at [176, 186] on link "28" at bounding box center [176, 188] width 10 height 8
click at [167, 216] on div at bounding box center [171, 215] width 53 height 4
type input "08/28/2025 10:00AM"
type input "*******"
type input "08/28/2025 9:00AM"
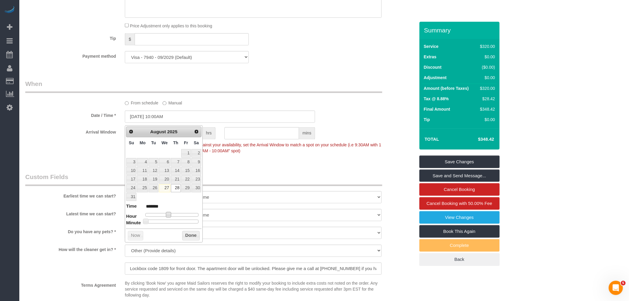
type input "******"
click at [191, 235] on button "Done" at bounding box center [191, 236] width 18 height 10
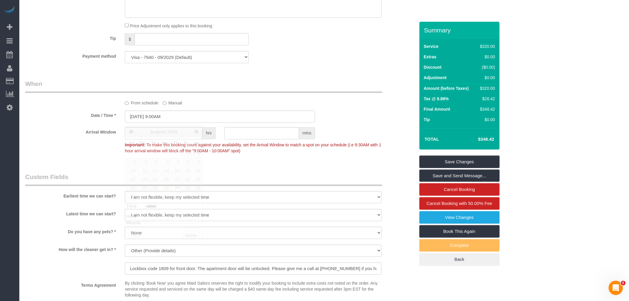
click at [292, 83] on legend "When" at bounding box center [203, 86] width 357 height 13
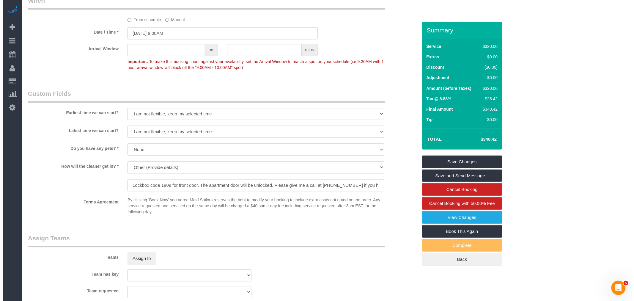
scroll to position [528, 0]
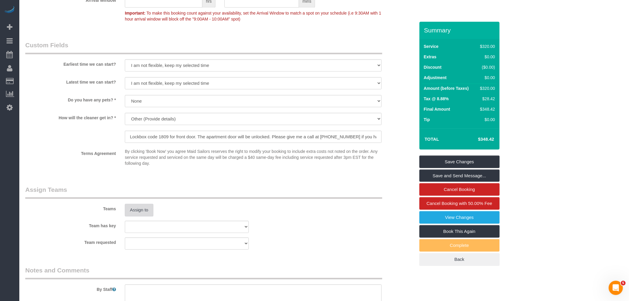
click at [141, 214] on button "Assign to" at bounding box center [139, 210] width 29 height 12
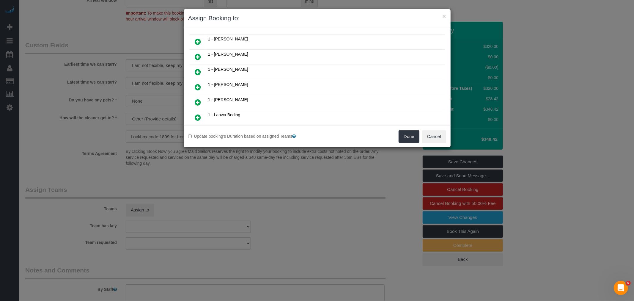
scroll to position [0, 0]
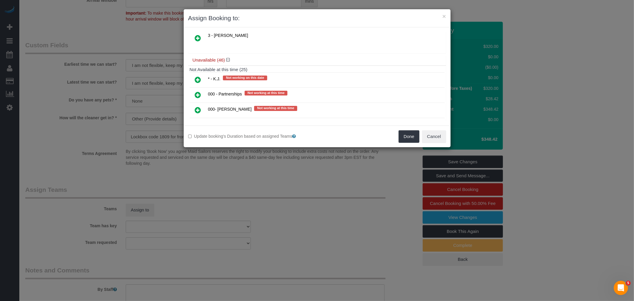
drag, startPoint x: 198, startPoint y: 74, endPoint x: 208, endPoint y: 79, distance: 11.0
click at [198, 76] on icon at bounding box center [198, 79] width 6 height 7
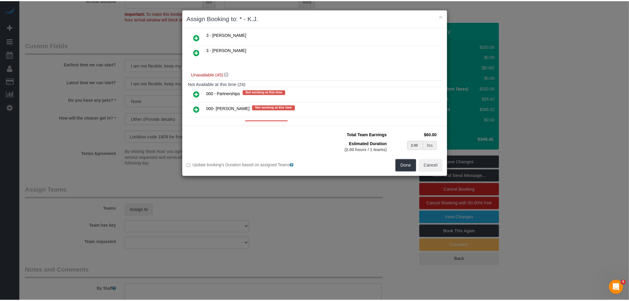
scroll to position [444, 0]
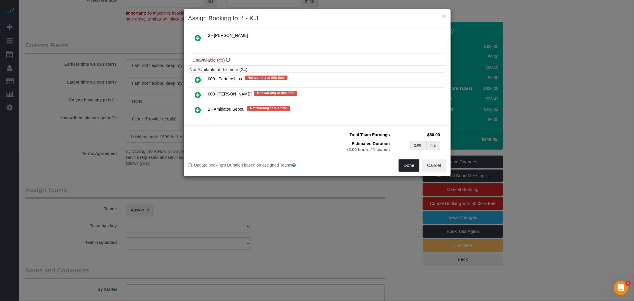
click at [411, 169] on button "Done" at bounding box center [409, 165] width 21 height 12
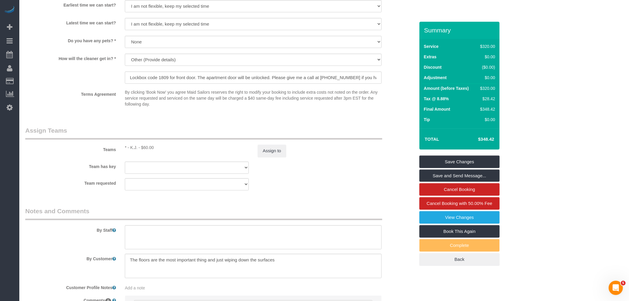
scroll to position [655, 0]
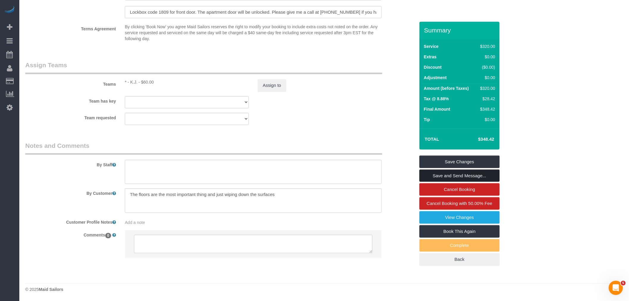
drag, startPoint x: 474, startPoint y: 173, endPoint x: 392, endPoint y: 176, distance: 82.1
click at [474, 173] on link "Save and Send Message..." at bounding box center [460, 175] width 80 height 12
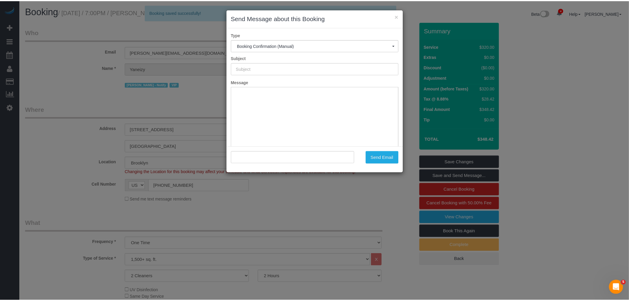
scroll to position [0, 0]
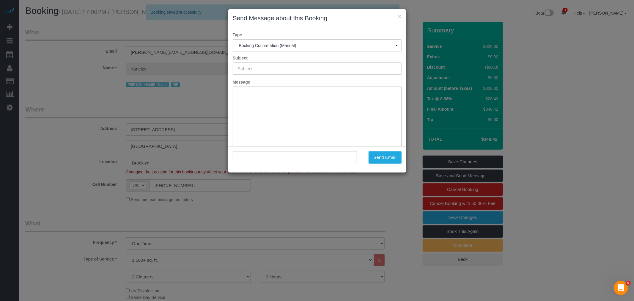
type input "Cleaning Confirmed for 08/28/2025 at 9:00am"
type input ""Yaneizy Castillo" <castillo@mortargroup.com>"
click at [385, 154] on button "Send Email" at bounding box center [385, 157] width 33 height 12
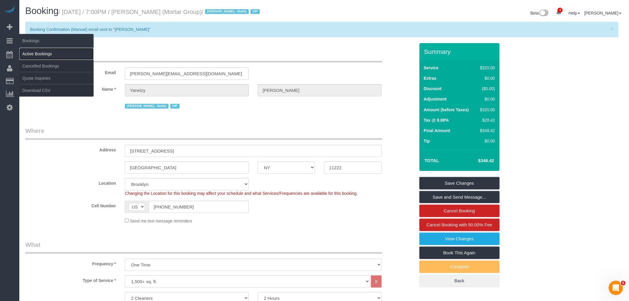
click at [40, 56] on link "Active Bookings" at bounding box center [56, 54] width 74 height 12
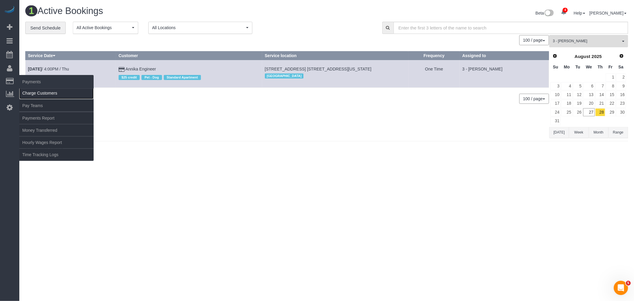
drag, startPoint x: 42, startPoint y: 96, endPoint x: 59, endPoint y: 97, distance: 17.9
click at [42, 96] on link "Charge Customers" at bounding box center [56, 93] width 74 height 12
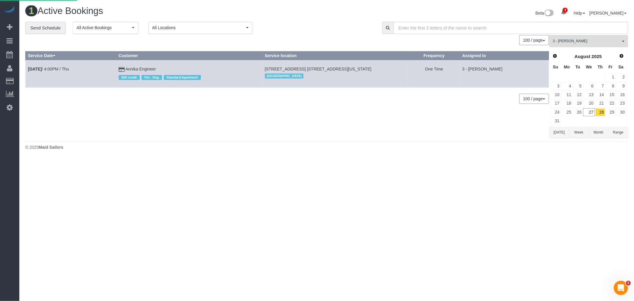
select select
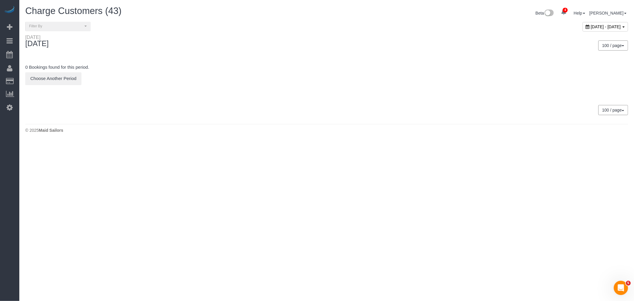
click at [547, 19] on ul "Beta 4 Your Notifications You have 0 alerts × You have 5 to charge for 08/26/20…" at bounding box center [582, 12] width 92 height 13
click at [591, 28] on span "August 27, 2025 - August 27, 2025" at bounding box center [606, 26] width 30 height 5
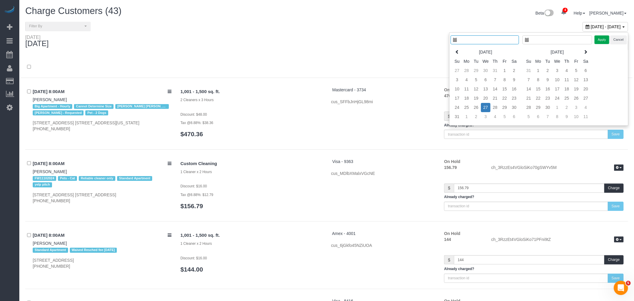
type input "**********"
click at [494, 108] on td "28" at bounding box center [491, 107] width 10 height 9
type input "**********"
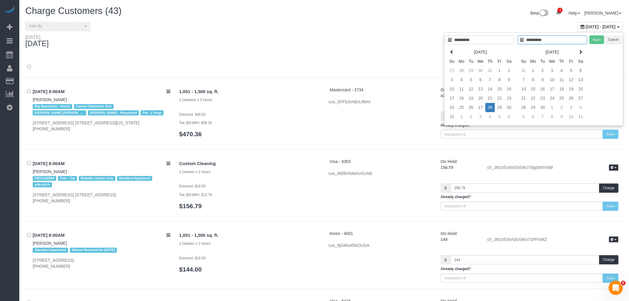
click at [491, 108] on td "28" at bounding box center [491, 107] width 10 height 9
type input "**********"
drag, startPoint x: 597, startPoint y: 40, endPoint x: 593, endPoint y: 42, distance: 4.1
click at [597, 40] on button "Apply" at bounding box center [597, 39] width 15 height 9
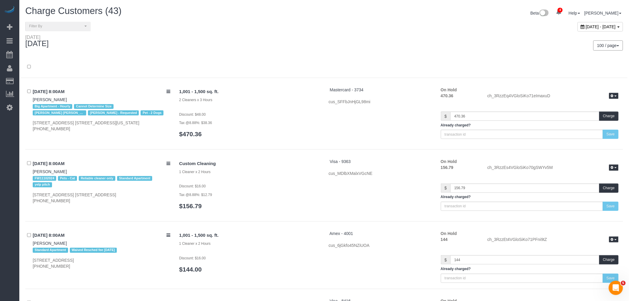
click at [347, 61] on div at bounding box center [324, 66] width 607 height 21
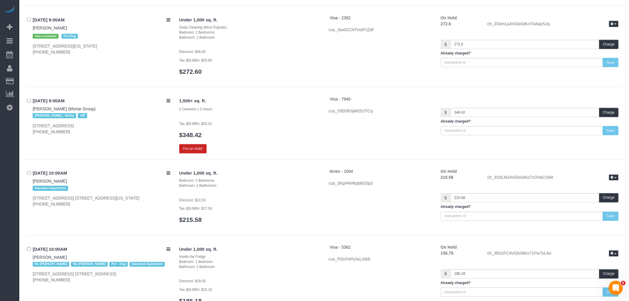
scroll to position [1222, 0]
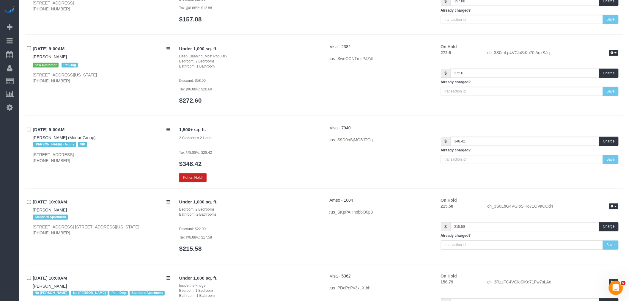
click at [186, 172] on div "1,500+ sq. ft. 2 Cleaners x 2 Hours Tax @8.88%: $28.42 $348.42 Put on Hold!" at bounding box center [250, 153] width 150 height 57
click at [191, 179] on button "Put on Hold!" at bounding box center [192, 177] width 27 height 9
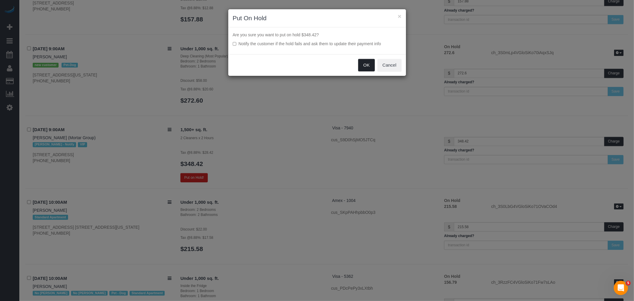
click at [359, 67] on button "OK" at bounding box center [366, 65] width 17 height 12
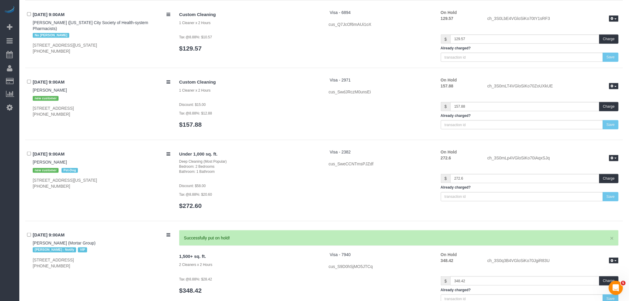
scroll to position [1057, 0]
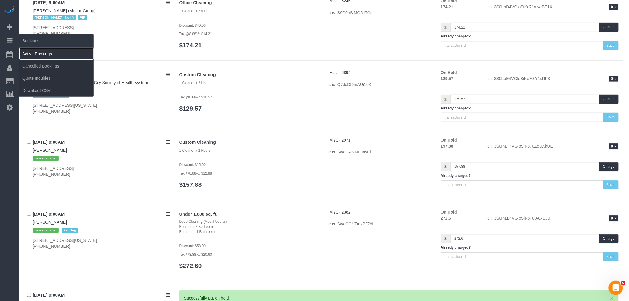
click at [44, 56] on link "Active Bookings" at bounding box center [56, 54] width 74 height 12
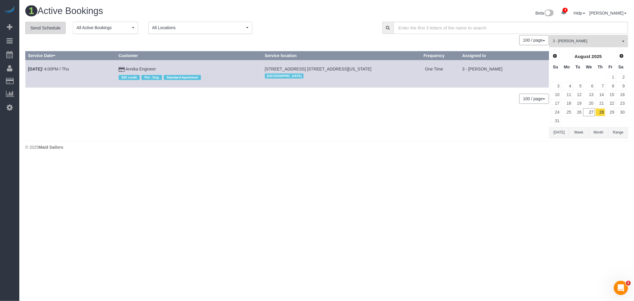
click at [42, 27] on link "Send Schedule" at bounding box center [45, 28] width 40 height 12
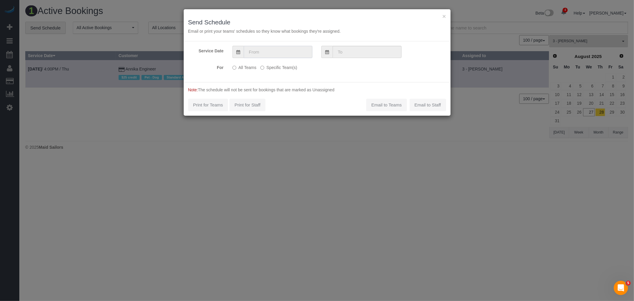
click at [289, 50] on input "text" at bounding box center [278, 52] width 69 height 12
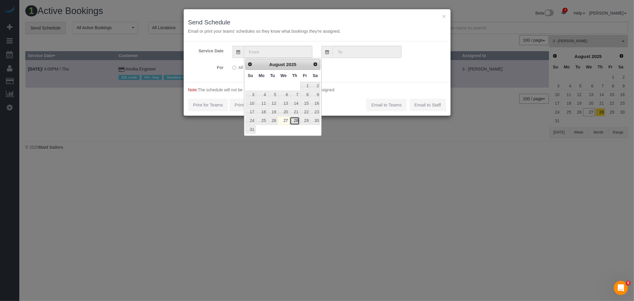
click at [293, 120] on link "28" at bounding box center [295, 121] width 10 height 8
type input "[DATE]"
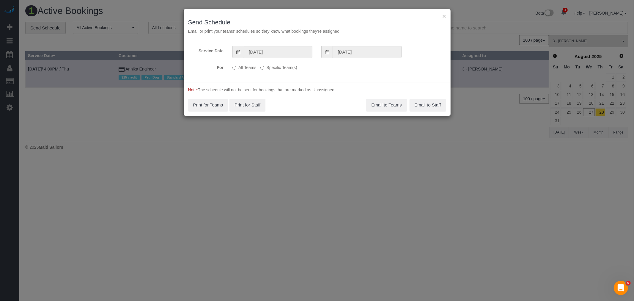
click at [273, 67] on label "Specific Team(s)" at bounding box center [278, 66] width 37 height 8
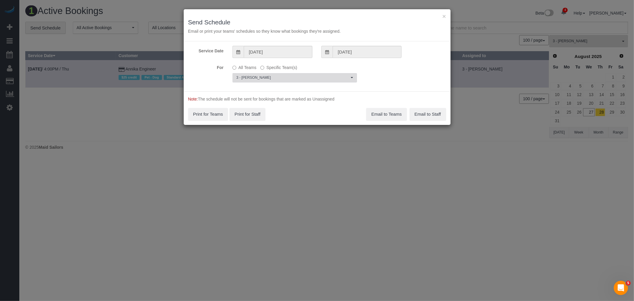
drag, startPoint x: 279, startPoint y: 76, endPoint x: 287, endPoint y: 92, distance: 18.5
click at [280, 76] on span "3 - [PERSON_NAME]" at bounding box center [292, 77] width 113 height 5
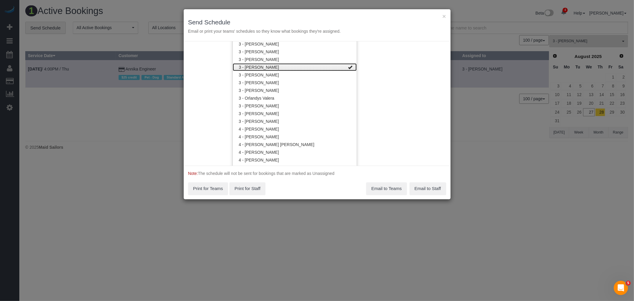
click at [331, 68] on link "3 - [PERSON_NAME]" at bounding box center [295, 67] width 124 height 8
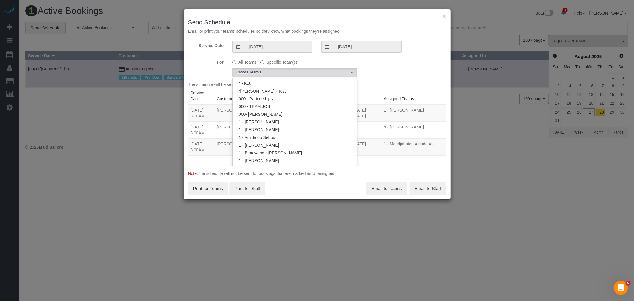
scroll to position [0, 0]
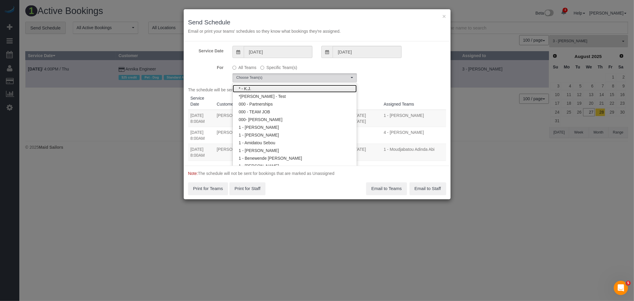
click at [292, 89] on link "* - K.J." at bounding box center [295, 89] width 124 height 8
click at [416, 81] on div "For All Teams Specific Team(s) * - K.J. Choose Team(s) * - K.J. *Irene Flores -…" at bounding box center [317, 72] width 267 height 20
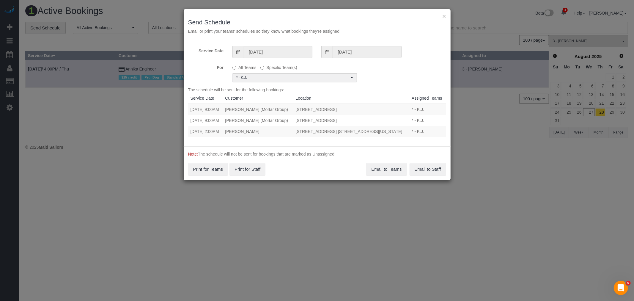
drag, startPoint x: 189, startPoint y: 118, endPoint x: 391, endPoint y: 116, distance: 201.9
click at [391, 116] on tr "08/28/2025 9:00AM Yaneizy Castillo (Mortar Group) 104 Newel Street, Unit 2, Bro…" at bounding box center [317, 120] width 258 height 11
copy tr "08/28/2025 9:00AM Yaneizy Castillo (Mortar Group) 104 Newel Street, Unit 2, Bro…"
click at [385, 169] on button "Email to Teams" at bounding box center [386, 169] width 40 height 12
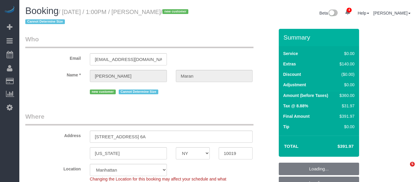
select select "NY"
select select "spot1"
select select "number:58"
select select "number:75"
select select "number:15"
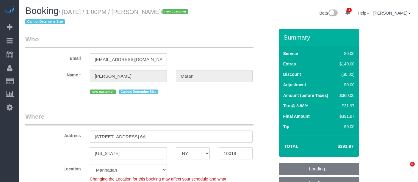
select select "number:6"
select select "object:1316"
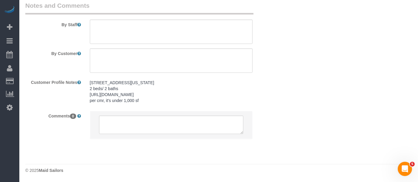
select select "2"
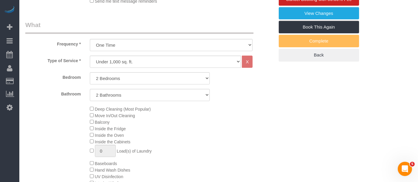
scroll to position [165, 0]
